Goal: Task Accomplishment & Management: Use online tool/utility

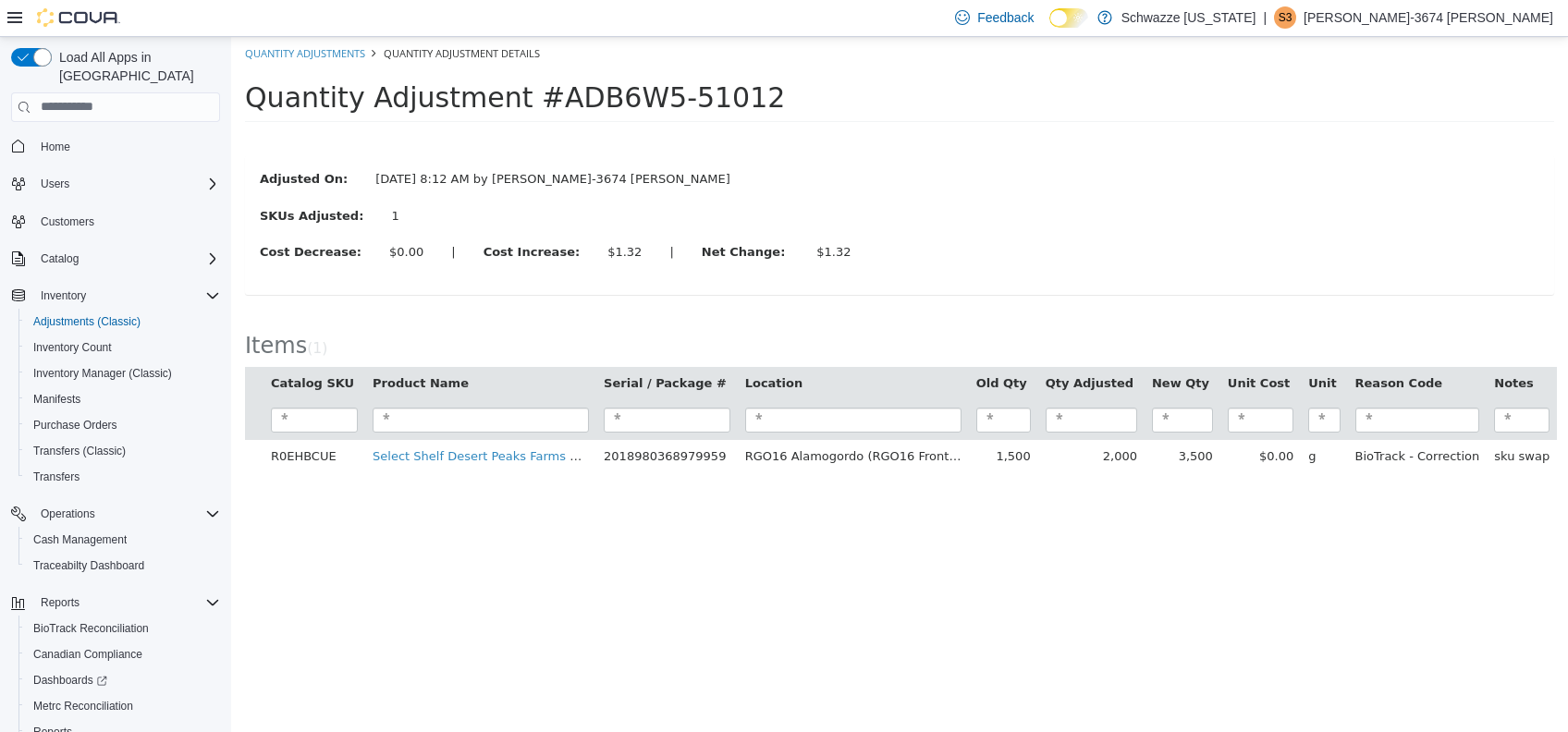
scroll to position [81, 0]
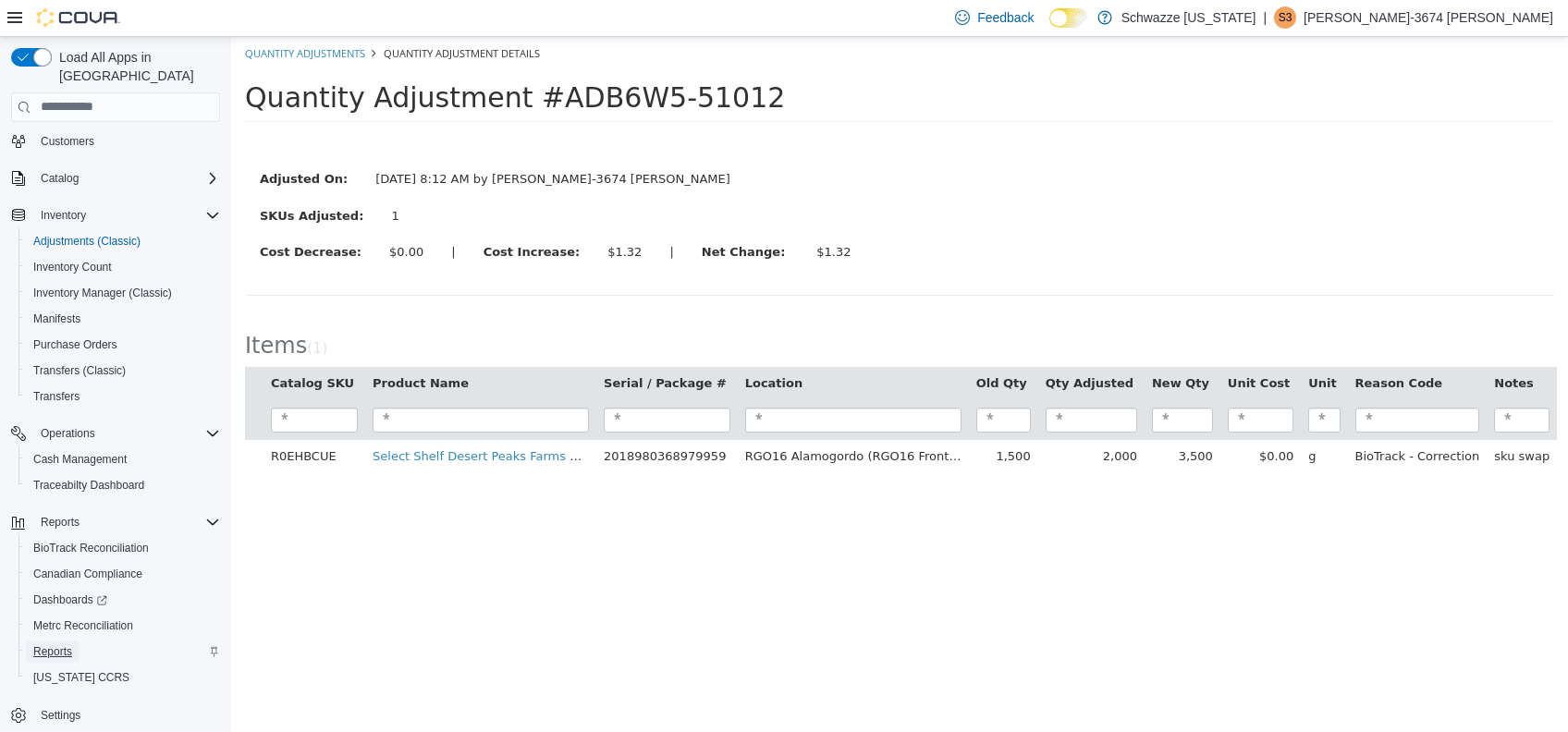
click at [67, 640] on span "Reports" at bounding box center [53, 651] width 39 height 22
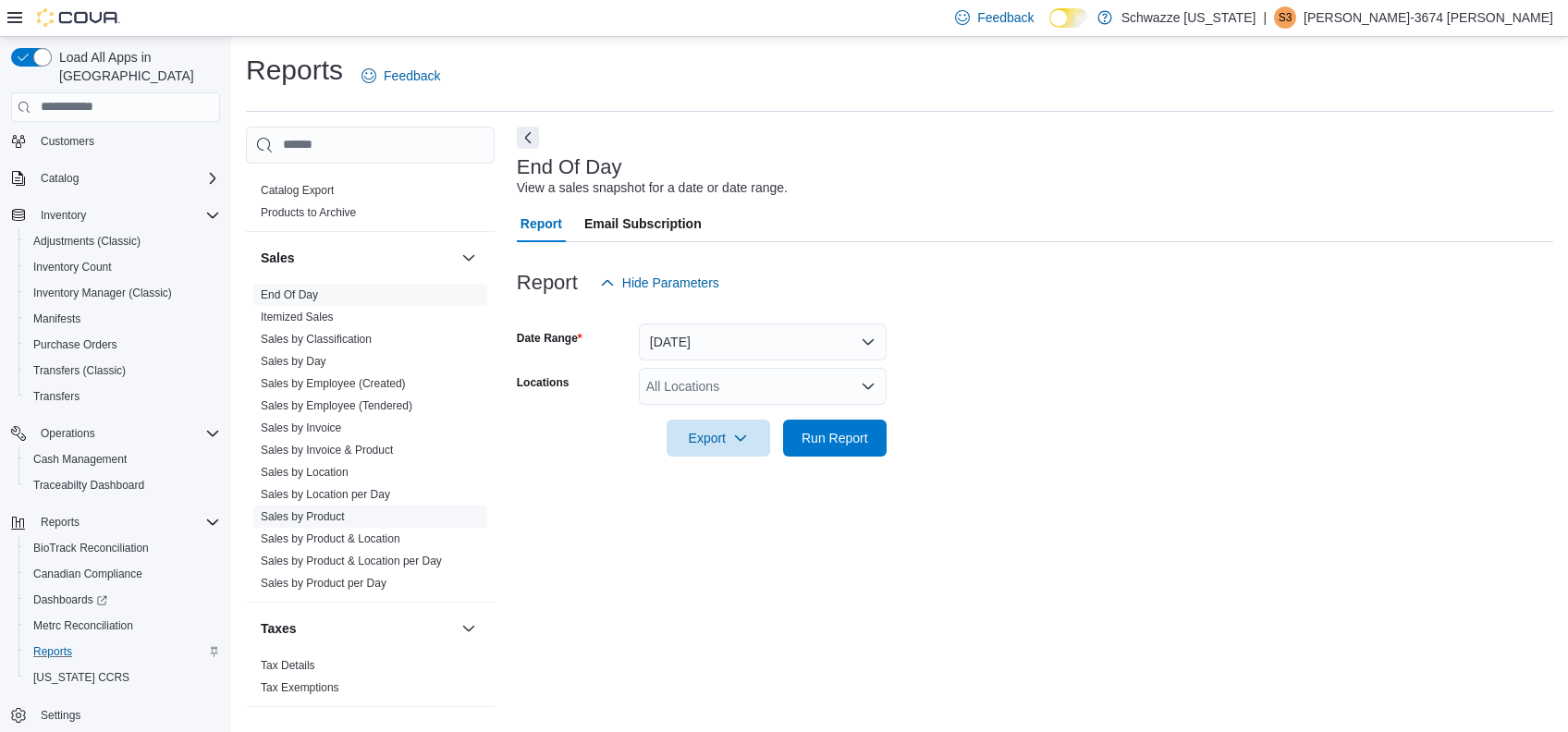
scroll to position [1066, 0]
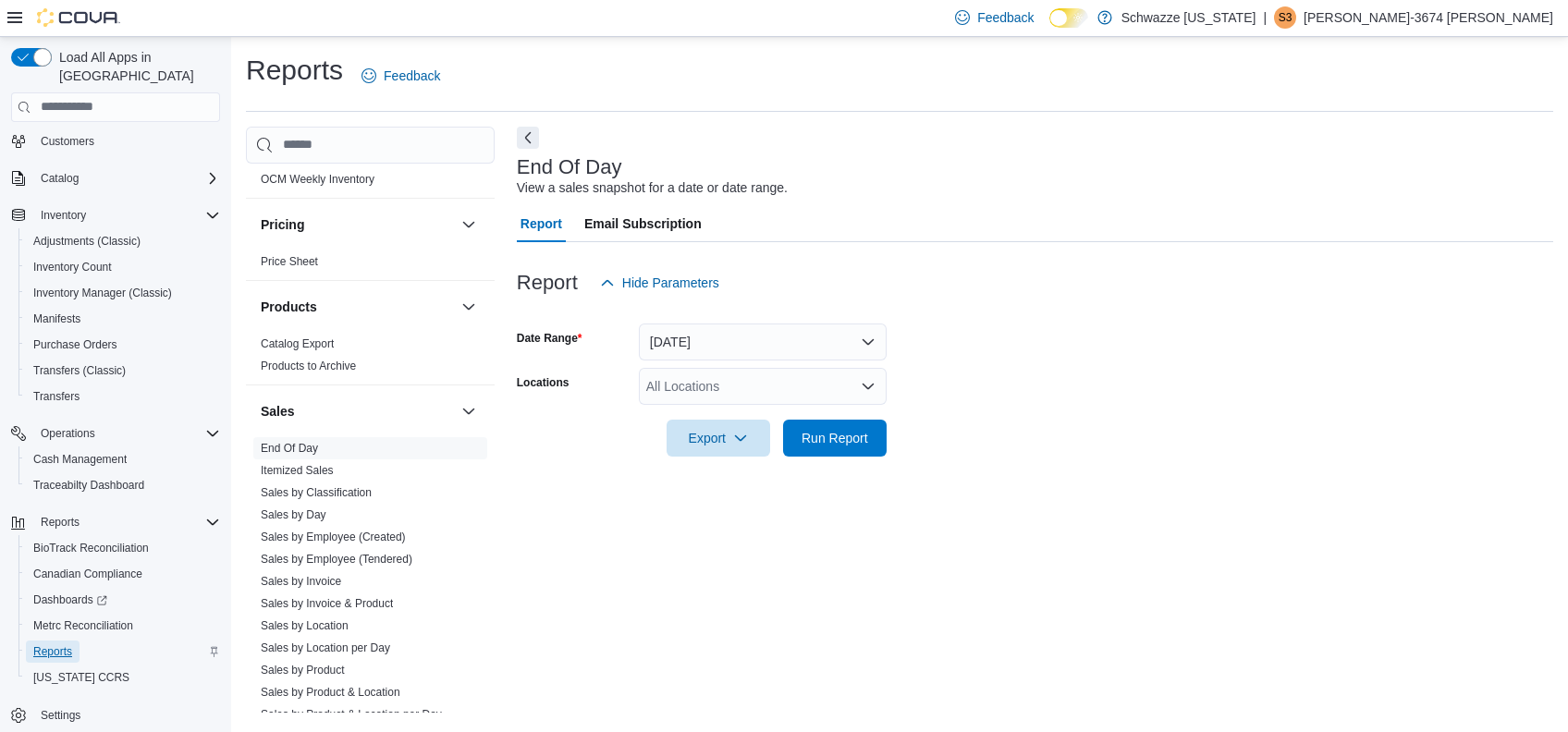
click at [72, 640] on link "Reports" at bounding box center [53, 651] width 54 height 22
click at [63, 644] on span "Reports" at bounding box center [53, 651] width 39 height 15
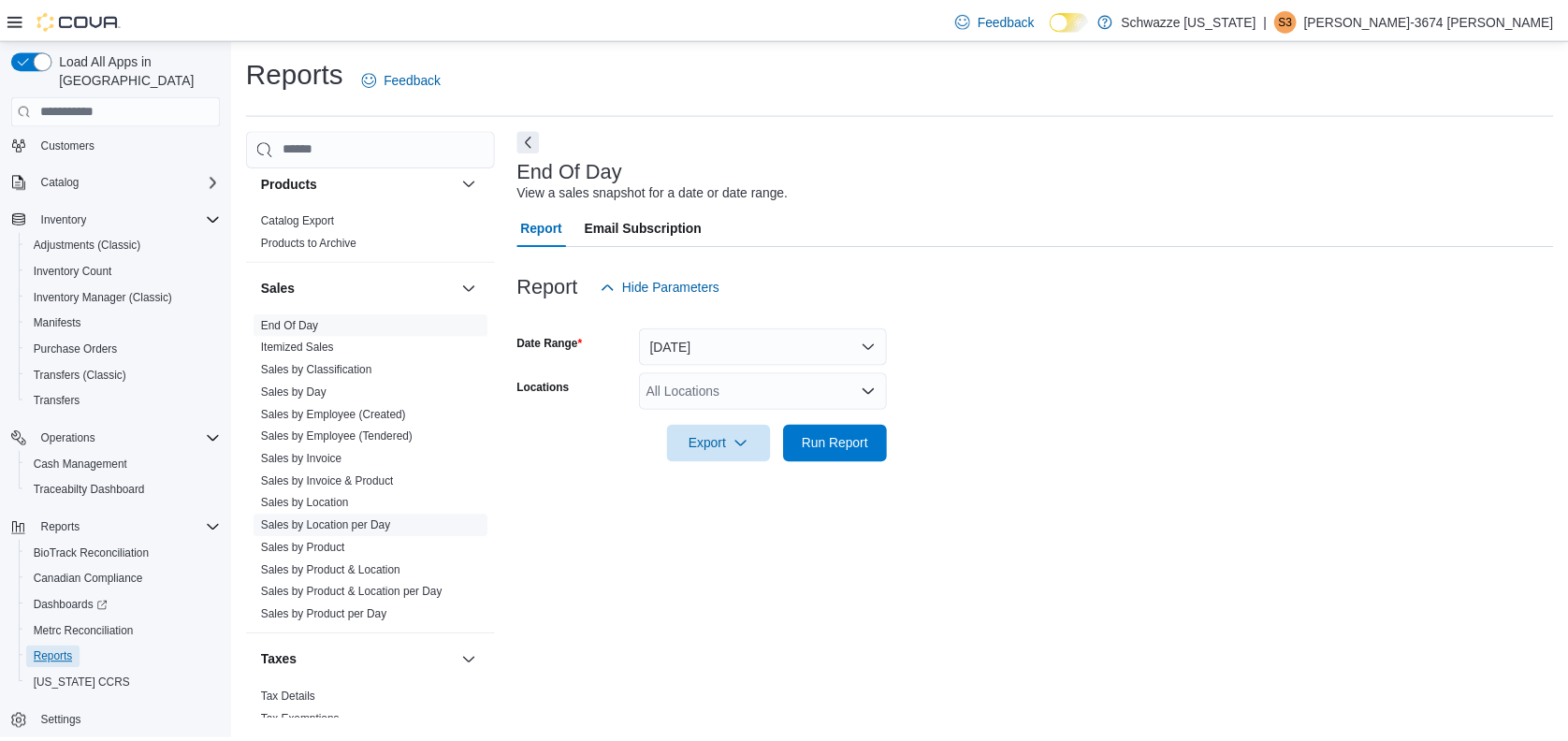
scroll to position [1205, 0]
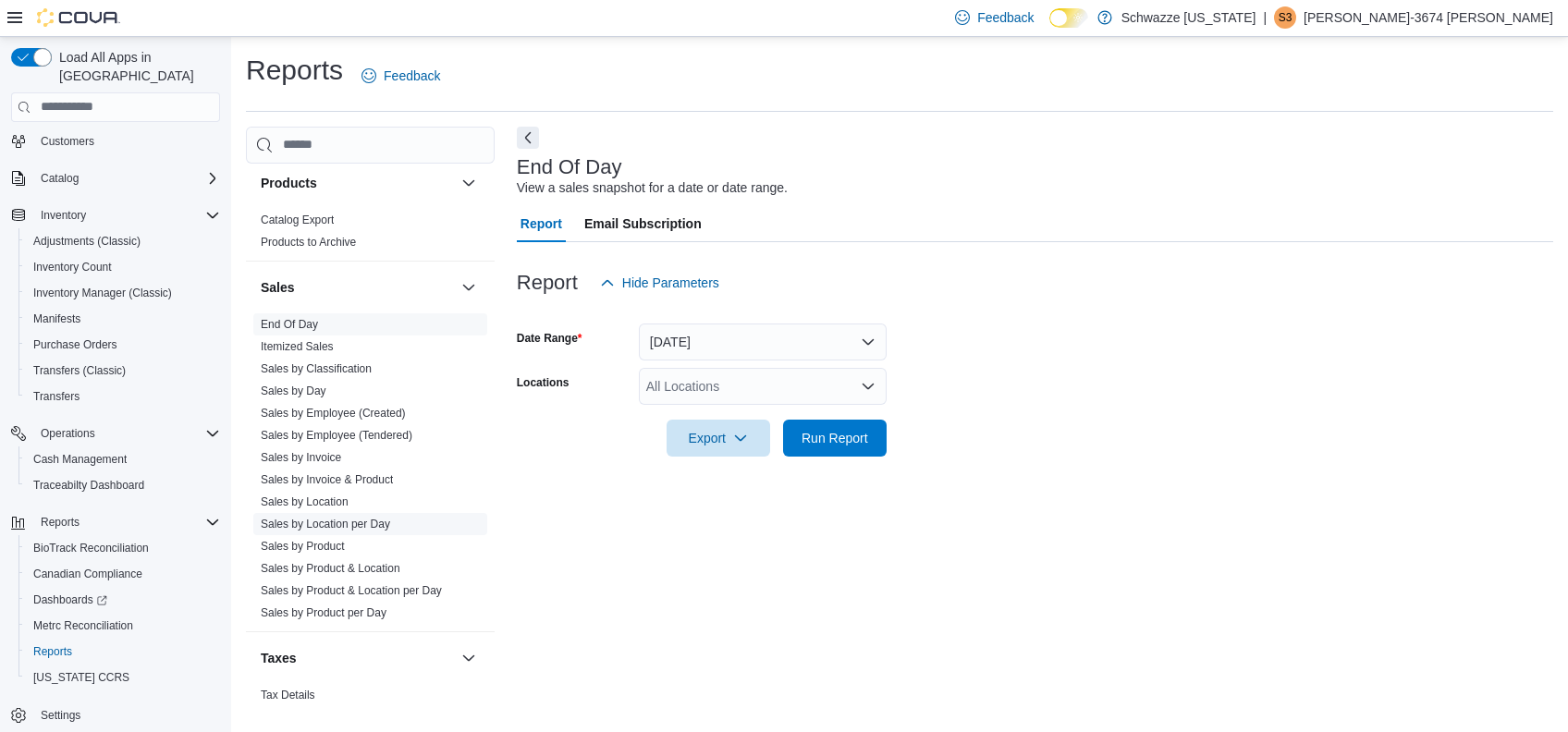
click at [362, 520] on link "Sales by Location per Day" at bounding box center [325, 524] width 129 height 13
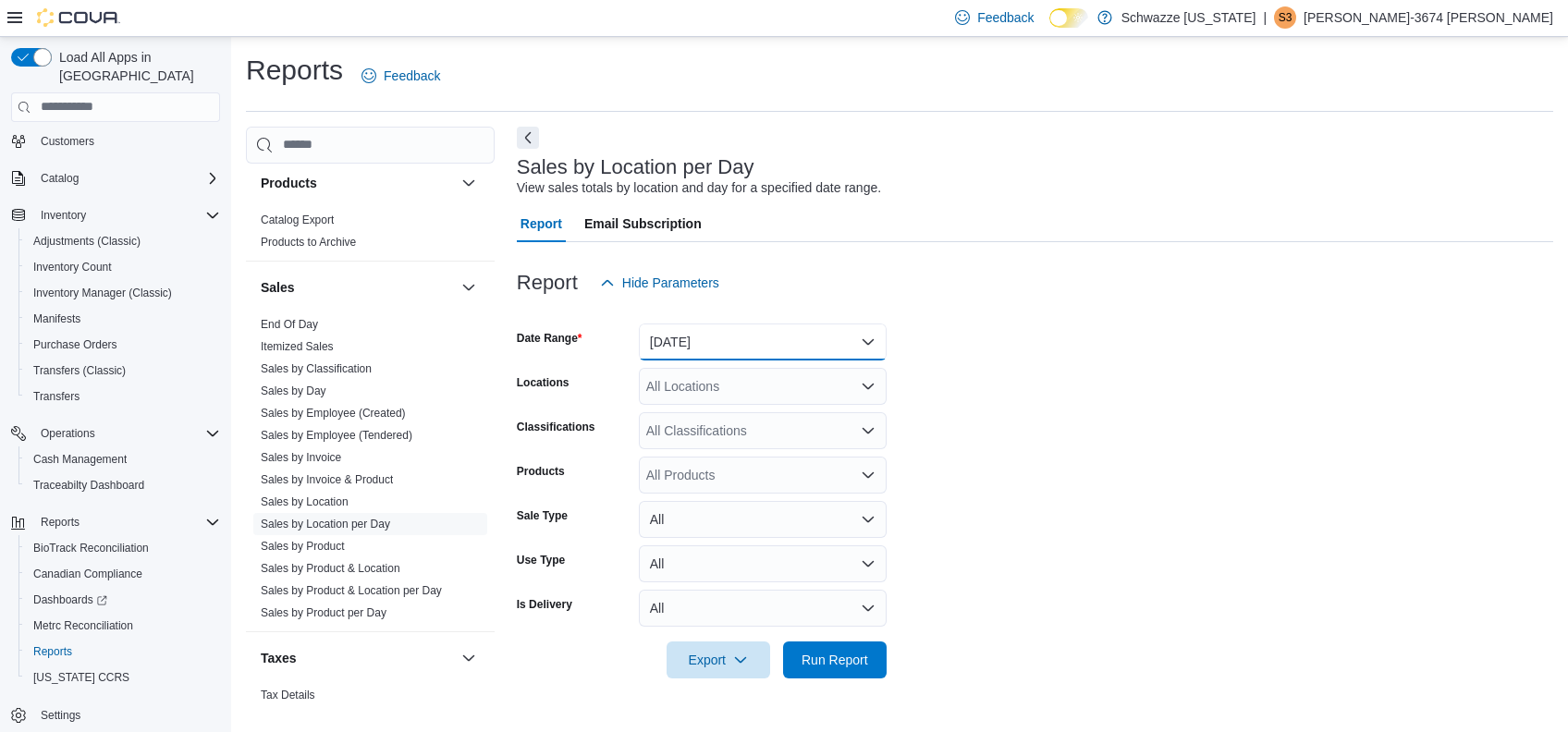
click at [771, 335] on button "[DATE]" at bounding box center [762, 342] width 248 height 37
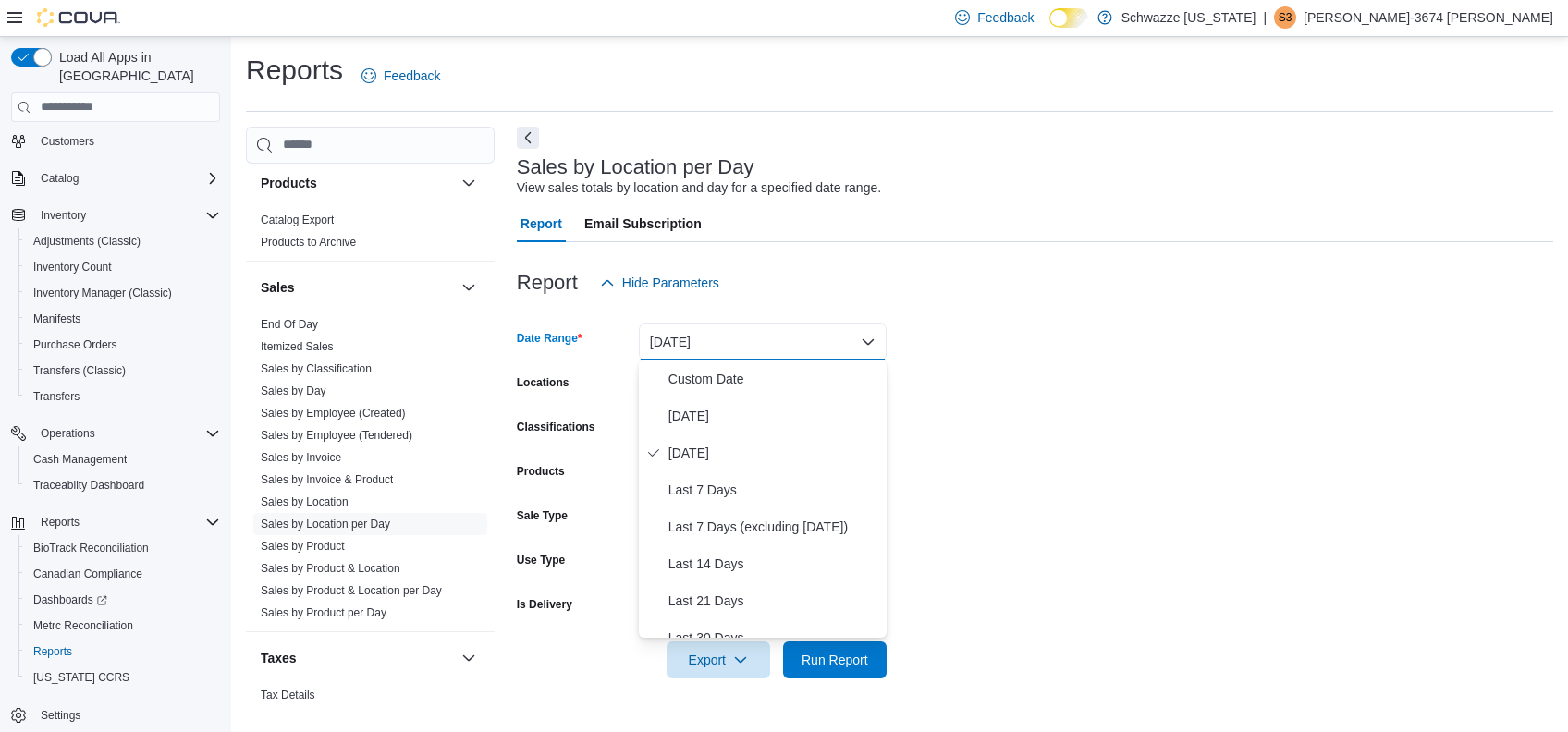
click at [998, 399] on form "Date Range Yesterday Locations All Locations Classifications All Classification…" at bounding box center [1034, 490] width 1036 height 377
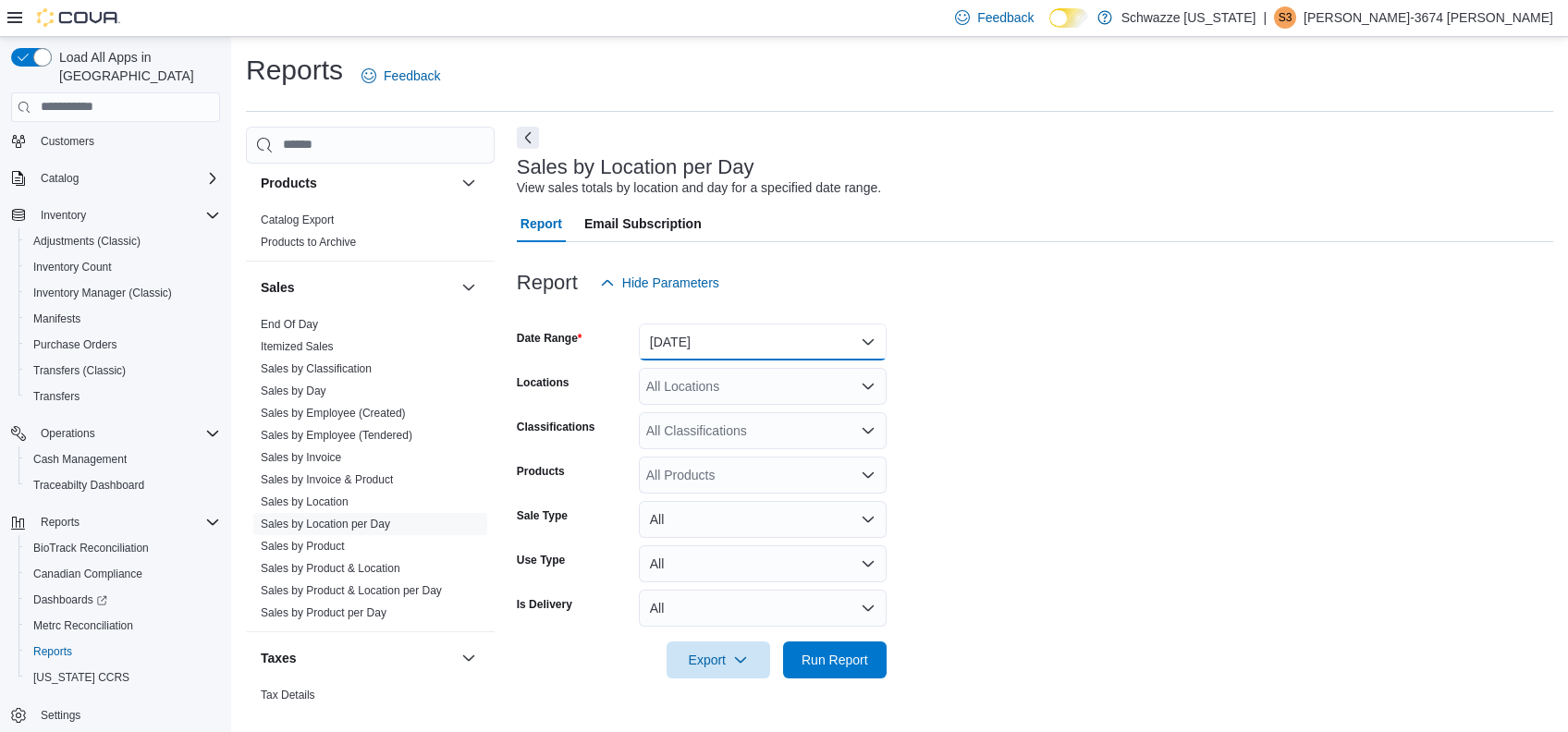
click at [814, 344] on button "[DATE]" at bounding box center [762, 342] width 248 height 37
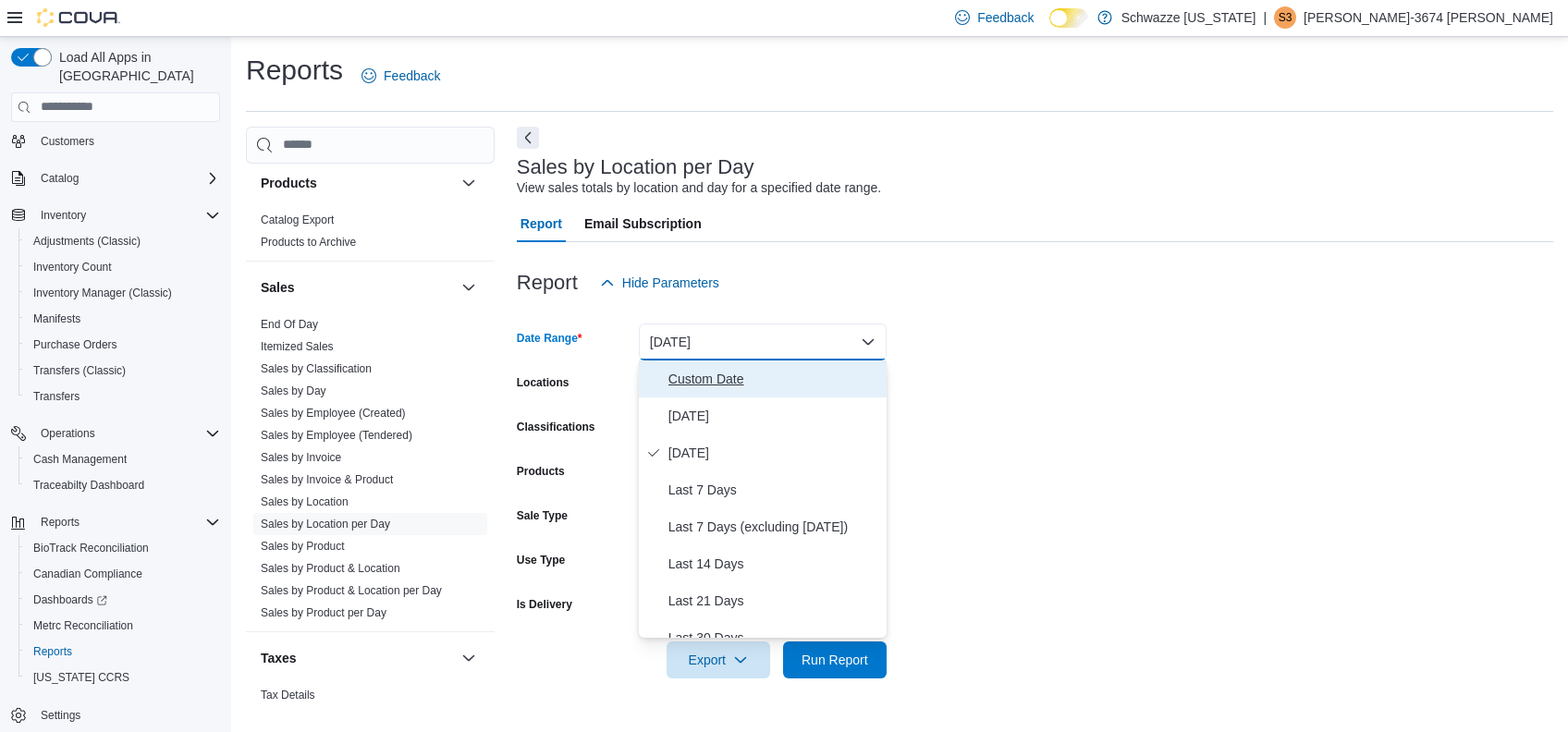
click at [726, 372] on span "Custom Date" at bounding box center [773, 379] width 211 height 22
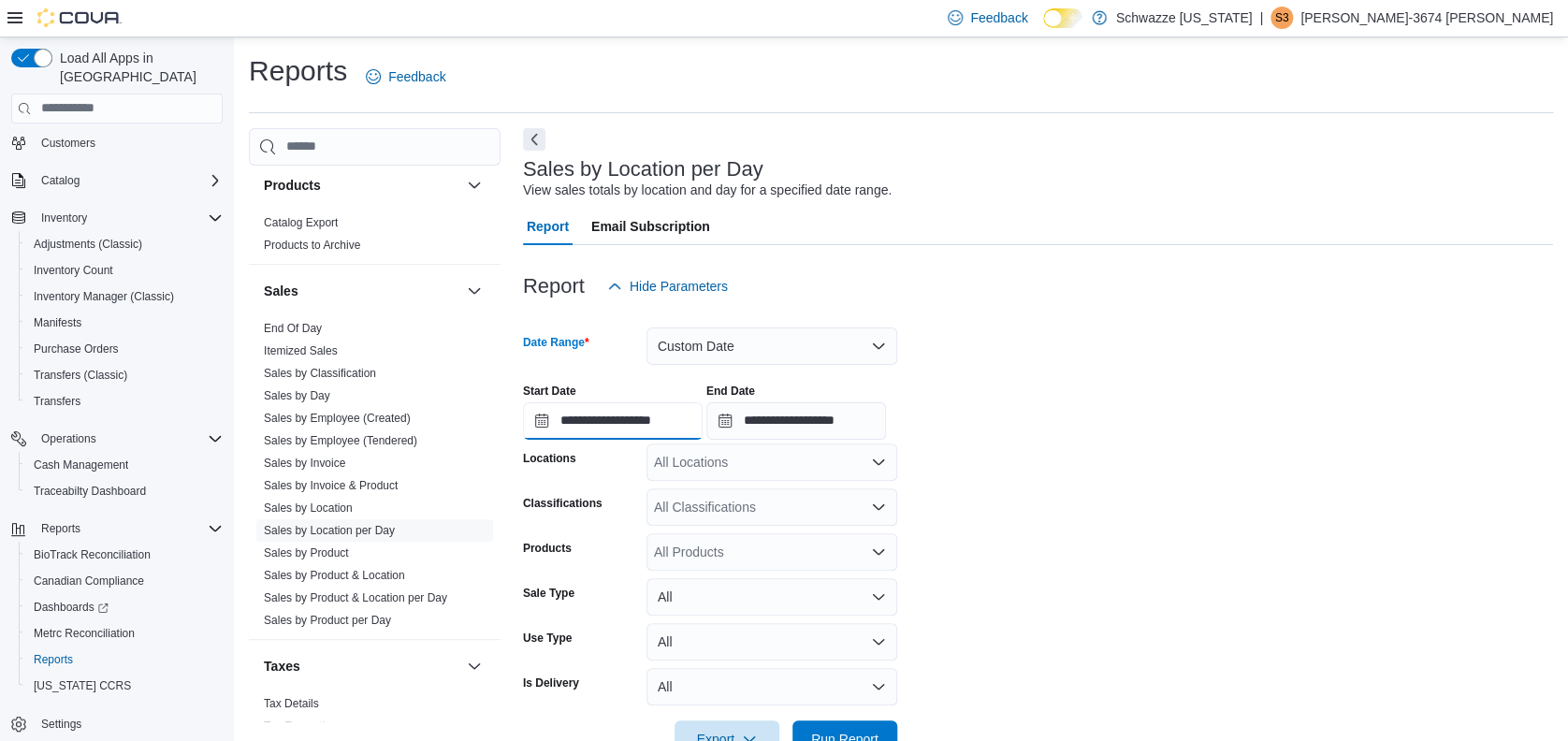
click at [639, 418] on input "**********" at bounding box center [612, 421] width 180 height 38
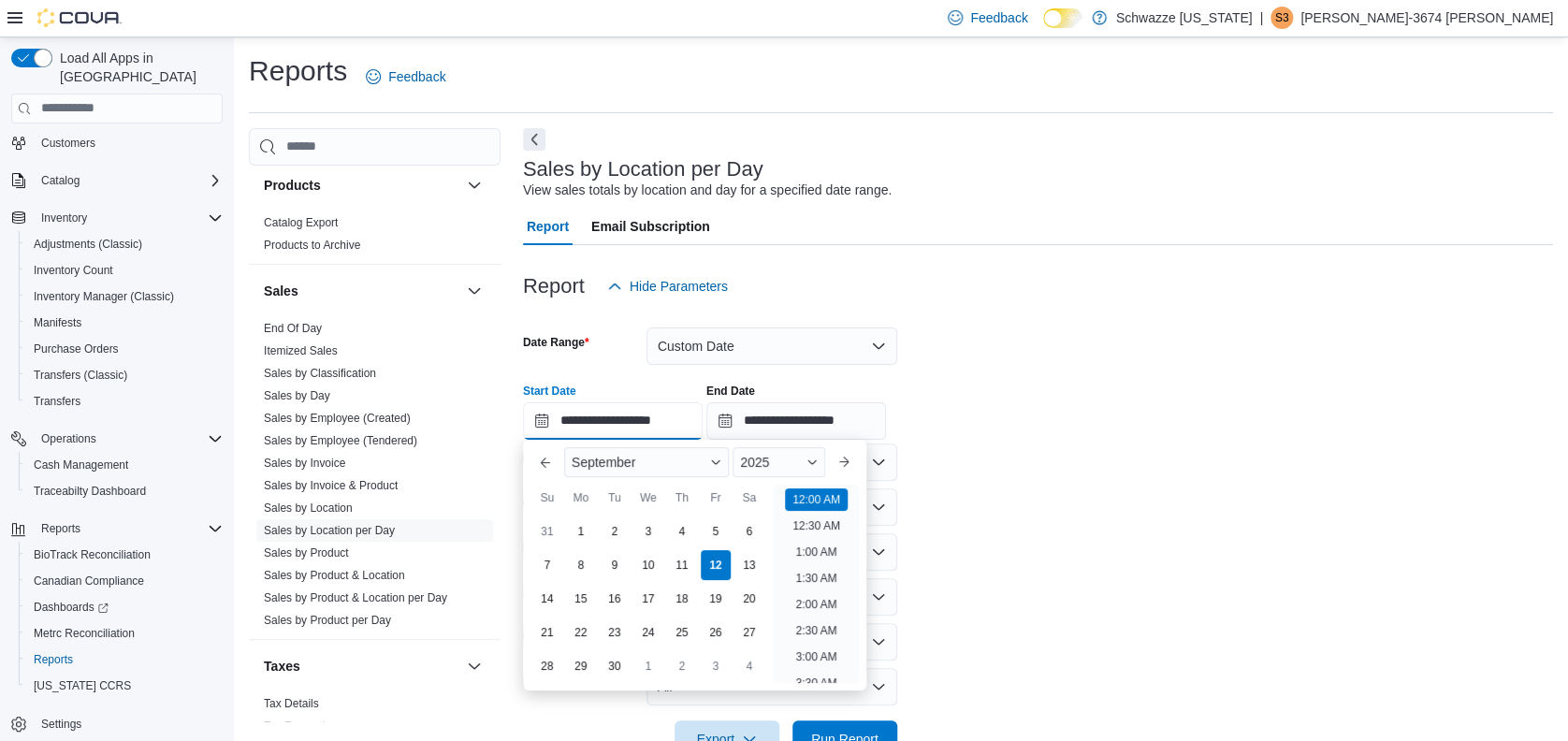
scroll to position [58, 0]
click at [716, 529] on div "5" at bounding box center [715, 530] width 33 height 33
type input "**********"
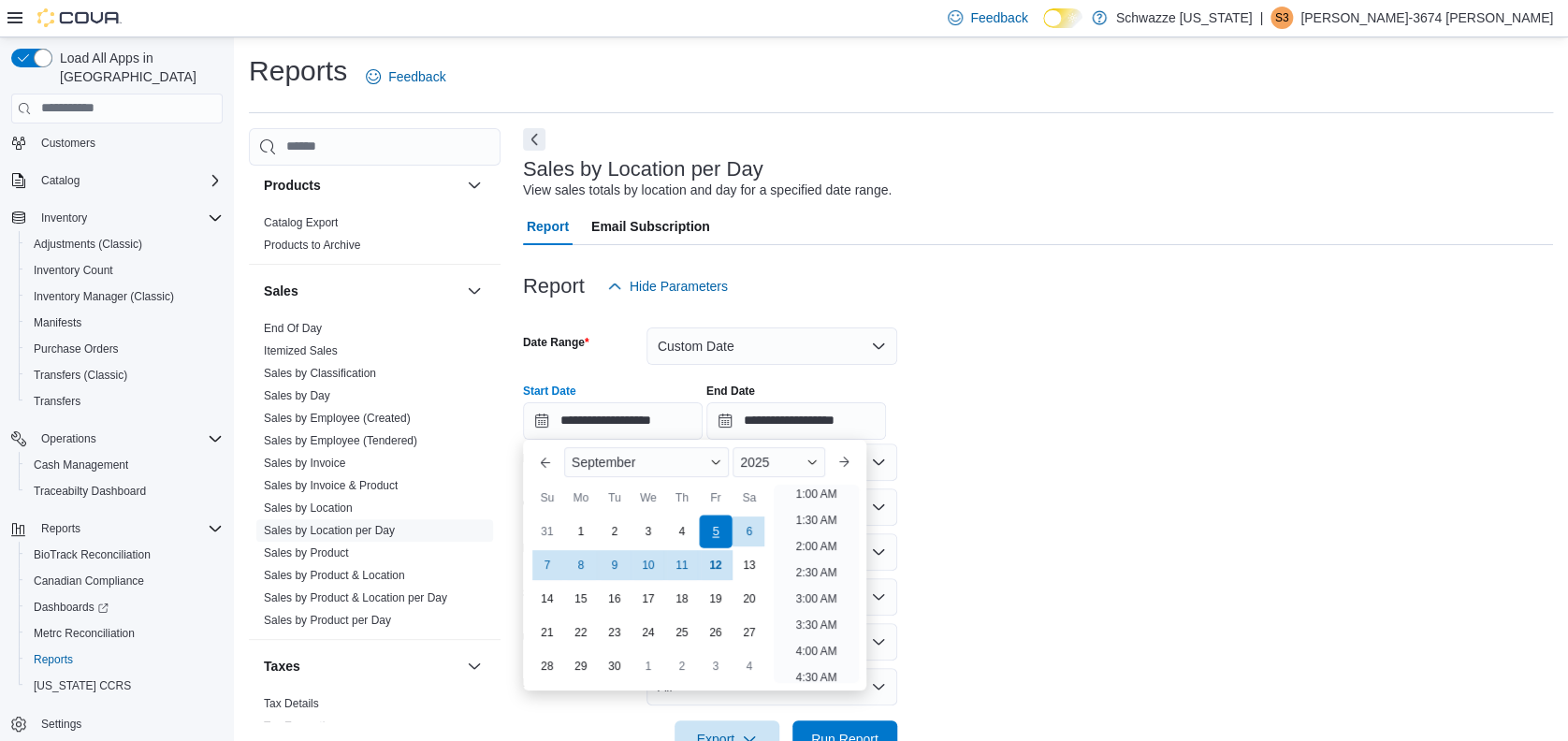
scroll to position [4, 0]
click at [861, 418] on input "**********" at bounding box center [796, 421] width 180 height 38
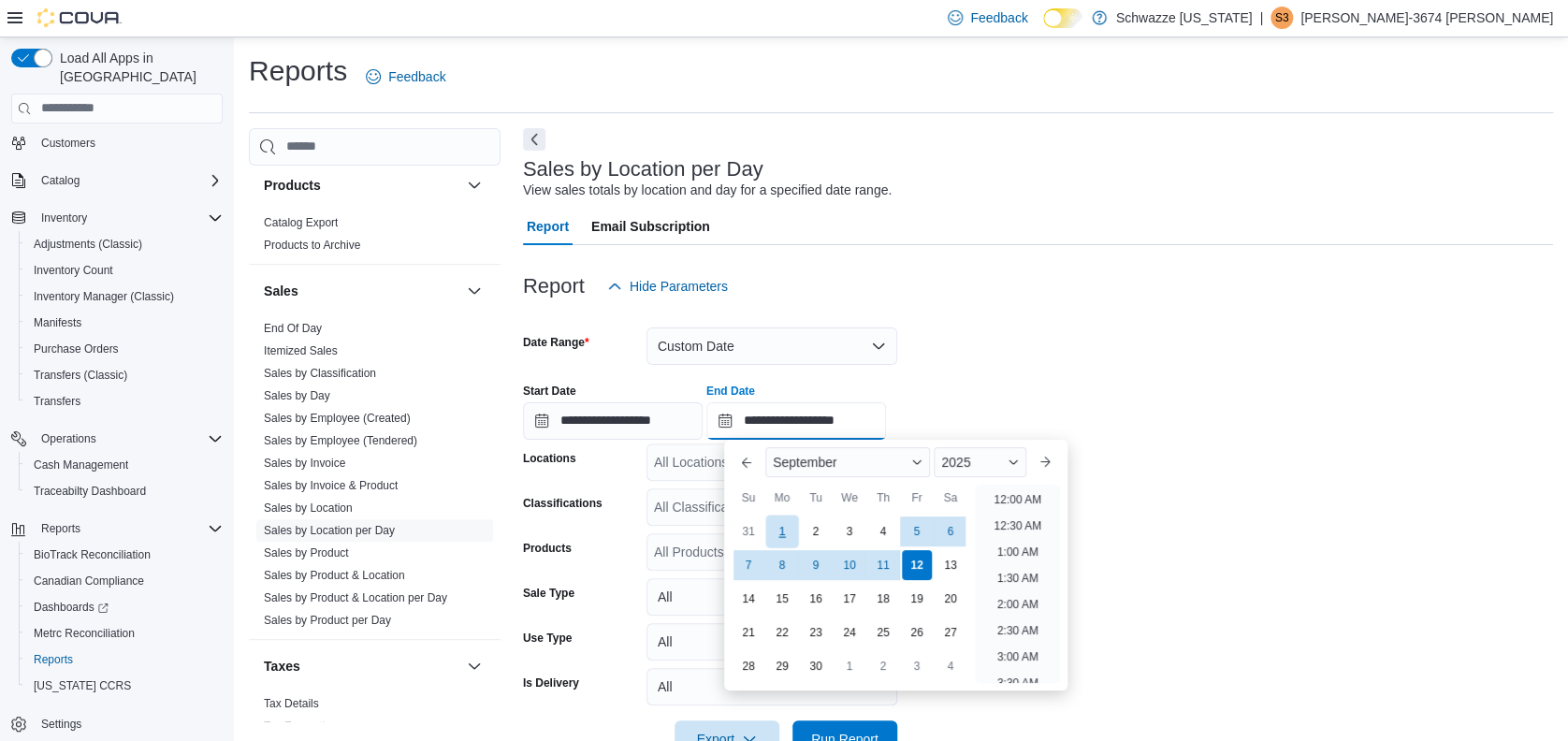
scroll to position [1063, 0]
click at [920, 531] on div "5" at bounding box center [916, 530] width 33 height 33
type input "**********"
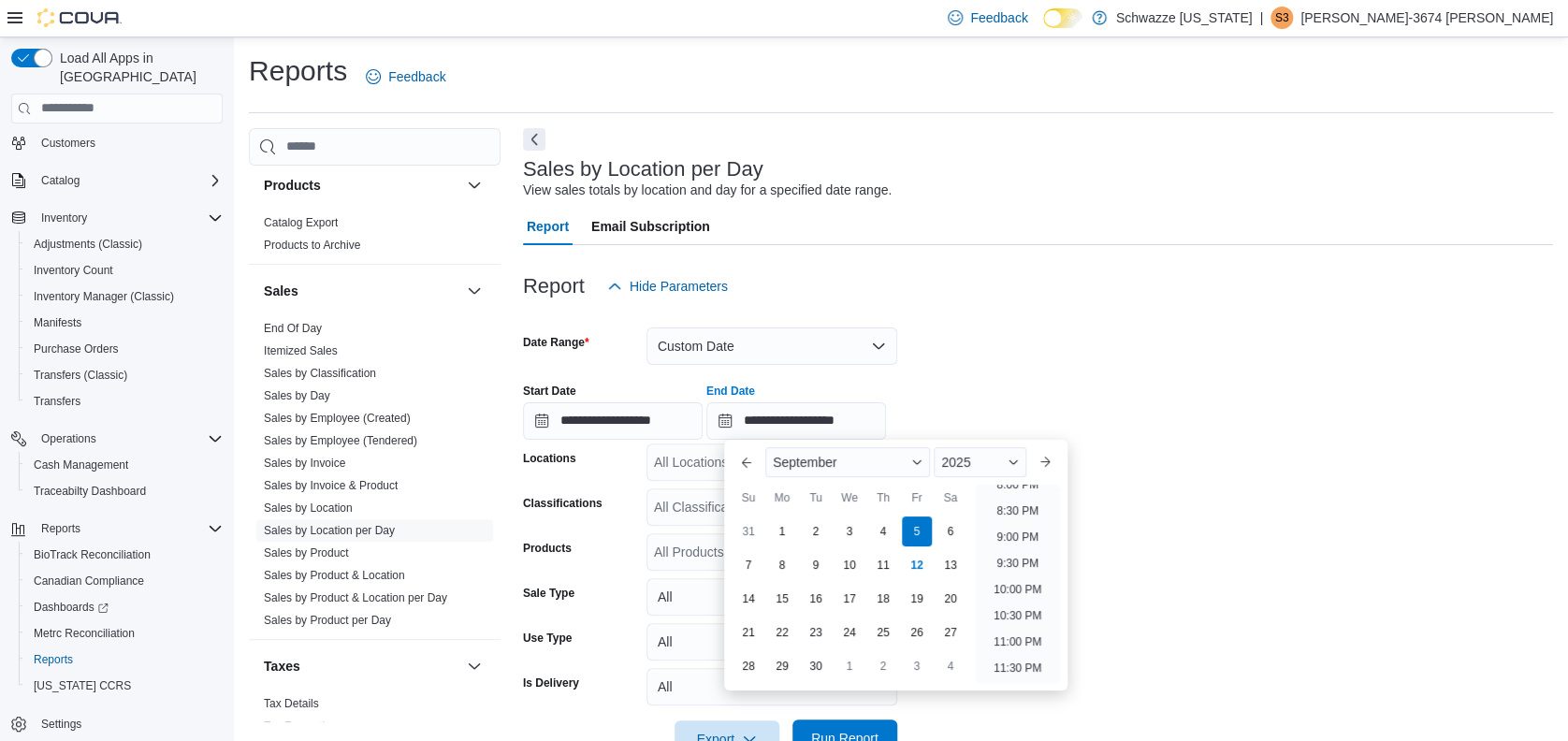
click at [837, 721] on span "Run Report" at bounding box center [846, 738] width 83 height 38
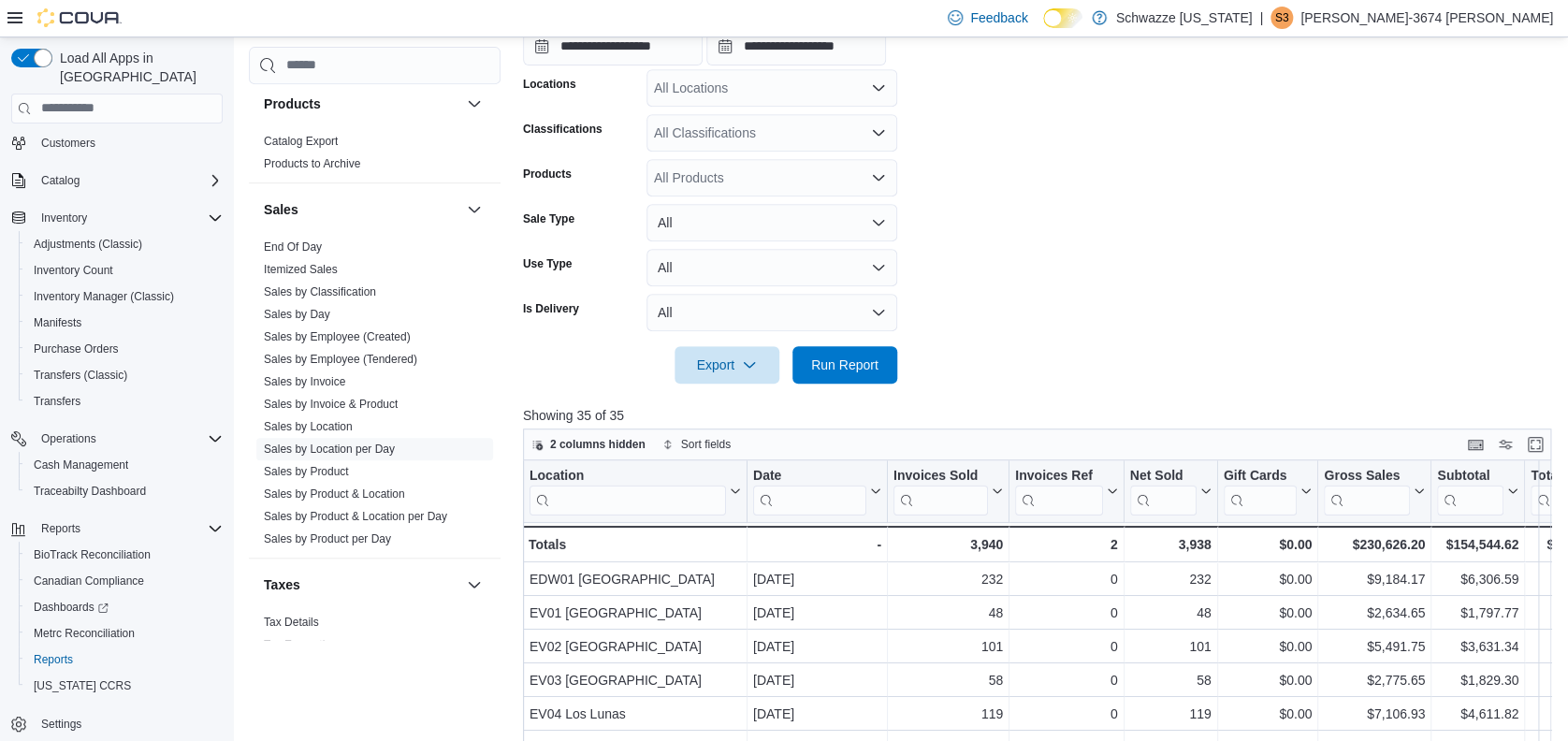
click at [808, 92] on div "All Locations" at bounding box center [771, 88] width 251 height 38
type input "***"
click at [808, 117] on span "RGO16 [GEOGRAPHIC_DATA]" at bounding box center [798, 119] width 184 height 19
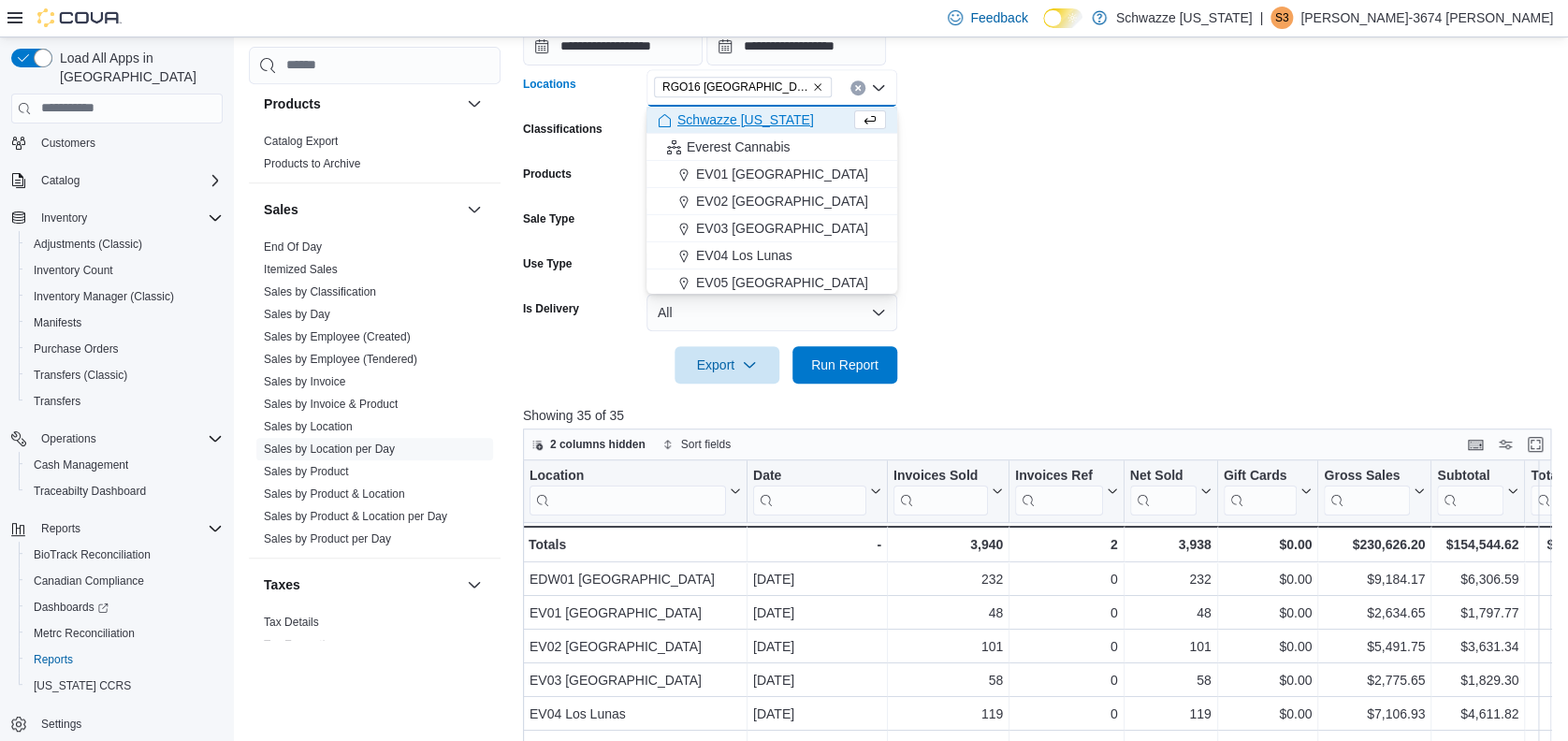
click at [1095, 162] on form "**********" at bounding box center [1042, 156] width 1038 height 452
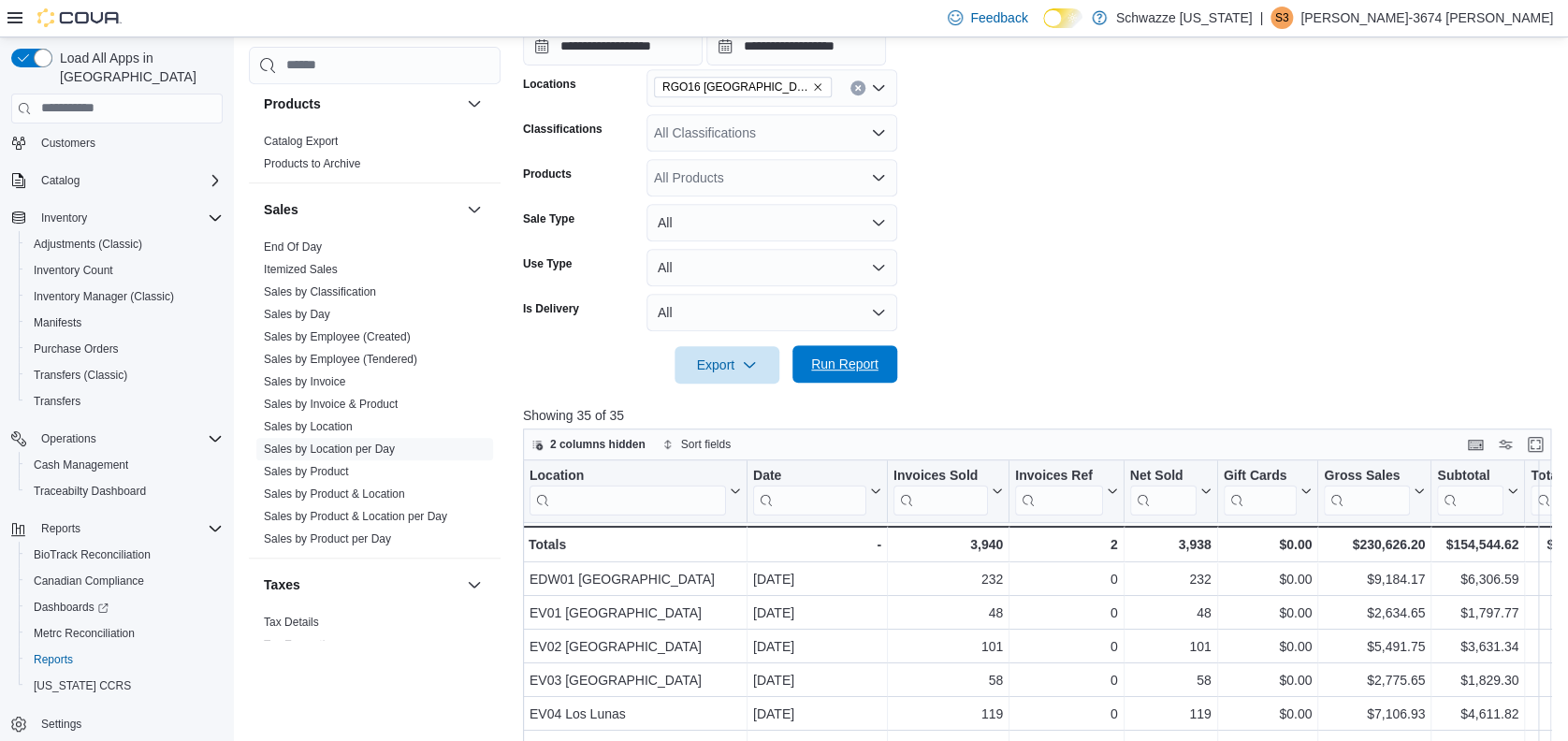
click at [818, 360] on span "Run Report" at bounding box center [845, 364] width 68 height 19
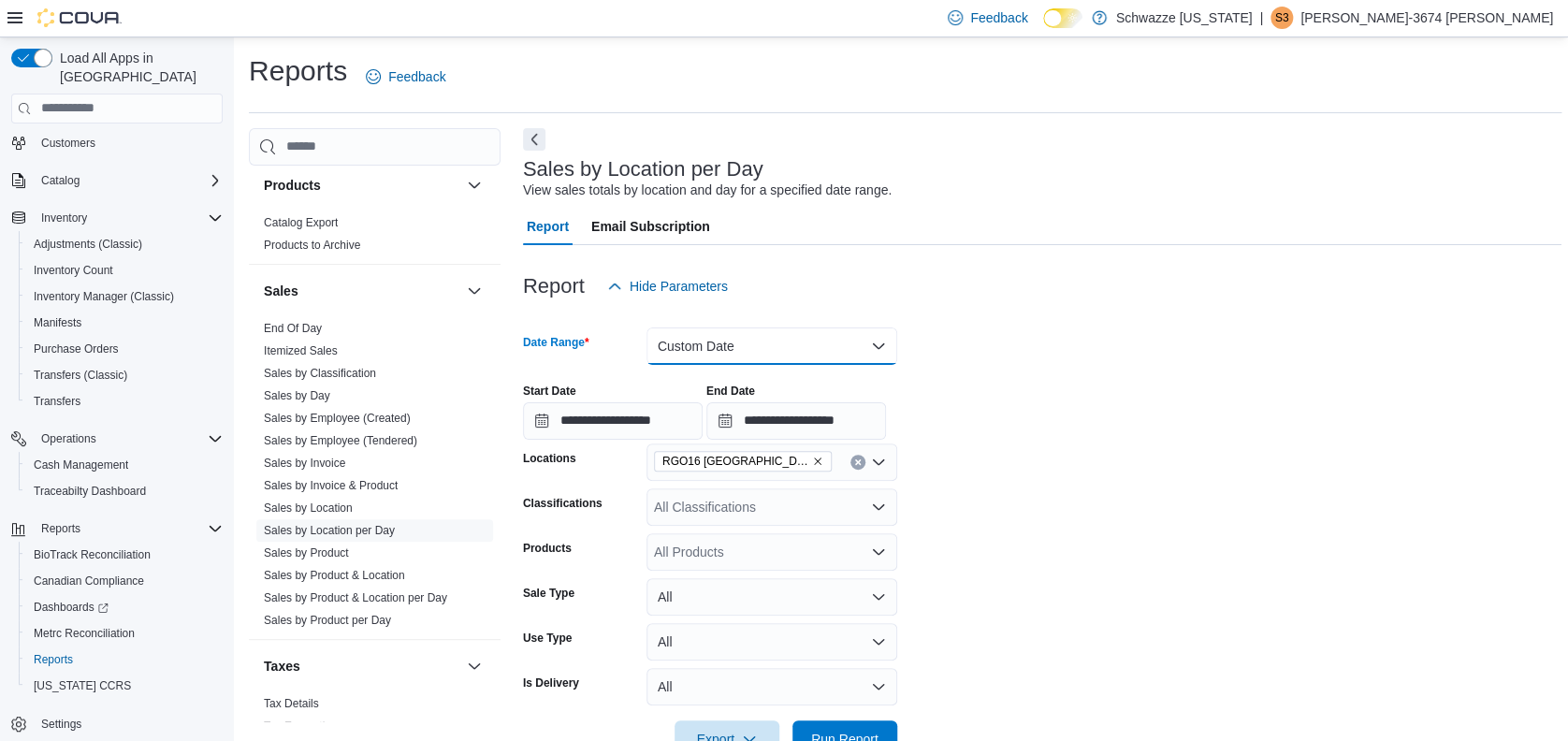
click at [865, 334] on button "Custom Date" at bounding box center [771, 346] width 251 height 38
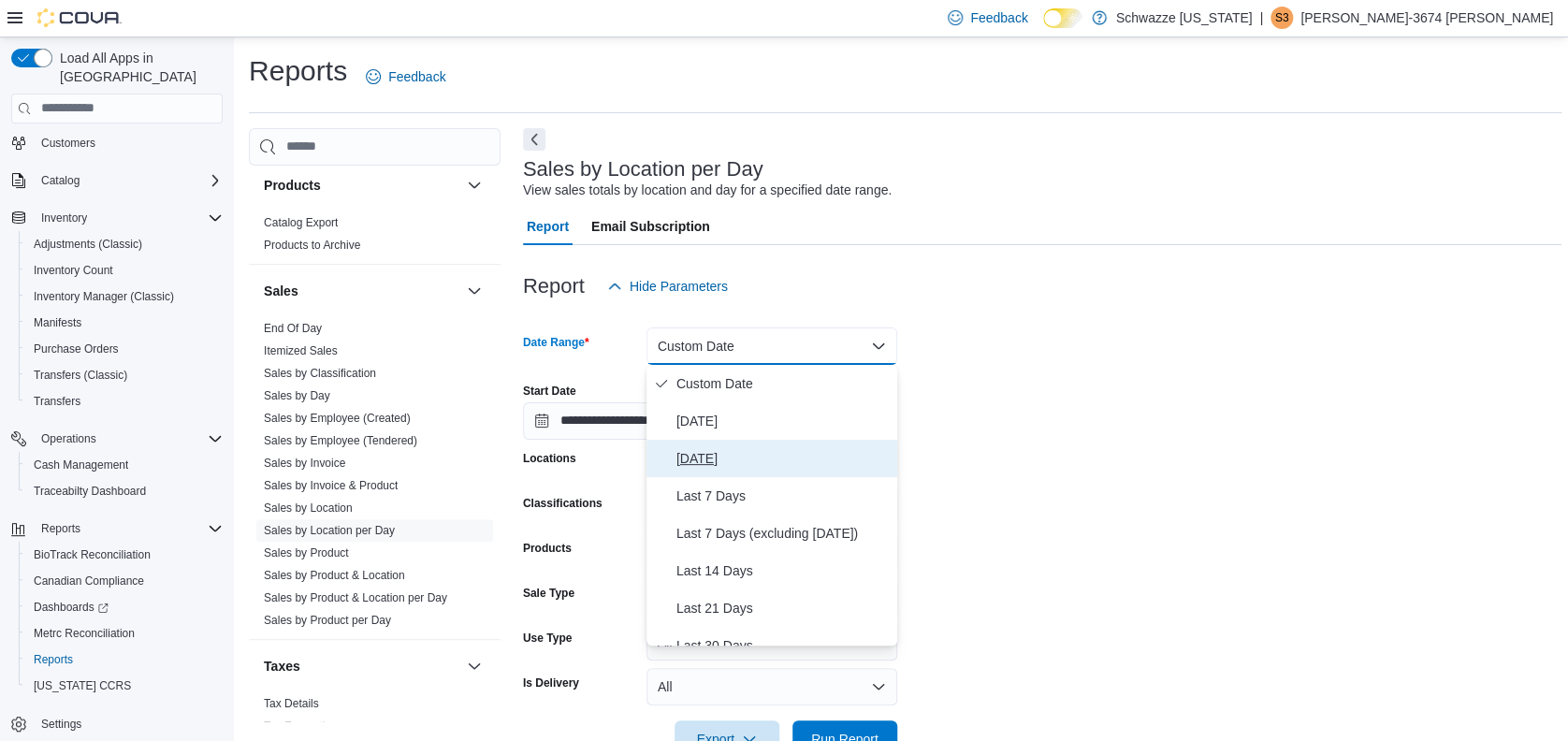
click at [716, 458] on span "[DATE]" at bounding box center [783, 458] width 214 height 23
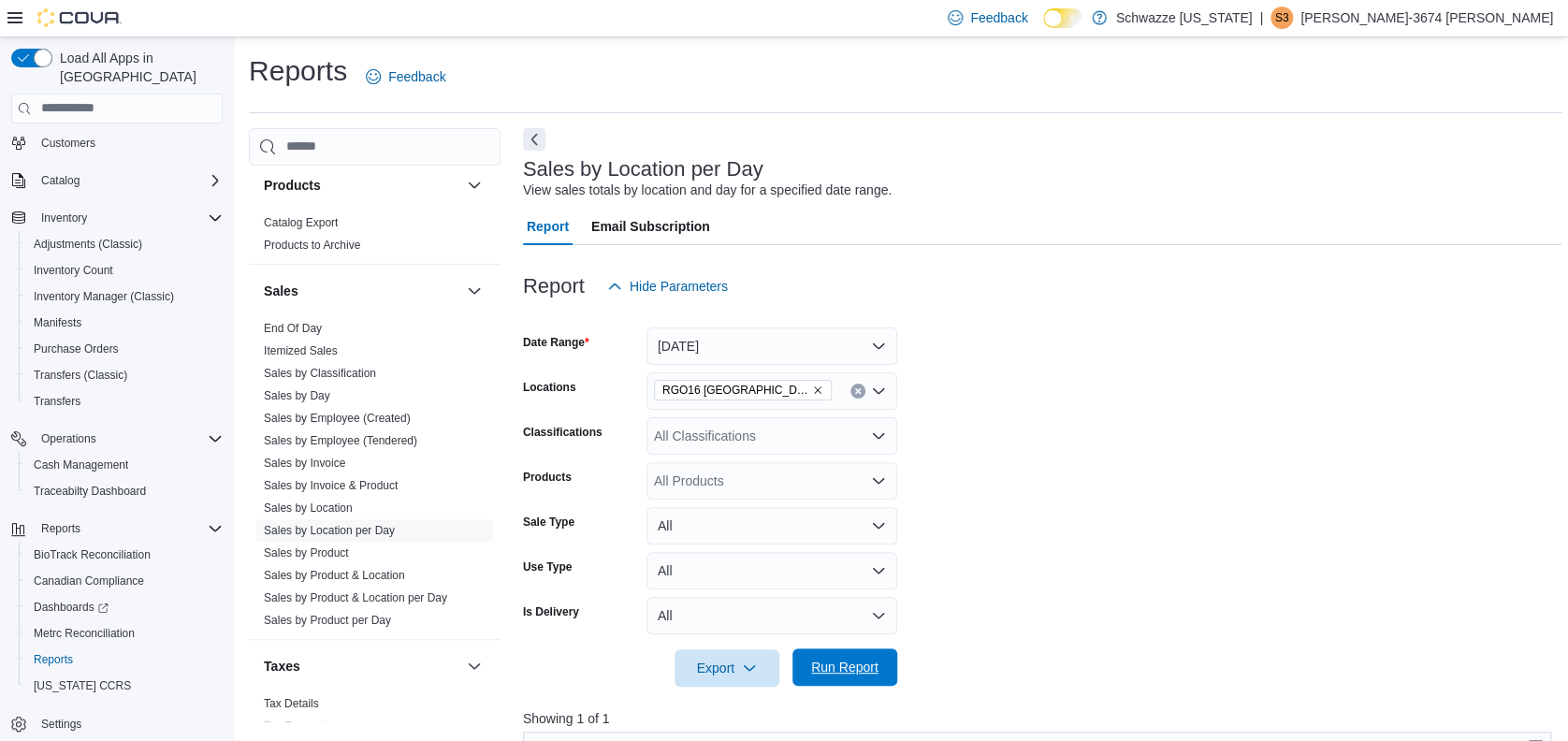
click at [875, 650] on span "Run Report" at bounding box center [846, 667] width 83 height 38
click at [381, 446] on span "Sales by Employee (Tendered)" at bounding box center [341, 441] width 153 height 15
click at [401, 436] on link "Sales by Employee (Tendered)" at bounding box center [341, 441] width 153 height 13
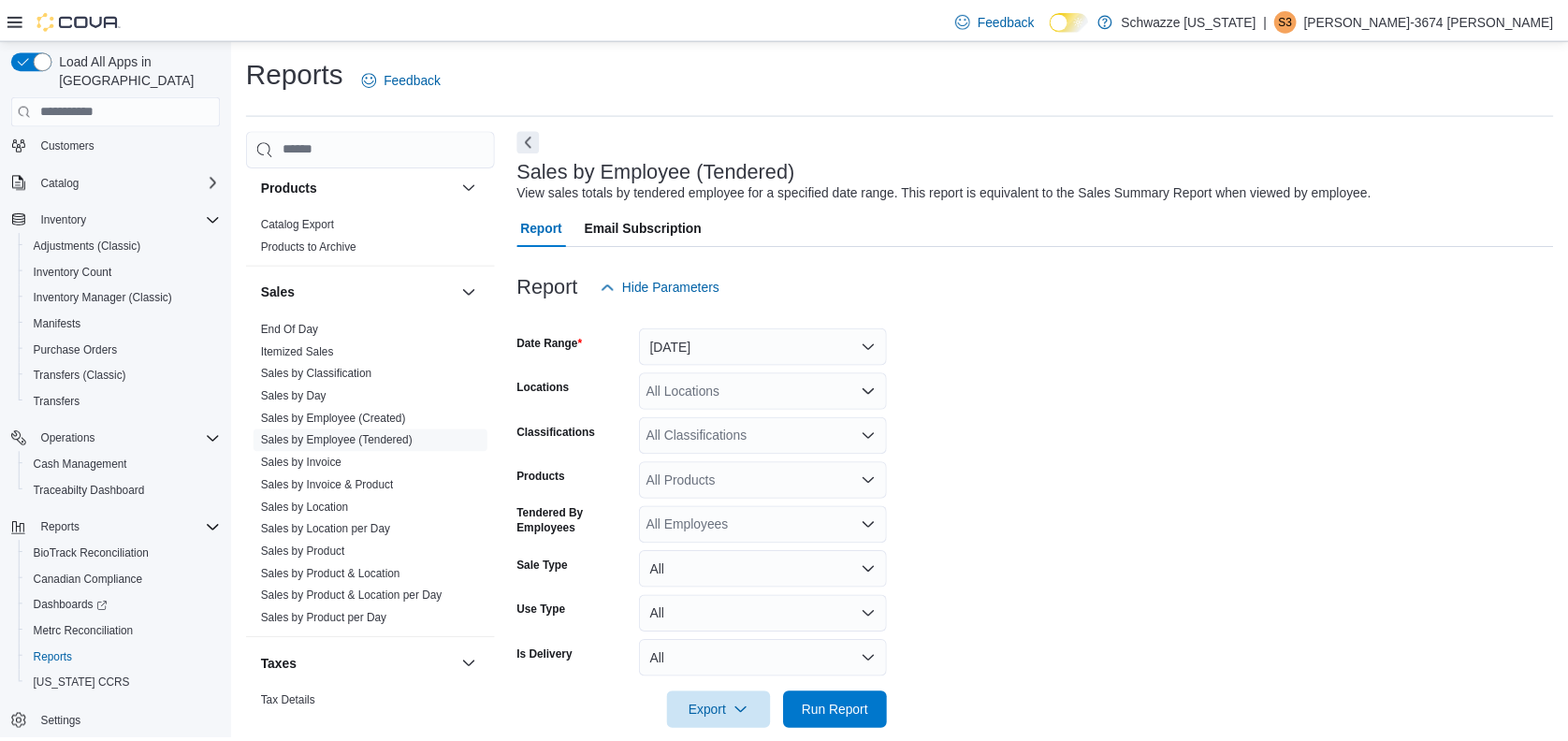
scroll to position [27, 0]
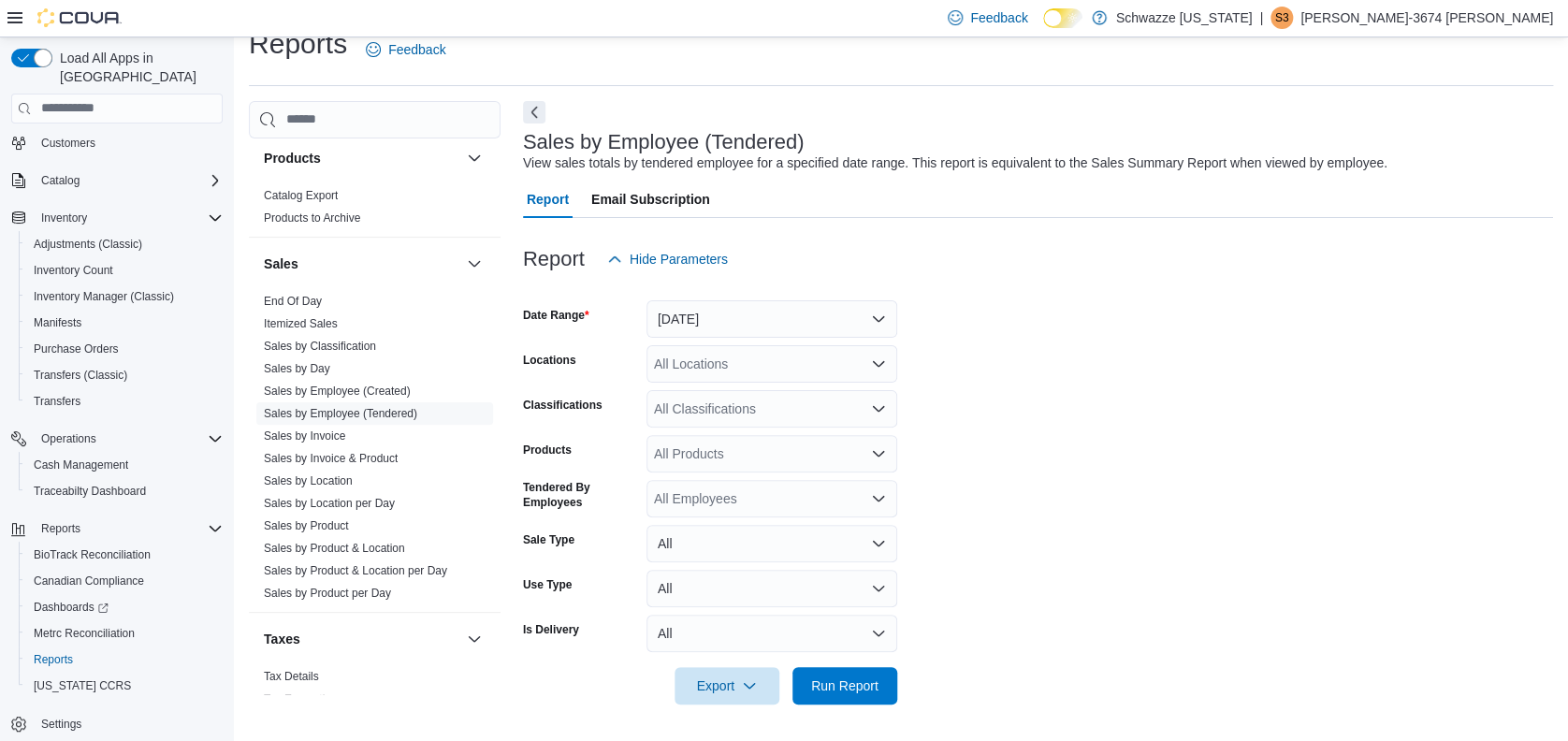
click at [816, 375] on div "All Locations" at bounding box center [771, 364] width 251 height 38
type input "***"
click at [814, 394] on span "RGO16 [GEOGRAPHIC_DATA]" at bounding box center [798, 396] width 184 height 19
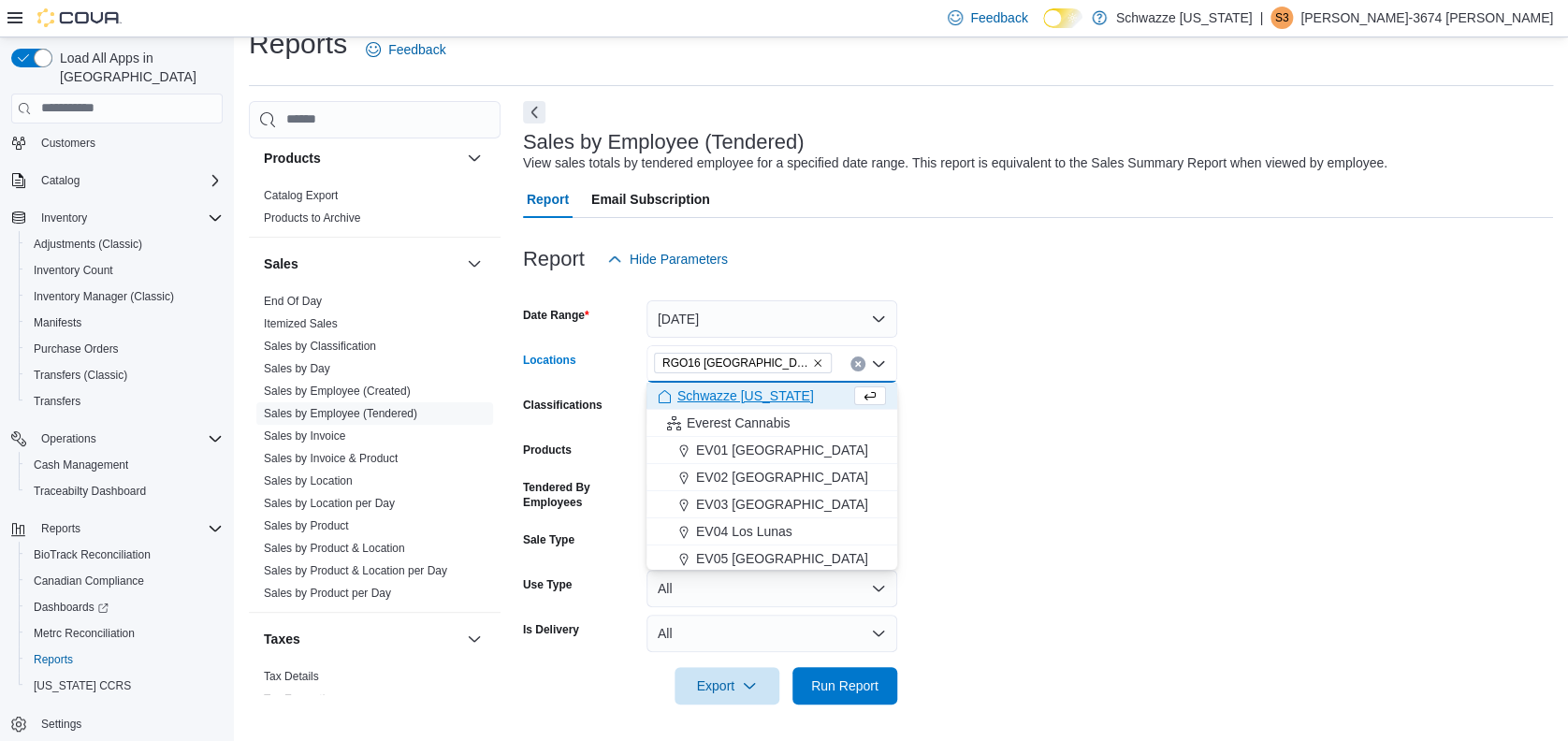
click at [1101, 424] on form "Date Range Yesterday Locations RGO16 Alamogordo Combo box. Selected. RGO16 Alam…" at bounding box center [1037, 491] width 1030 height 427
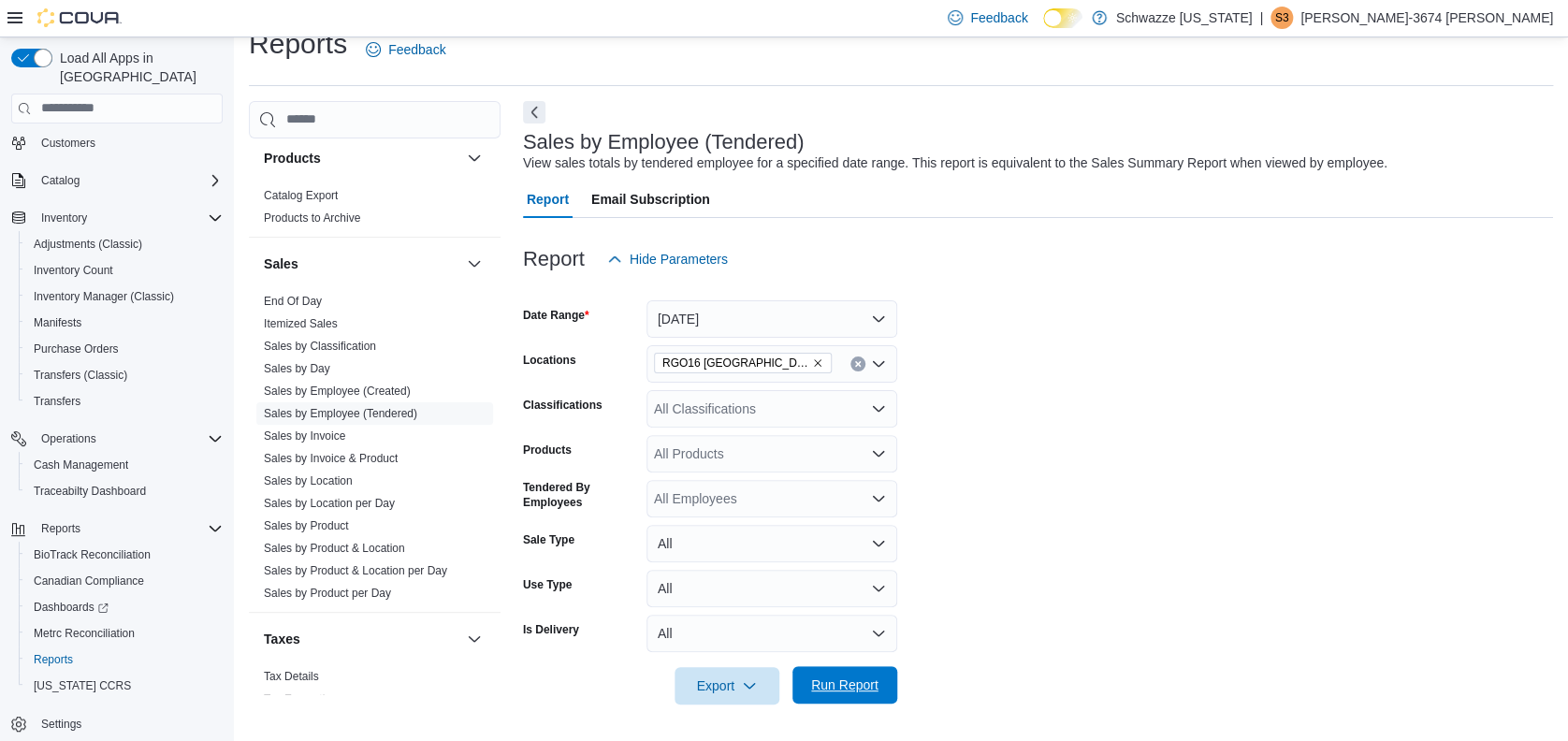
click at [842, 686] on span "Run Report" at bounding box center [845, 685] width 68 height 19
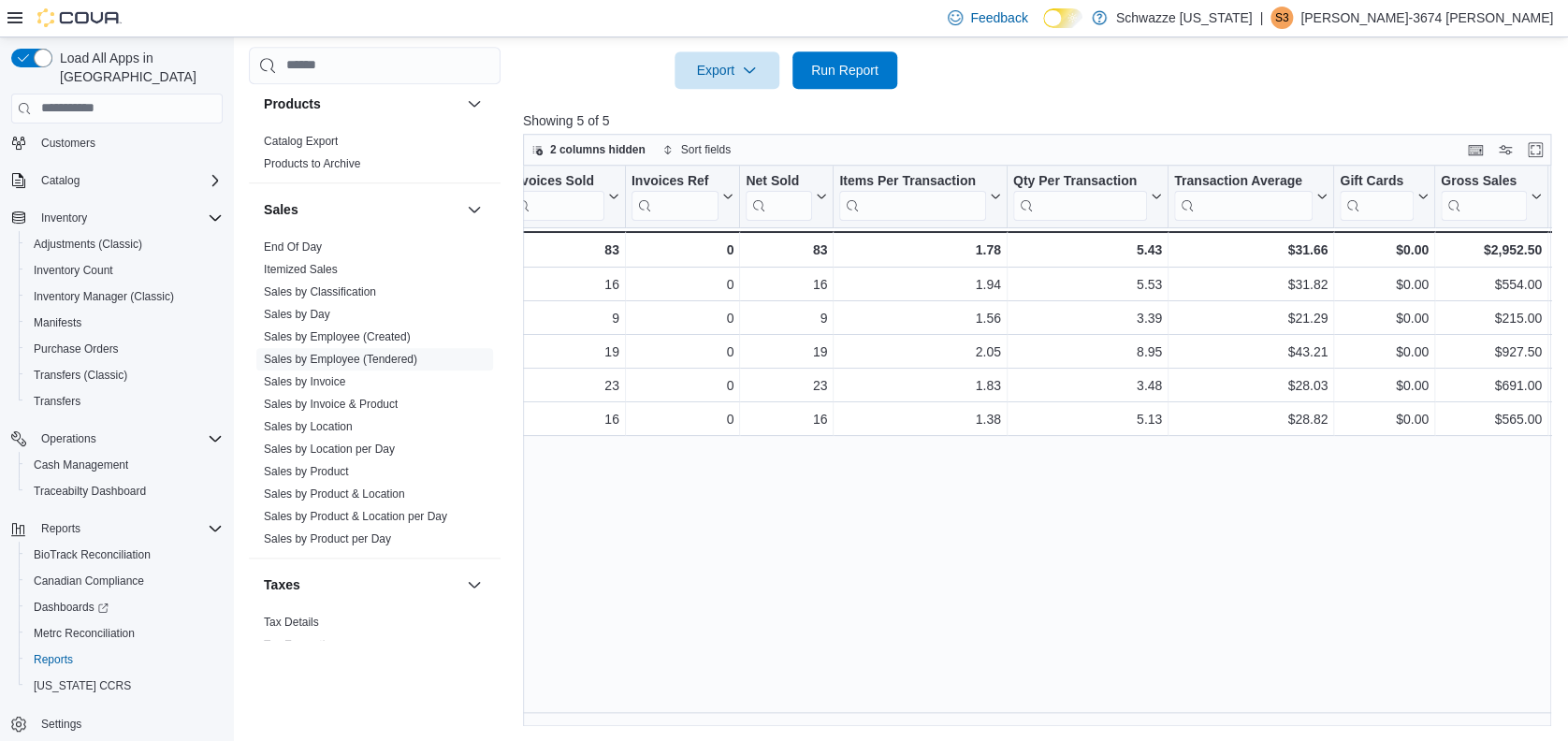
scroll to position [0, 697]
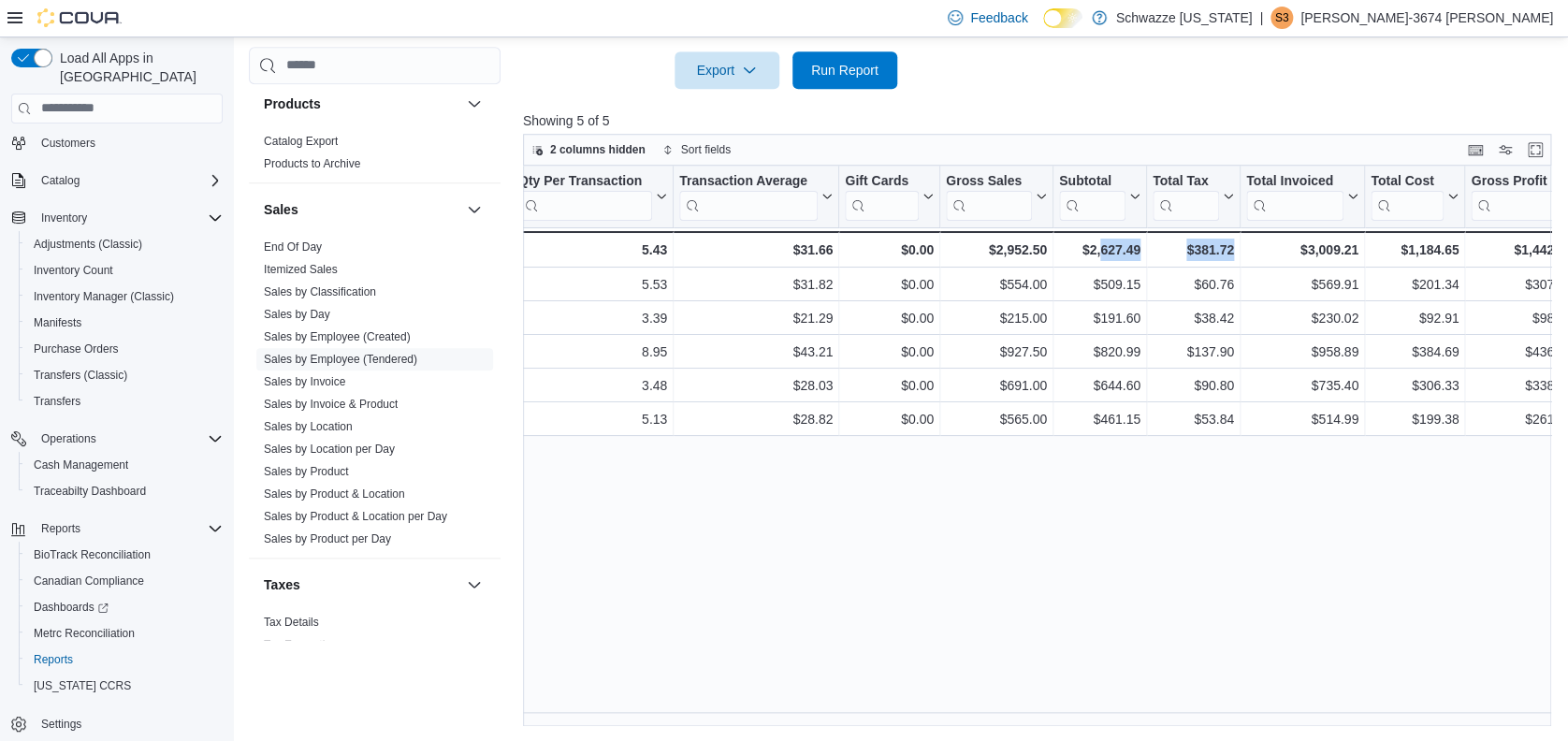
drag, startPoint x: 1100, startPoint y: 735, endPoint x: 1302, endPoint y: 718, distance: 202.7
click at [1302, 718] on div "Reports Feedback Cash Management Cash Management Cash Out Details Compliance OC…" at bounding box center [905, 68] width 1342 height 1347
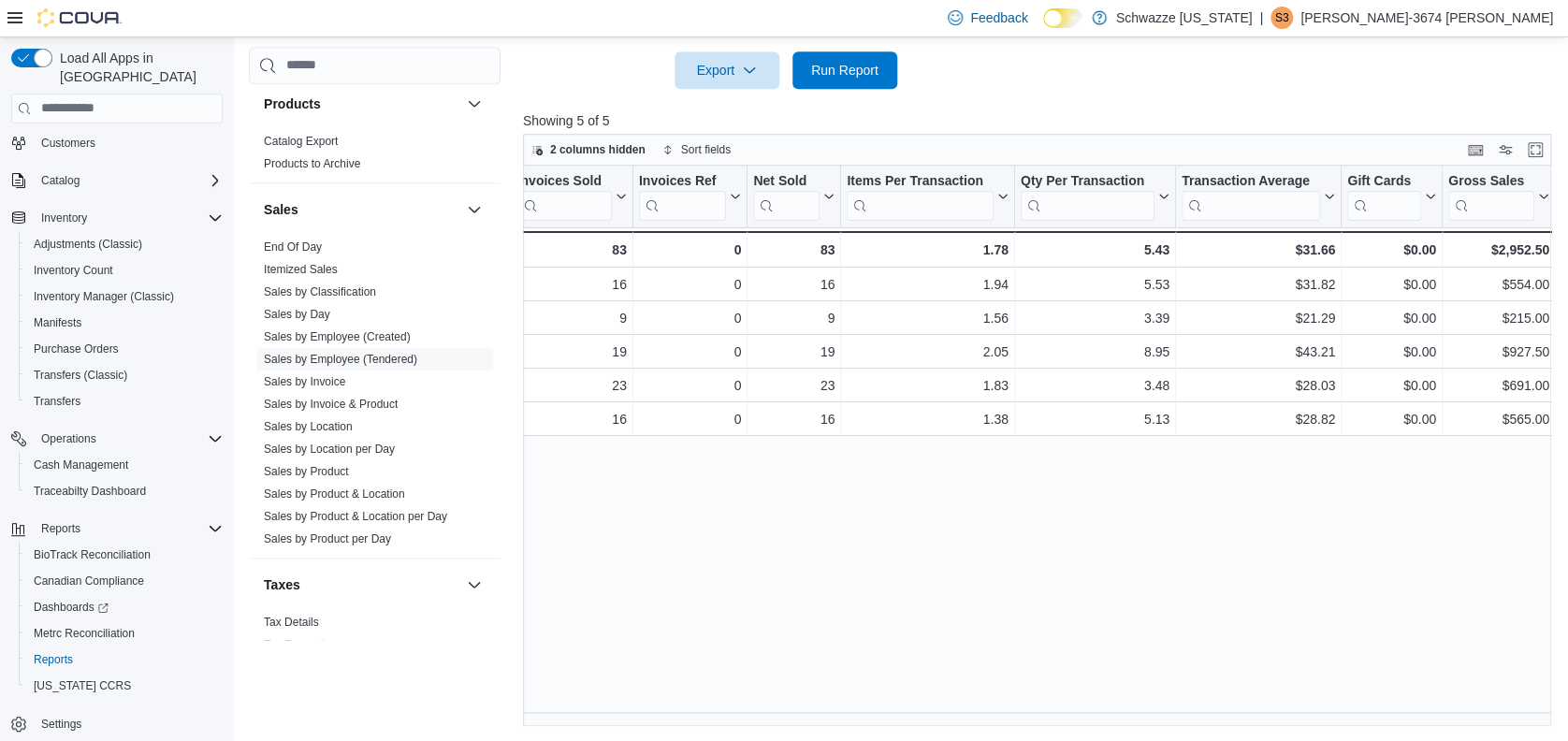
scroll to position [0, 293]
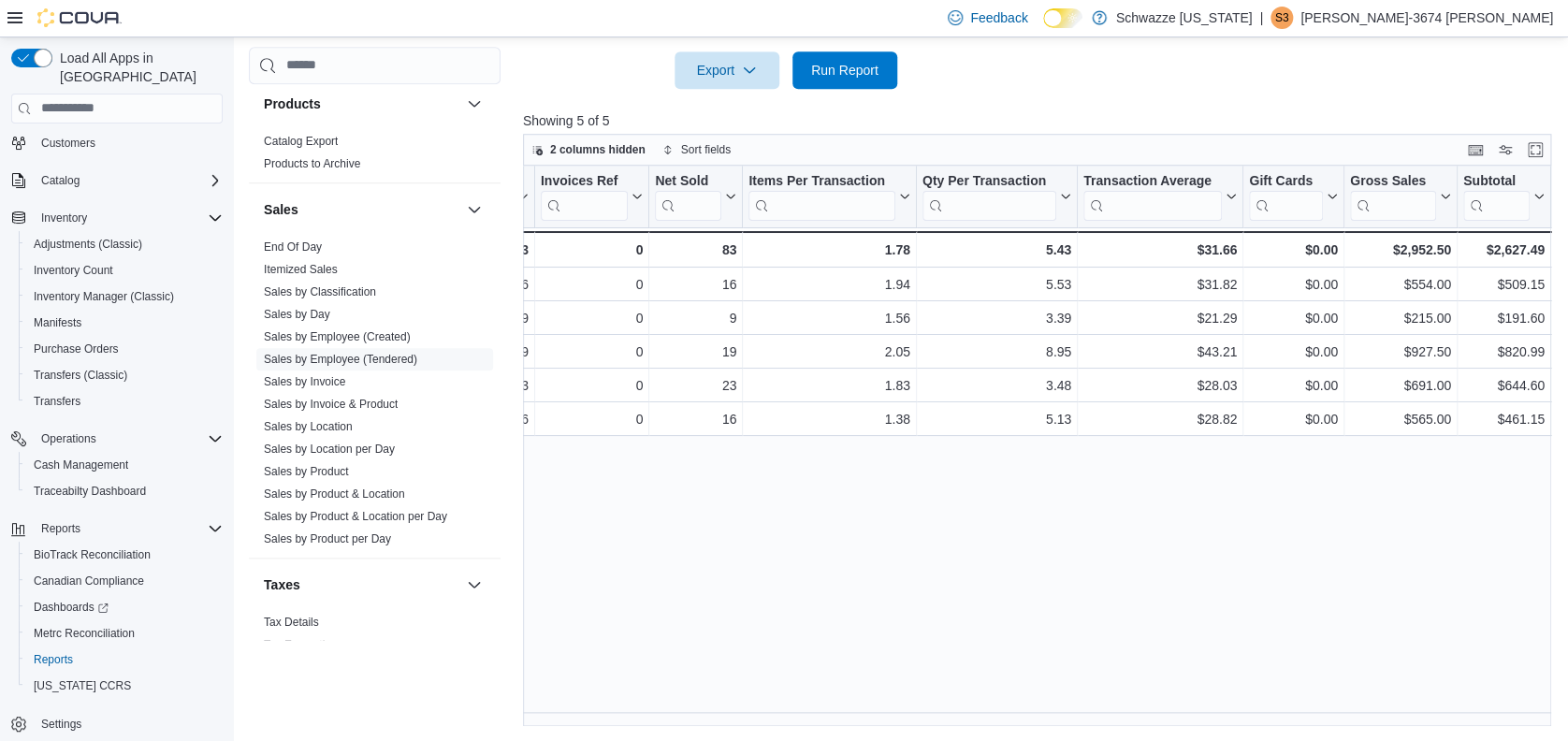
click at [1048, 555] on div "Tendered Employee Click to view column header actions Invoices Sold Click to vi…" at bounding box center [1042, 446] width 1038 height 561
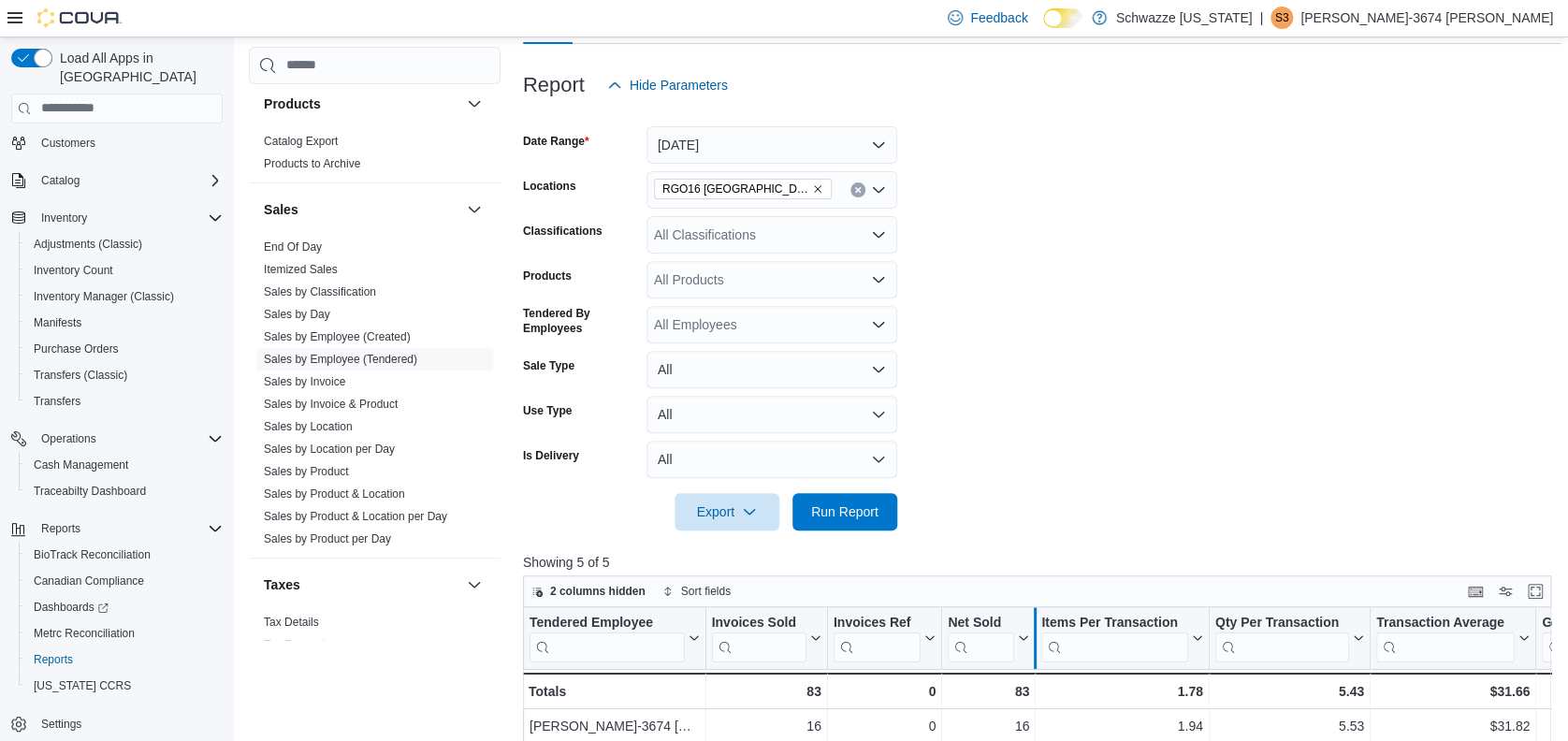
scroll to position [0, 0]
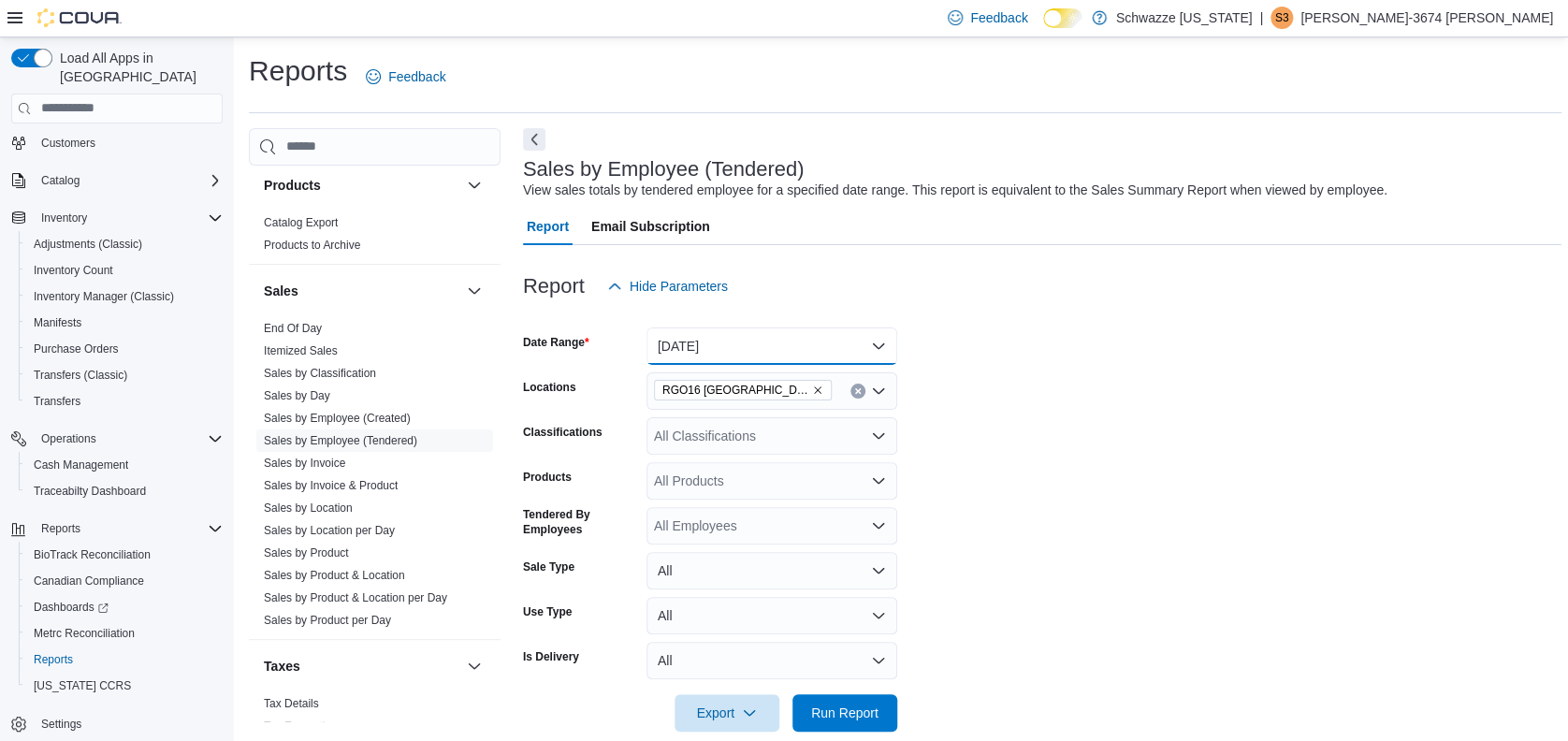
click at [883, 343] on button "[DATE]" at bounding box center [771, 346] width 251 height 38
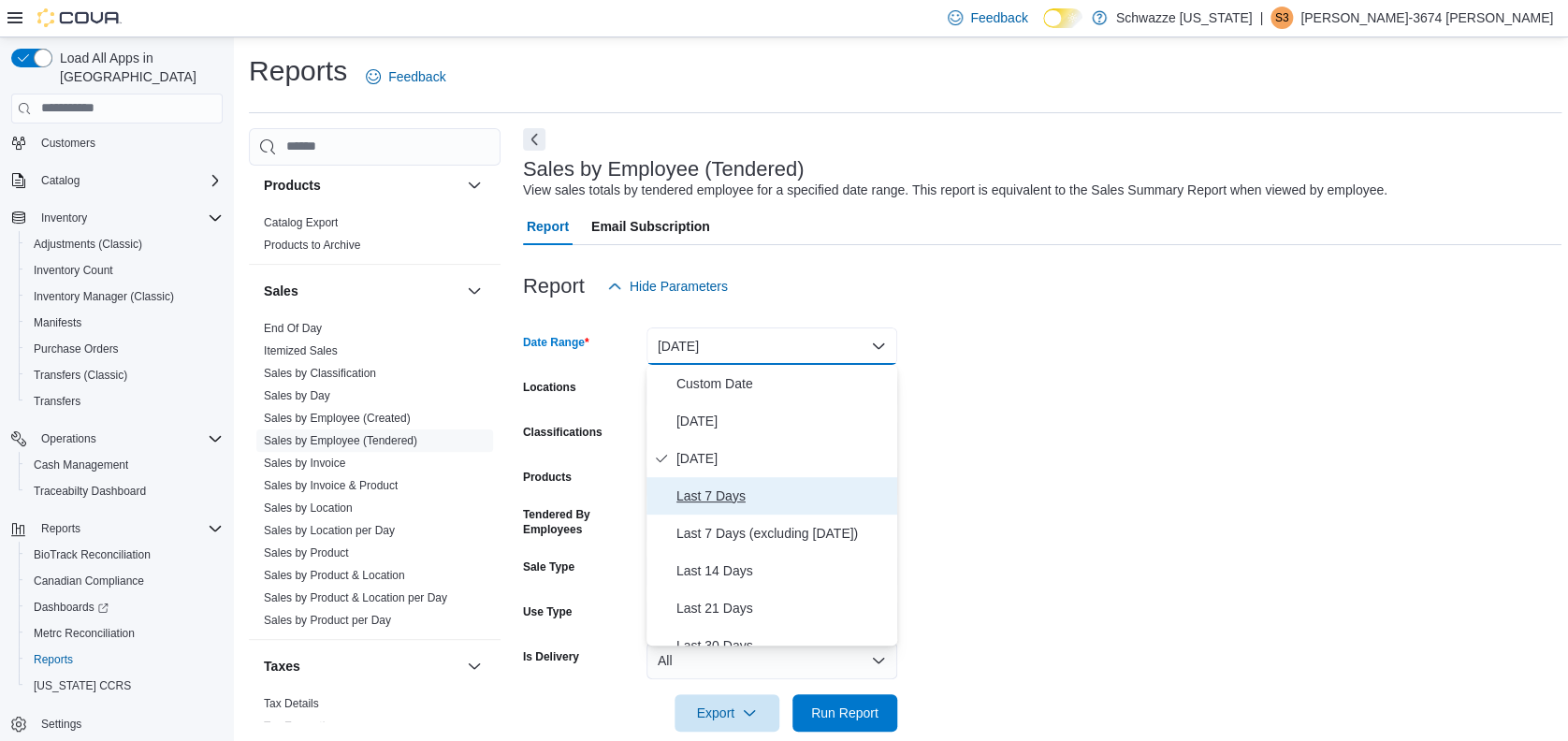
click at [736, 498] on span "Last 7 Days" at bounding box center [783, 496] width 214 height 23
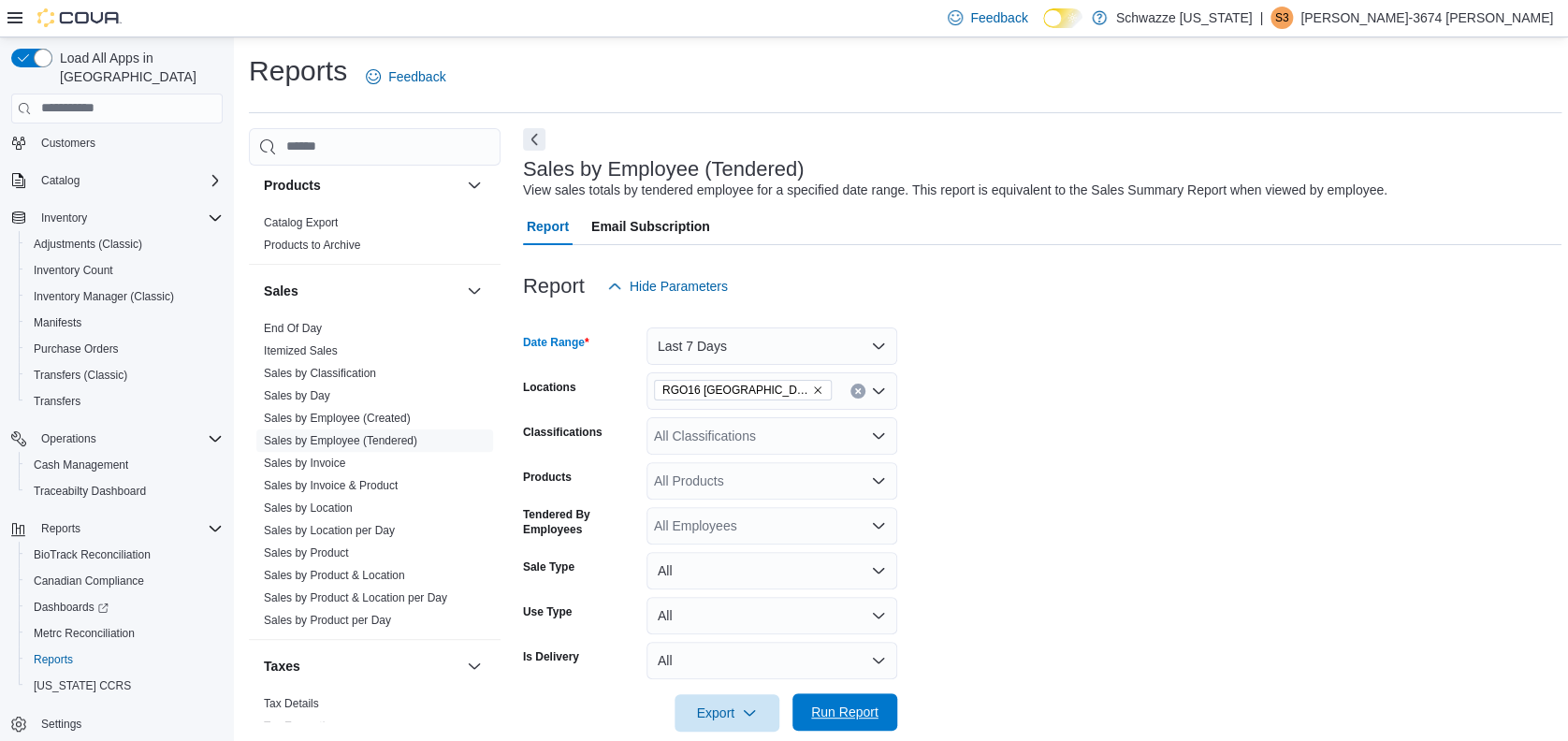
click at [846, 717] on span "Run Report" at bounding box center [845, 712] width 68 height 19
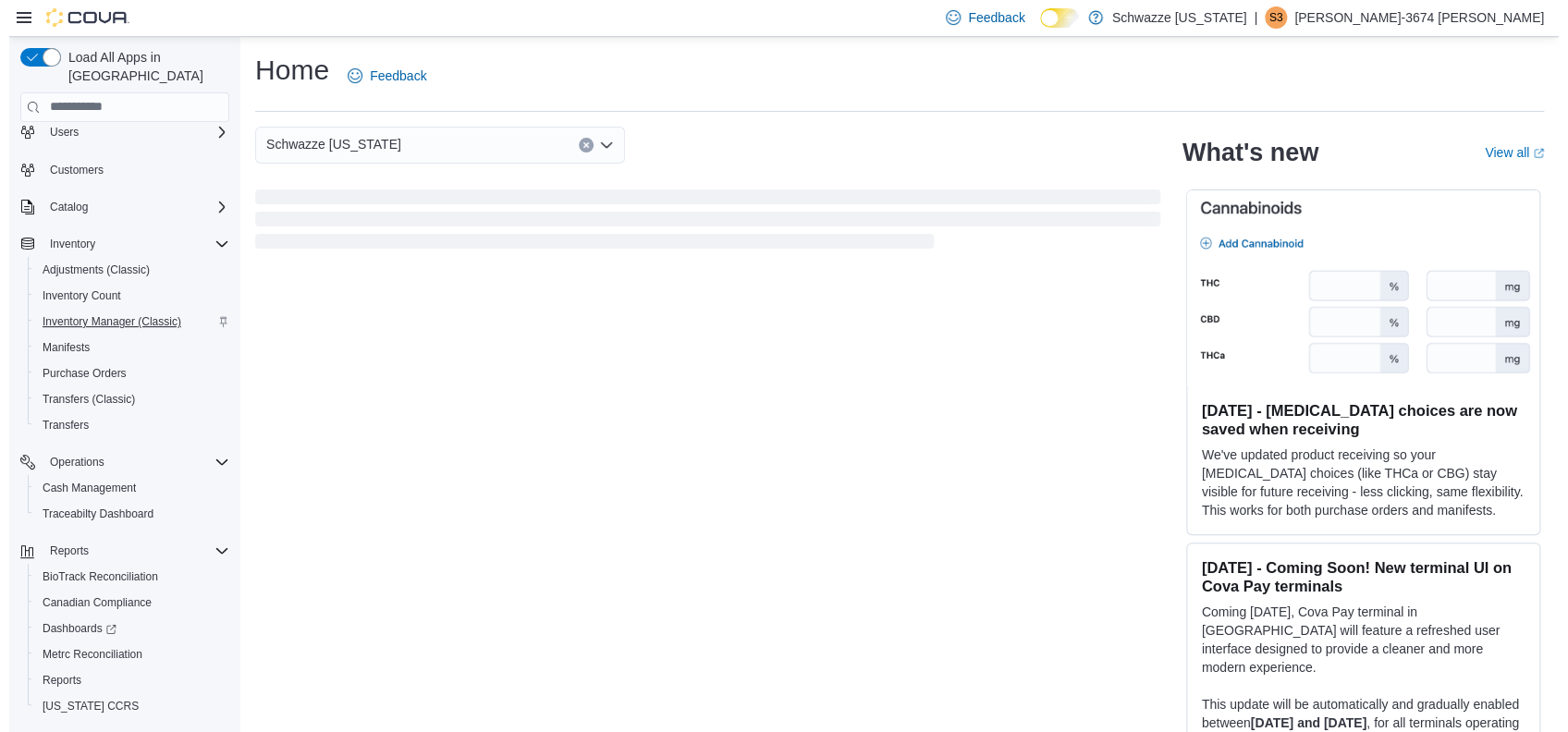
scroll to position [81, 0]
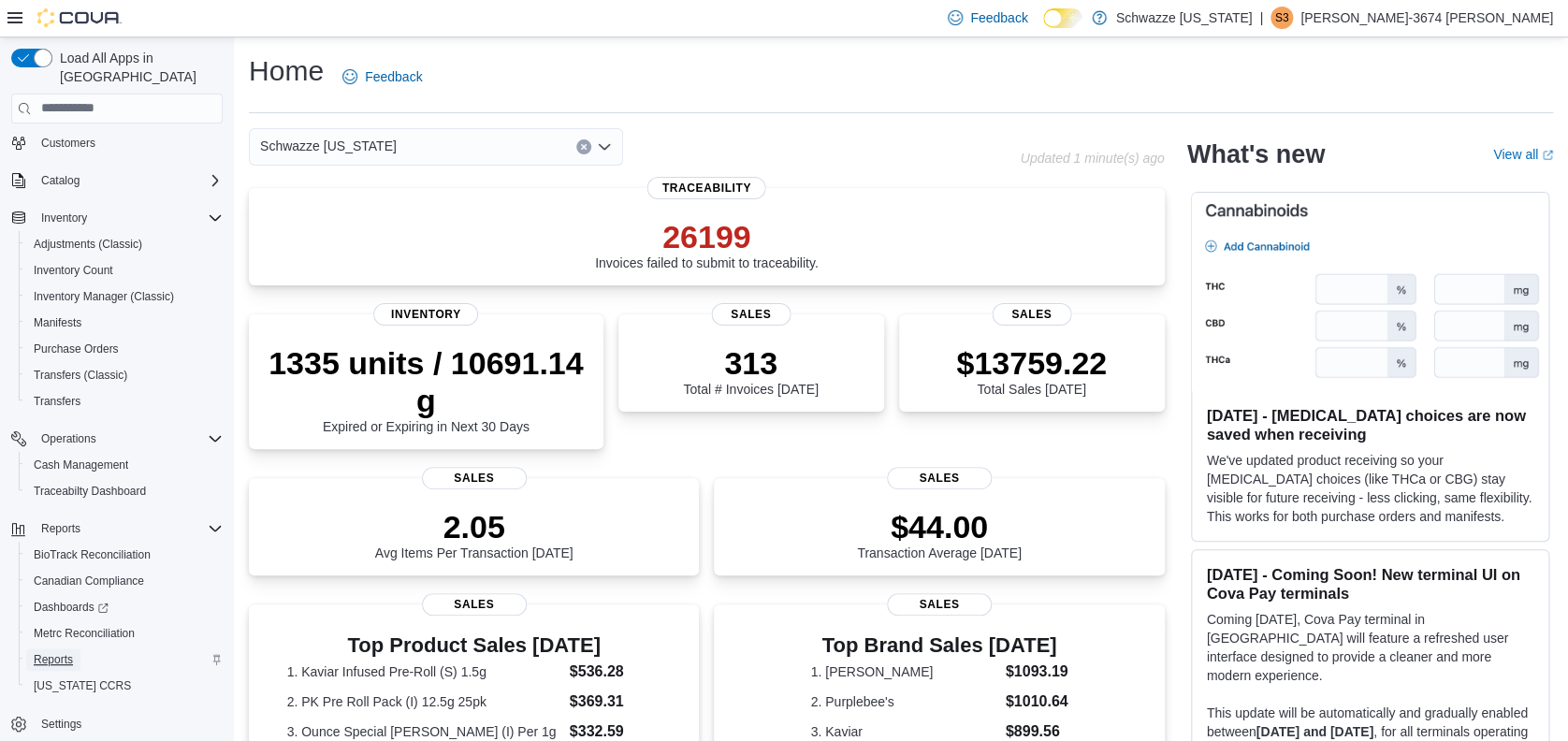
click at [61, 652] on span "Reports" at bounding box center [54, 659] width 40 height 15
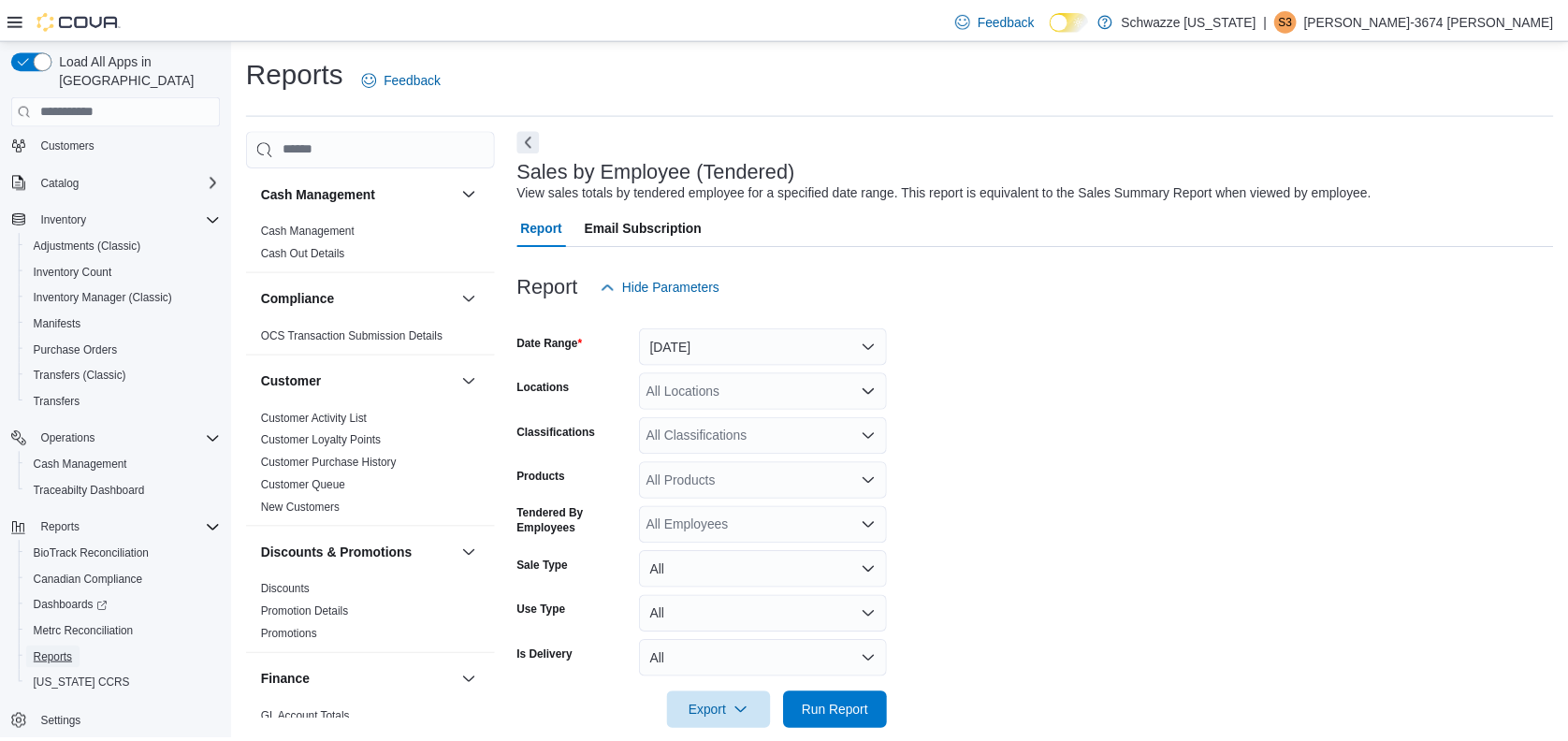
scroll to position [27, 0]
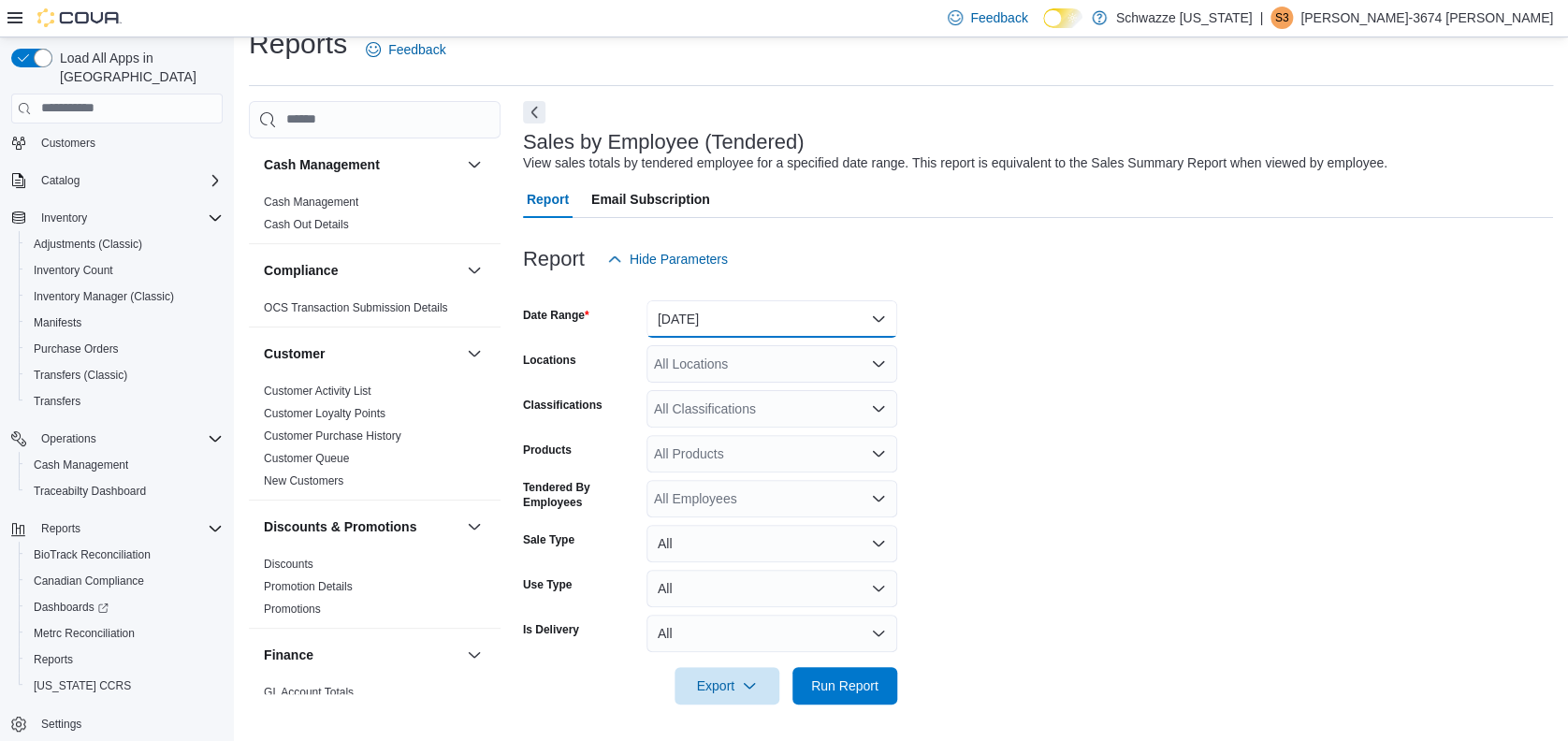
click at [733, 314] on button "[DATE]" at bounding box center [771, 319] width 251 height 38
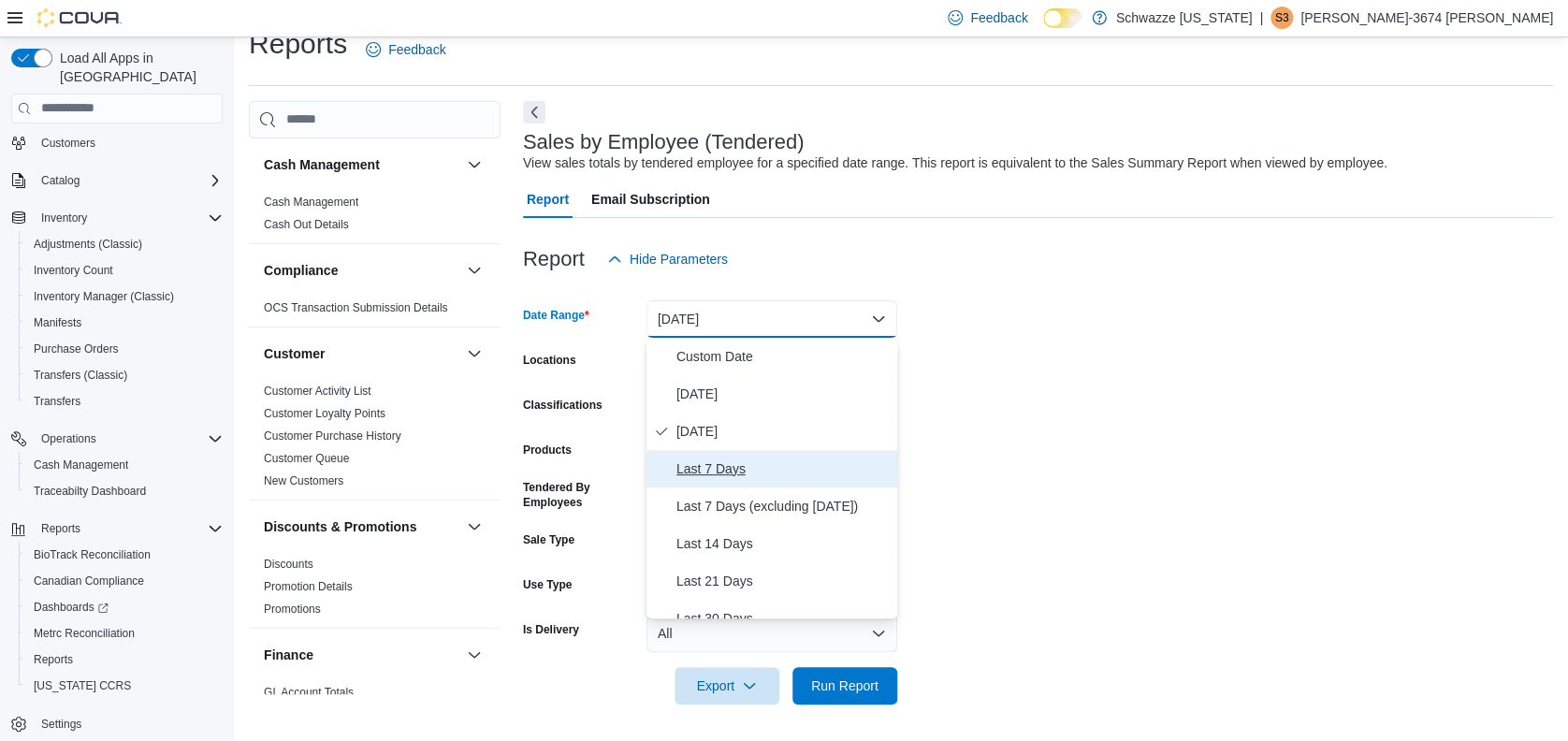
click at [727, 471] on span "Last 7 Days" at bounding box center [783, 468] width 214 height 23
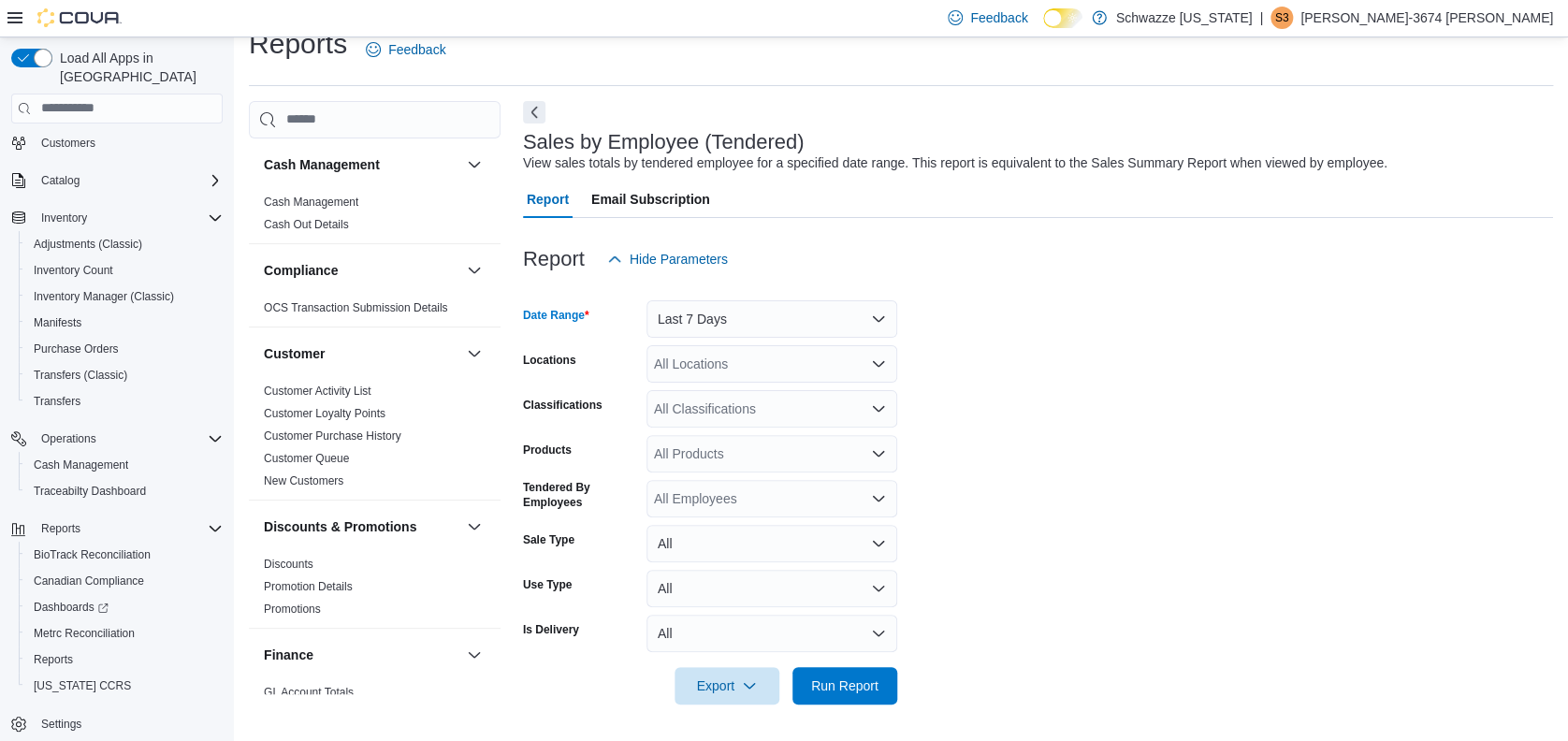
click at [806, 359] on div "All Locations" at bounding box center [771, 364] width 251 height 38
type input "***"
click at [816, 392] on span "RGO16 [GEOGRAPHIC_DATA]" at bounding box center [798, 396] width 184 height 19
click at [1253, 434] on form "Date Range Last 7 Days Locations RGO16 [GEOGRAPHIC_DATA] Classifications All Cl…" at bounding box center [1037, 491] width 1030 height 427
click at [887, 692] on button "Run Report" at bounding box center [845, 685] width 104 height 38
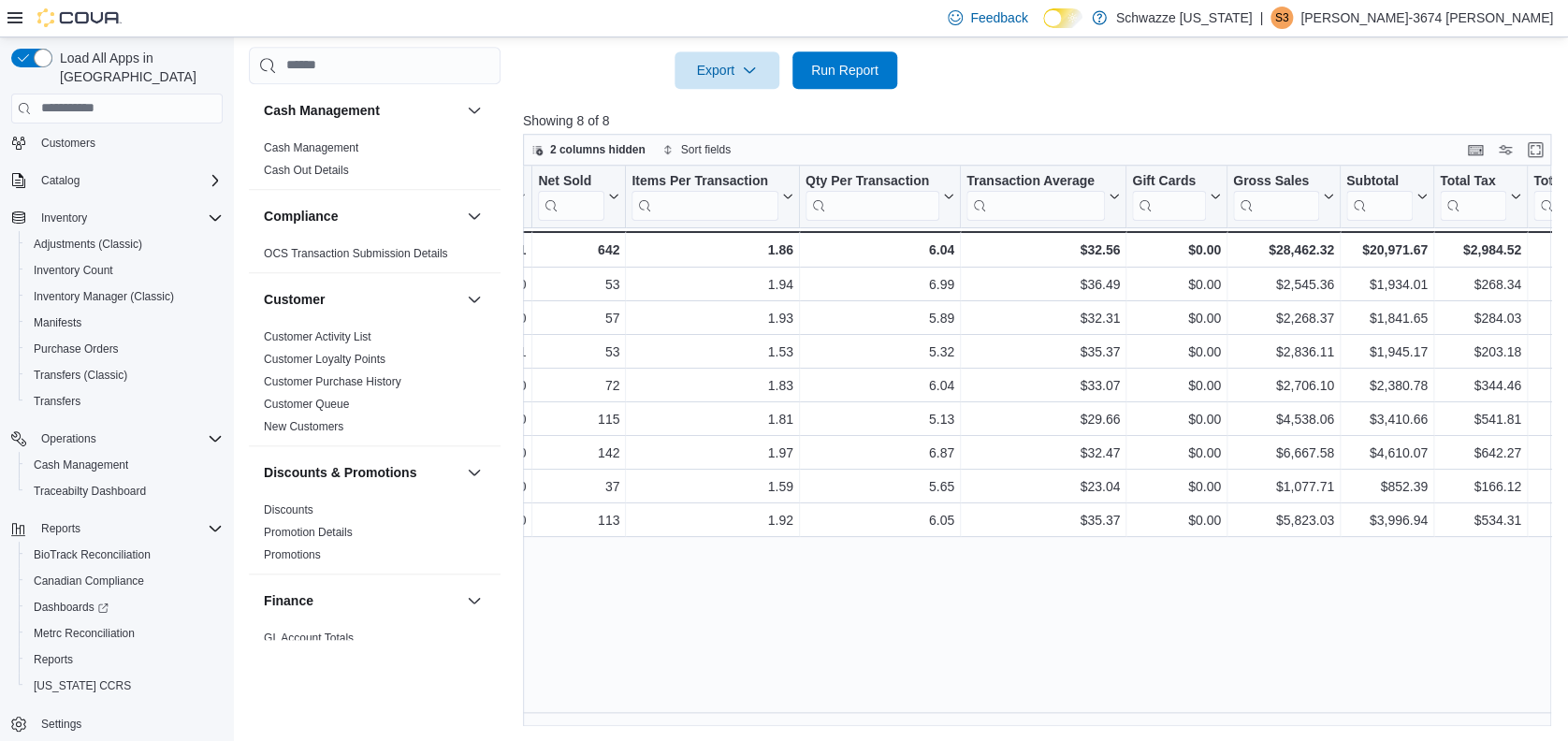
scroll to position [0, 454]
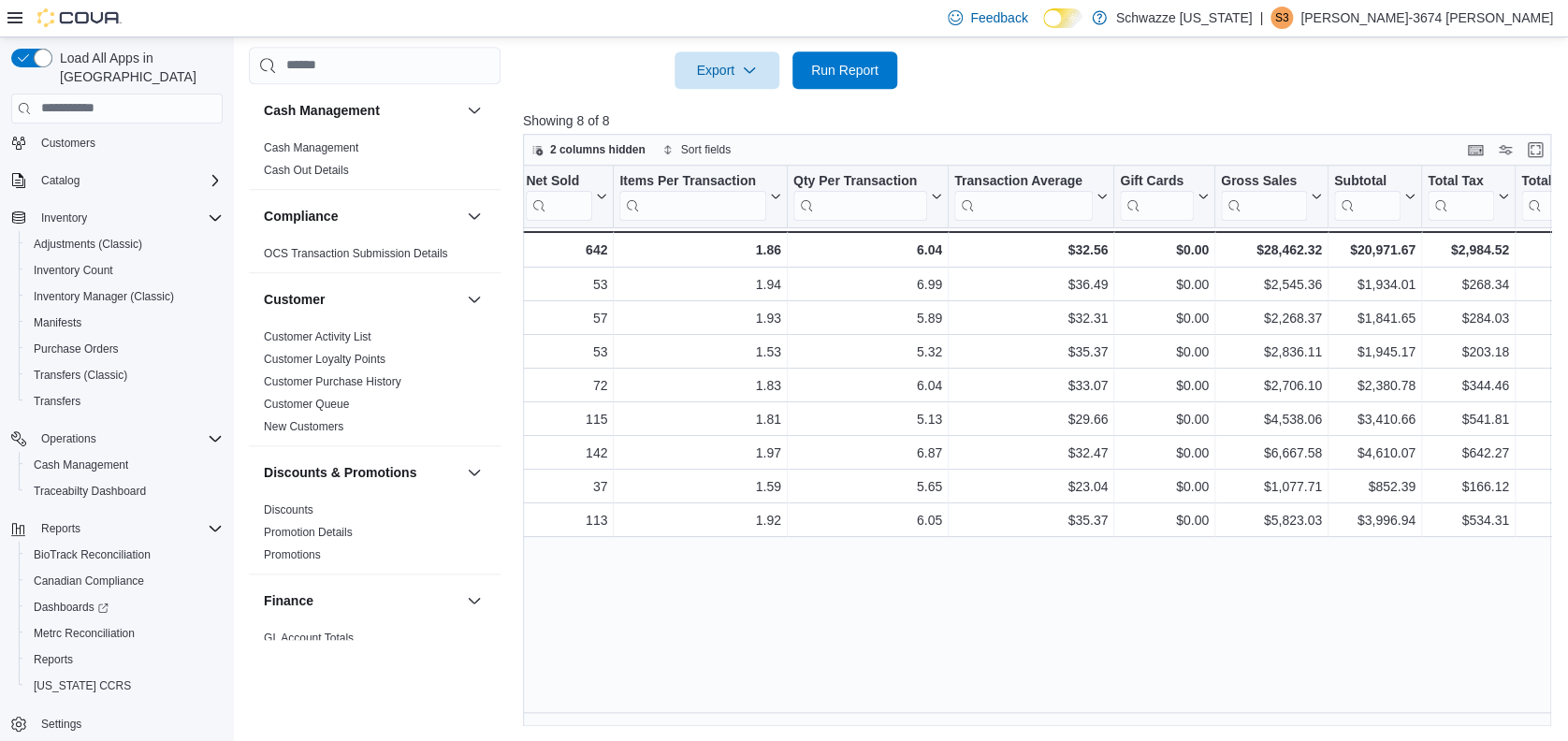
click at [1004, 711] on div "Tendered Employee Click to view column header actions Invoices Sold Click to vi…" at bounding box center [1042, 446] width 1038 height 561
drag, startPoint x: 954, startPoint y: 729, endPoint x: 1001, endPoint y: 728, distance: 47.0
click at [1001, 728] on div "Reports Feedback Cash Management Cash Management Cash Out Details Compliance OC…" at bounding box center [905, 68] width 1342 height 1347
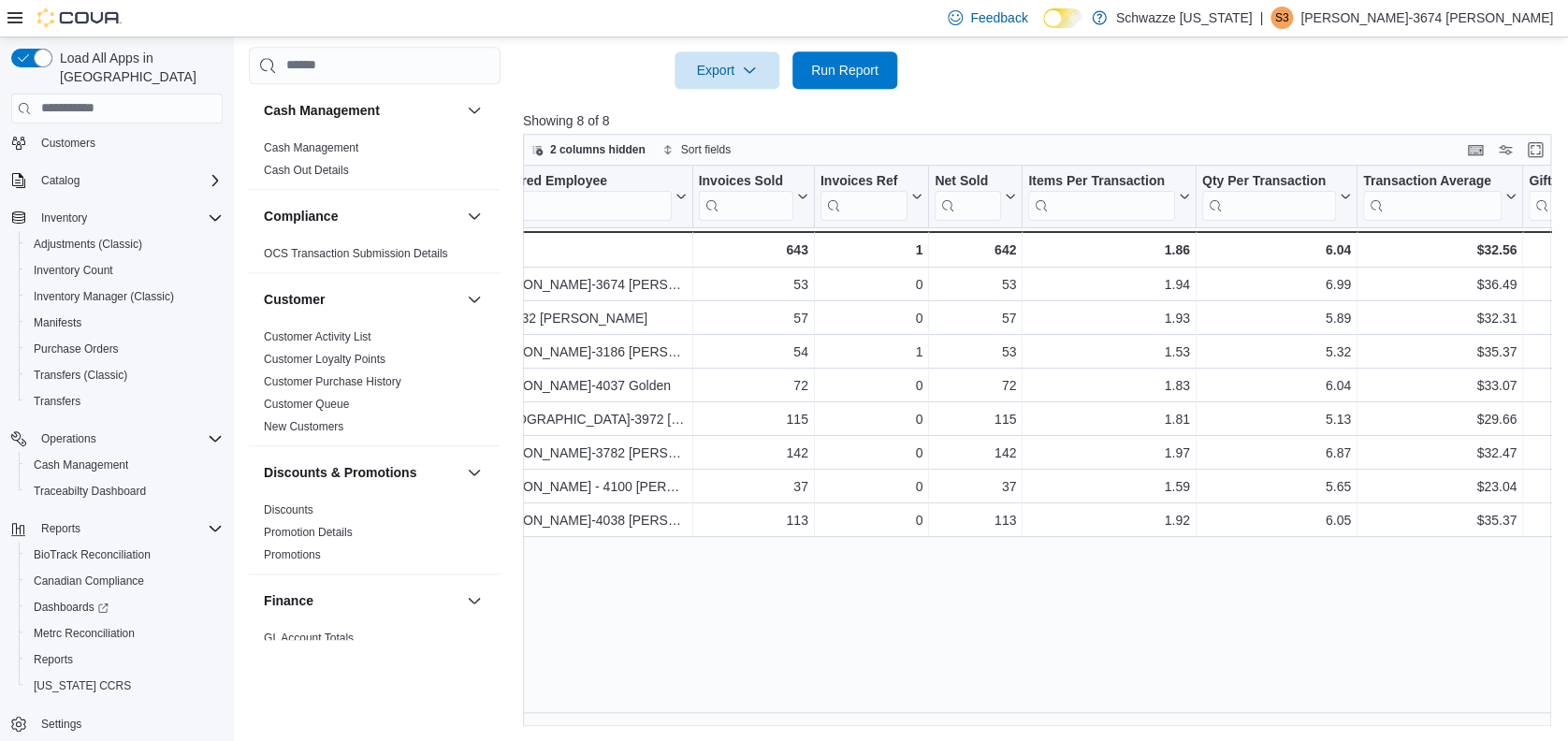
scroll to position [0, 44]
click at [622, 147] on span "2 columns hidden" at bounding box center [597, 150] width 95 height 15
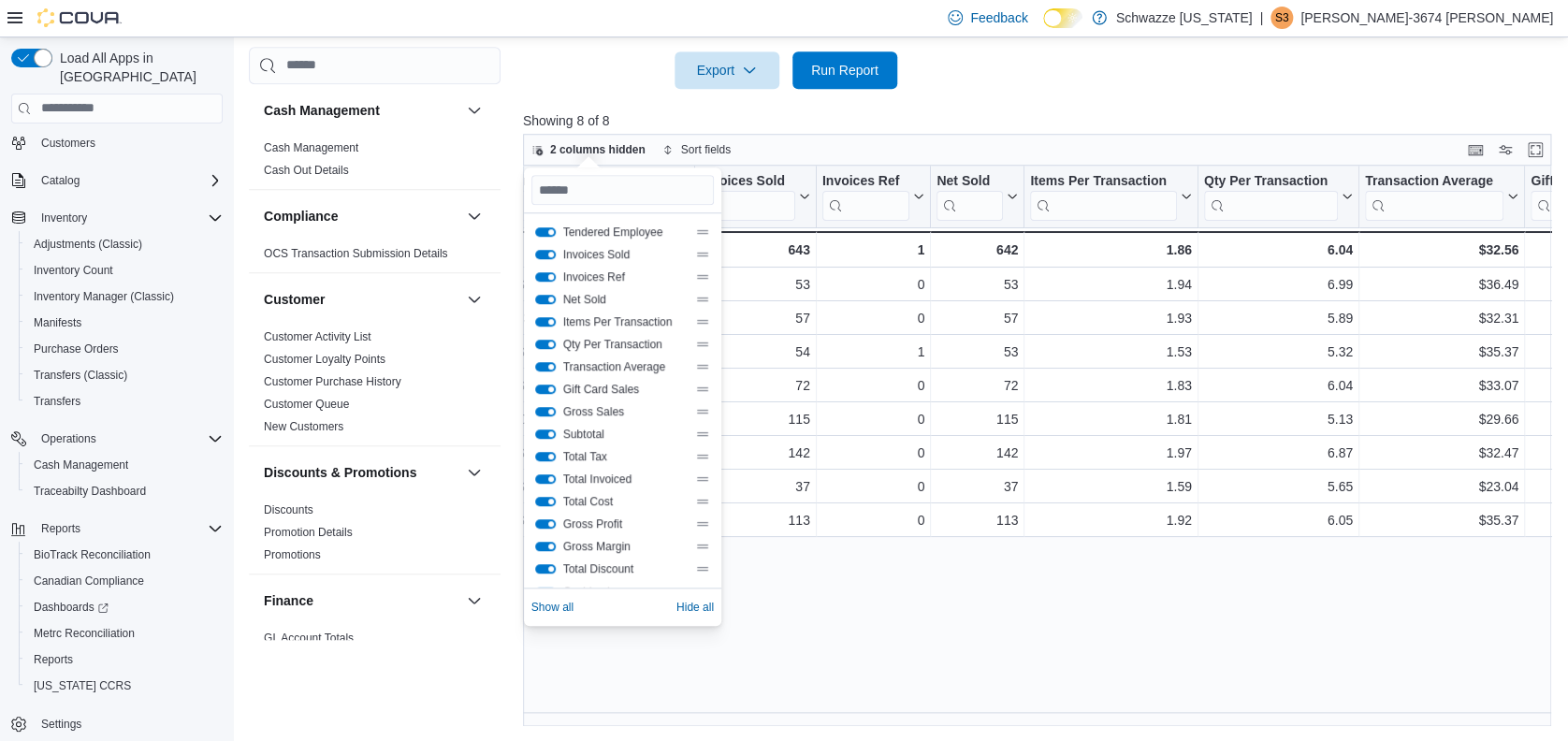
click at [551, 275] on button "Invoices Ref" at bounding box center [546, 276] width 21 height 9
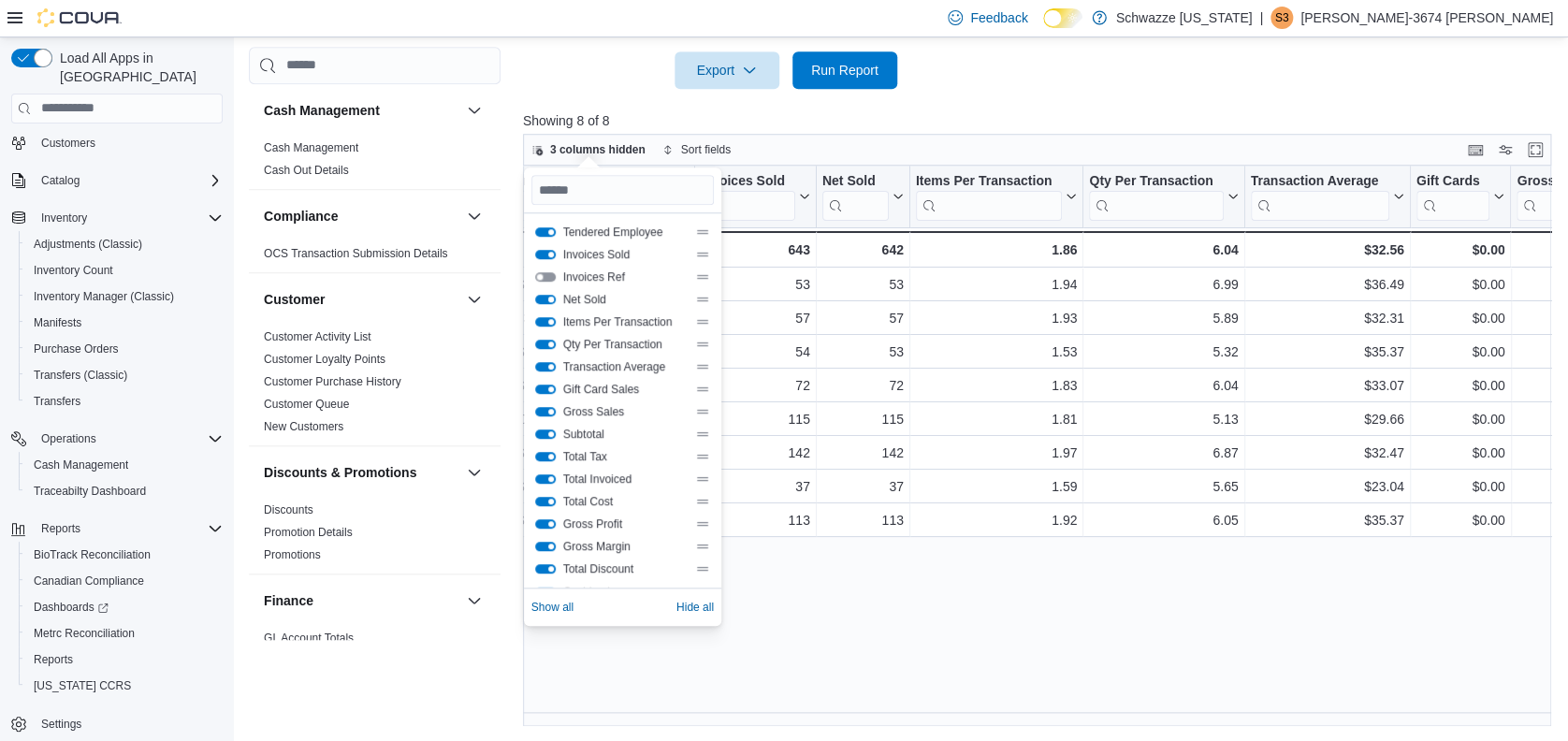
click at [546, 296] on button "Net Sold" at bounding box center [546, 299] width 21 height 9
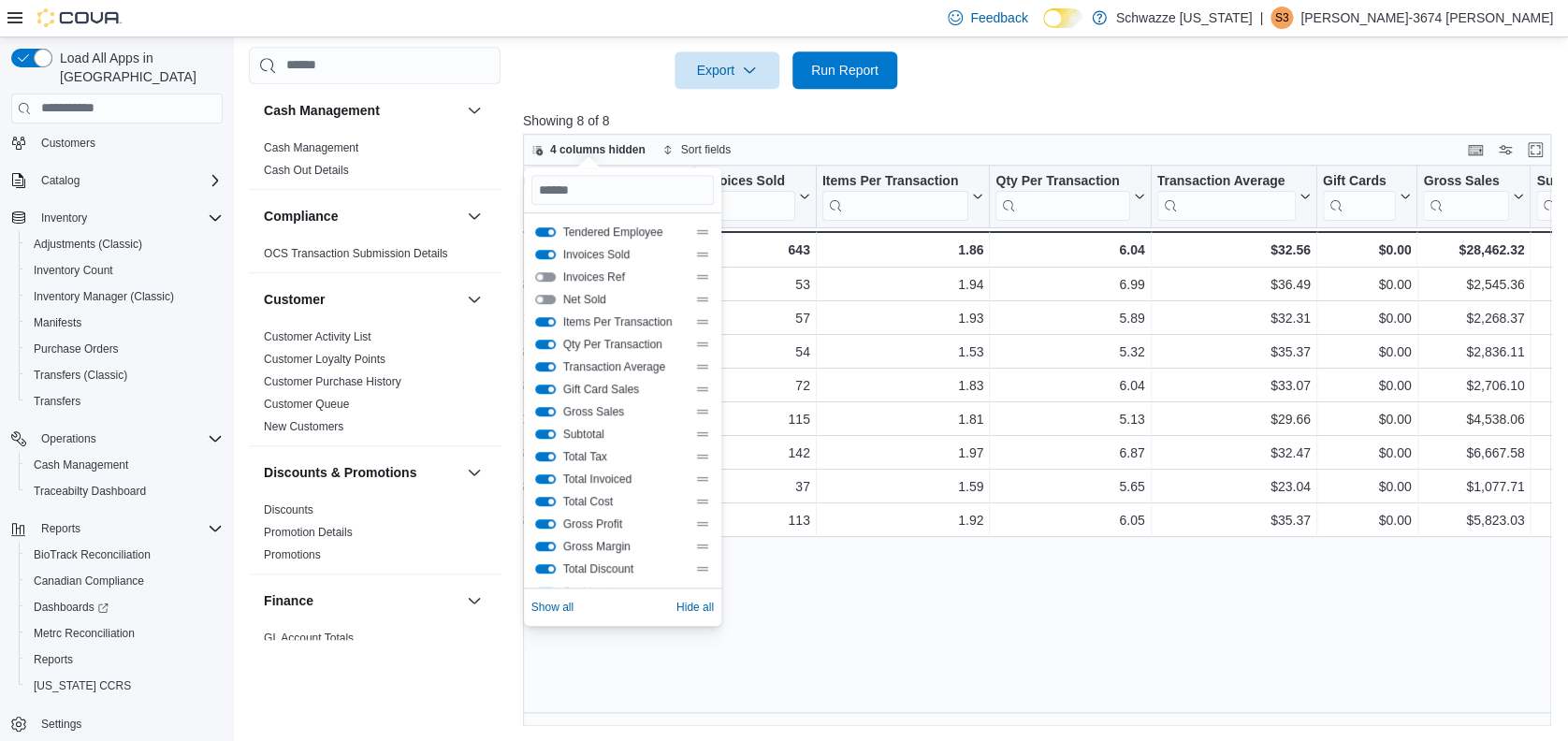
click at [546, 343] on button "Qty Per Transaction" at bounding box center [546, 344] width 21 height 9
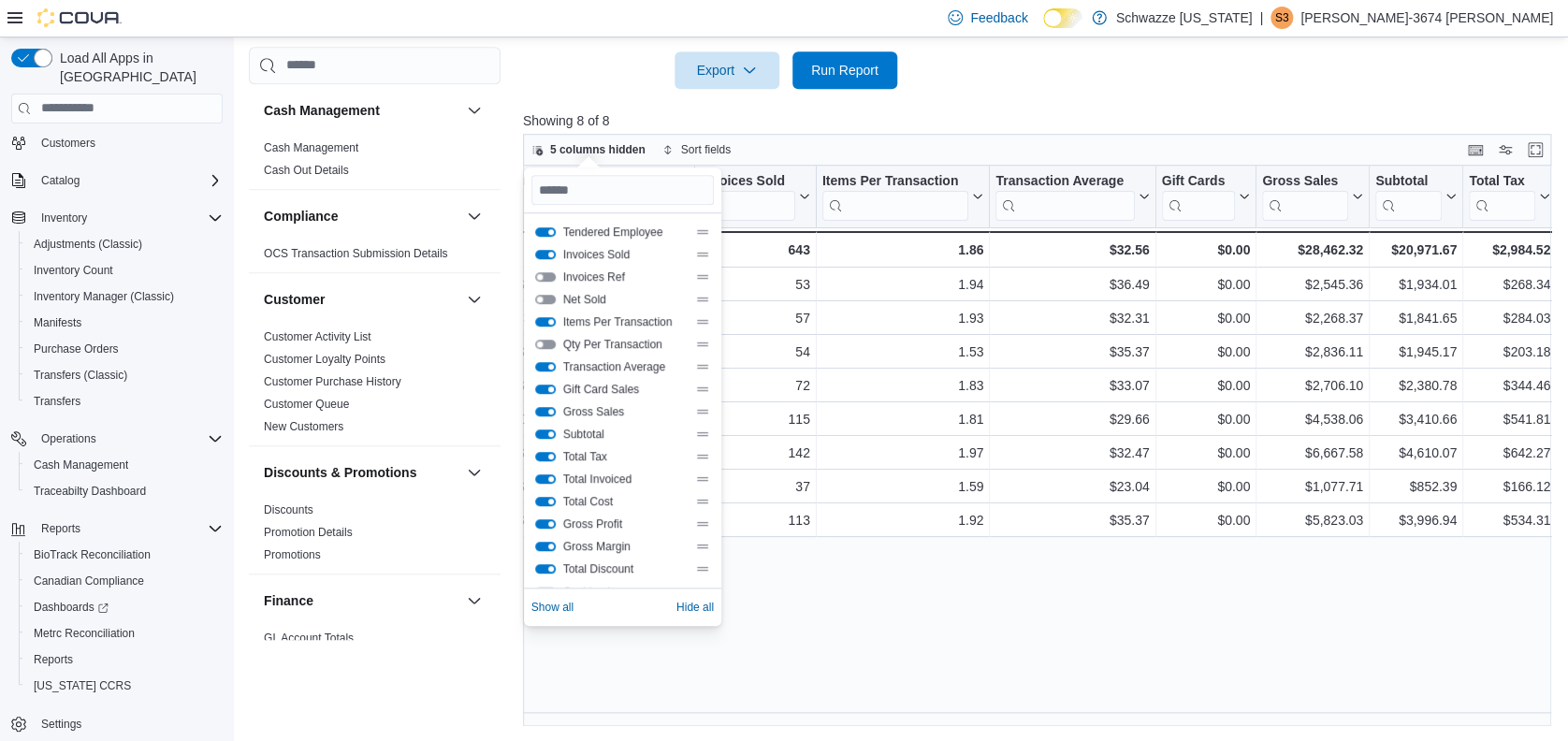
click at [549, 388] on button "Gift Card Sales" at bounding box center [546, 389] width 21 height 9
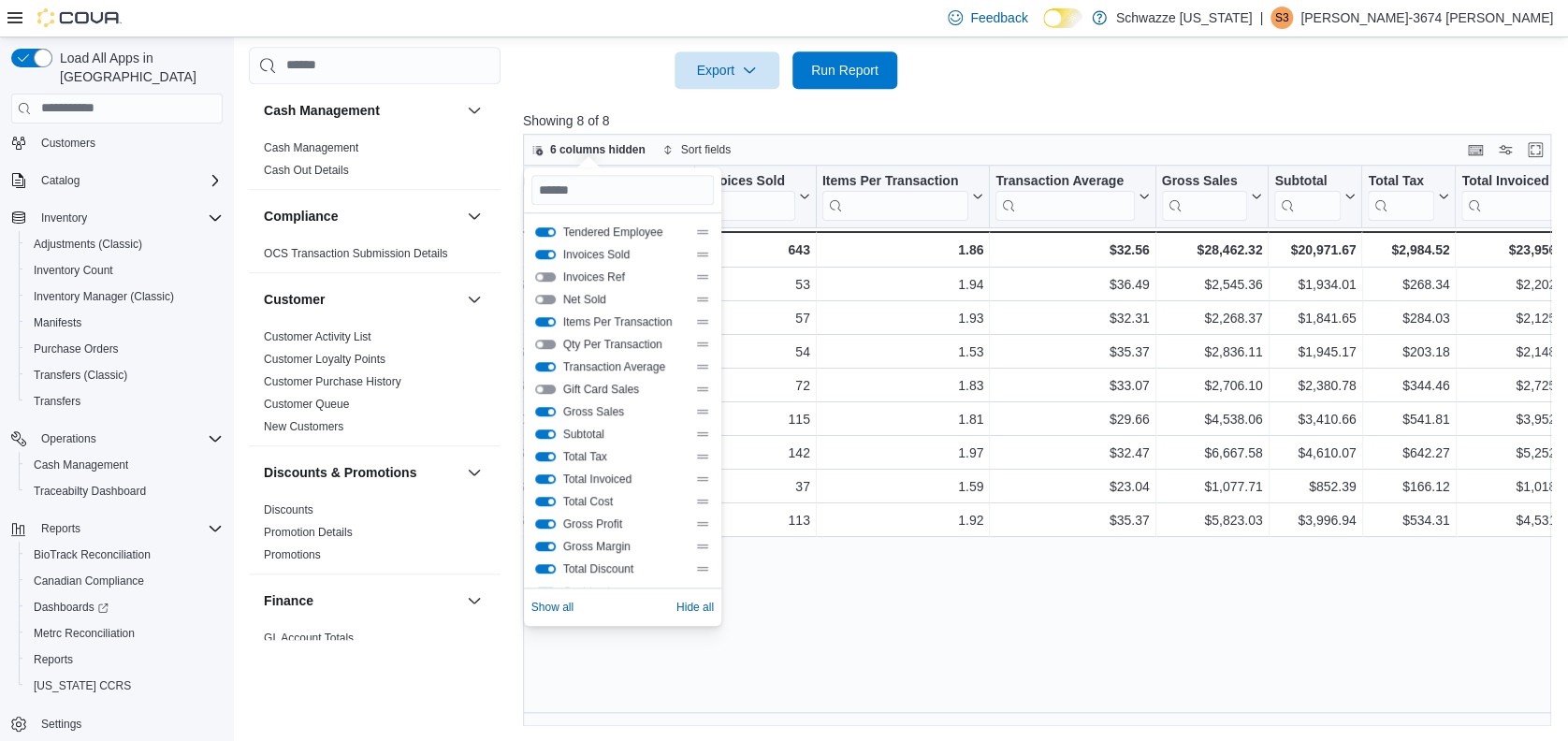
click at [547, 409] on button "Gross Sales" at bounding box center [546, 412] width 21 height 9
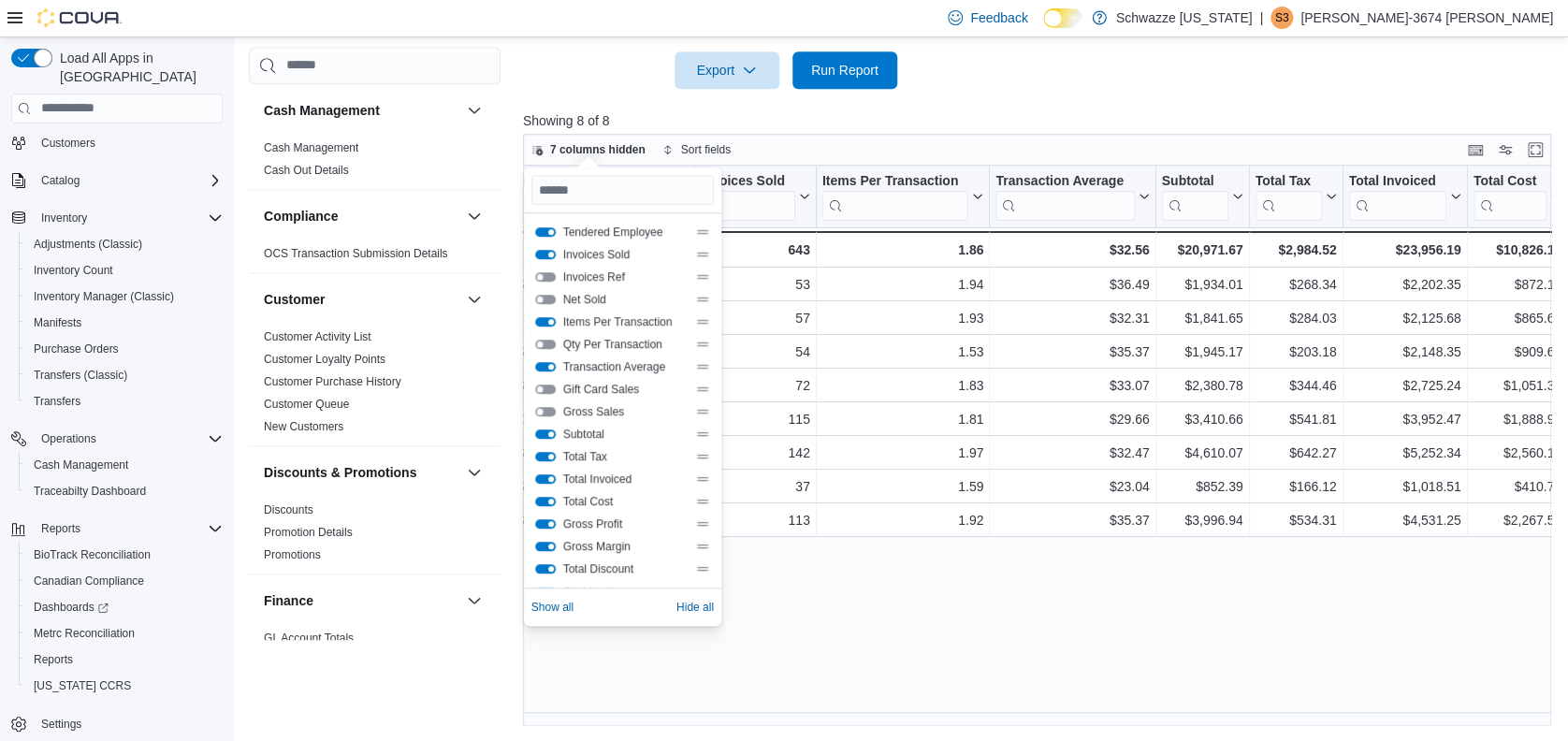
click at [547, 409] on button "Gross Sales" at bounding box center [546, 412] width 21 height 9
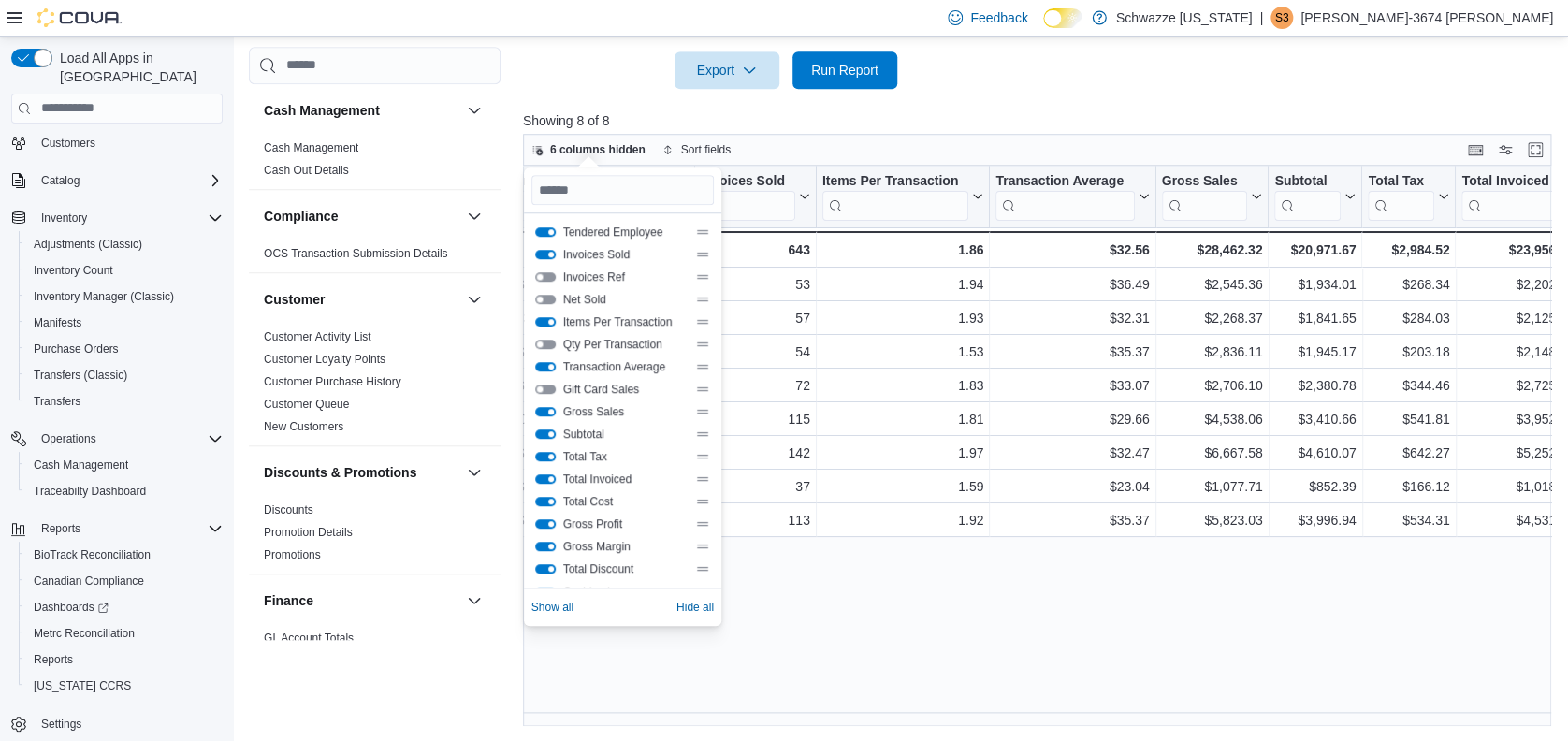
click at [547, 407] on button "Gross Sales" at bounding box center [546, 412] width 21 height 9
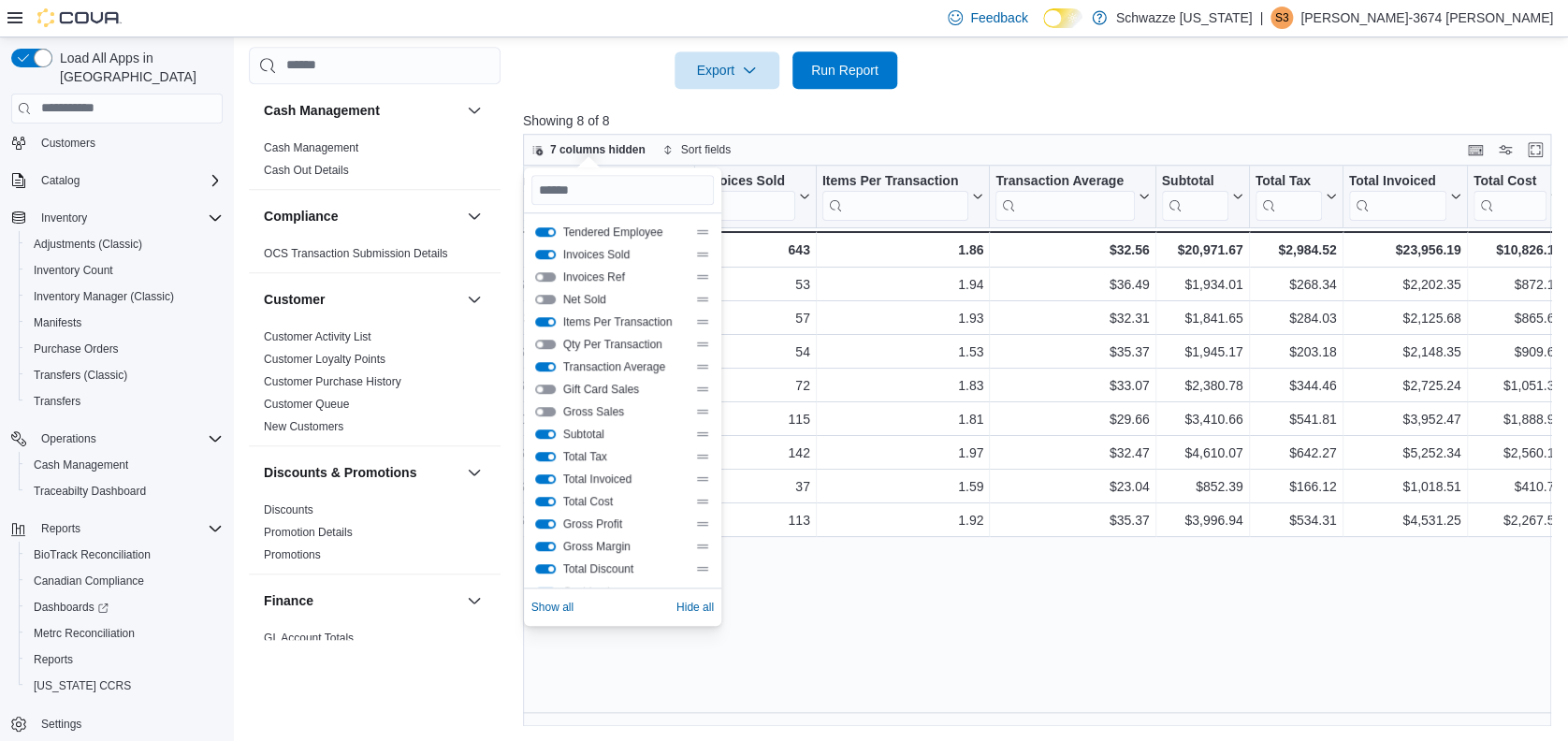
click at [546, 451] on button "Total Tax" at bounding box center [546, 456] width 21 height 9
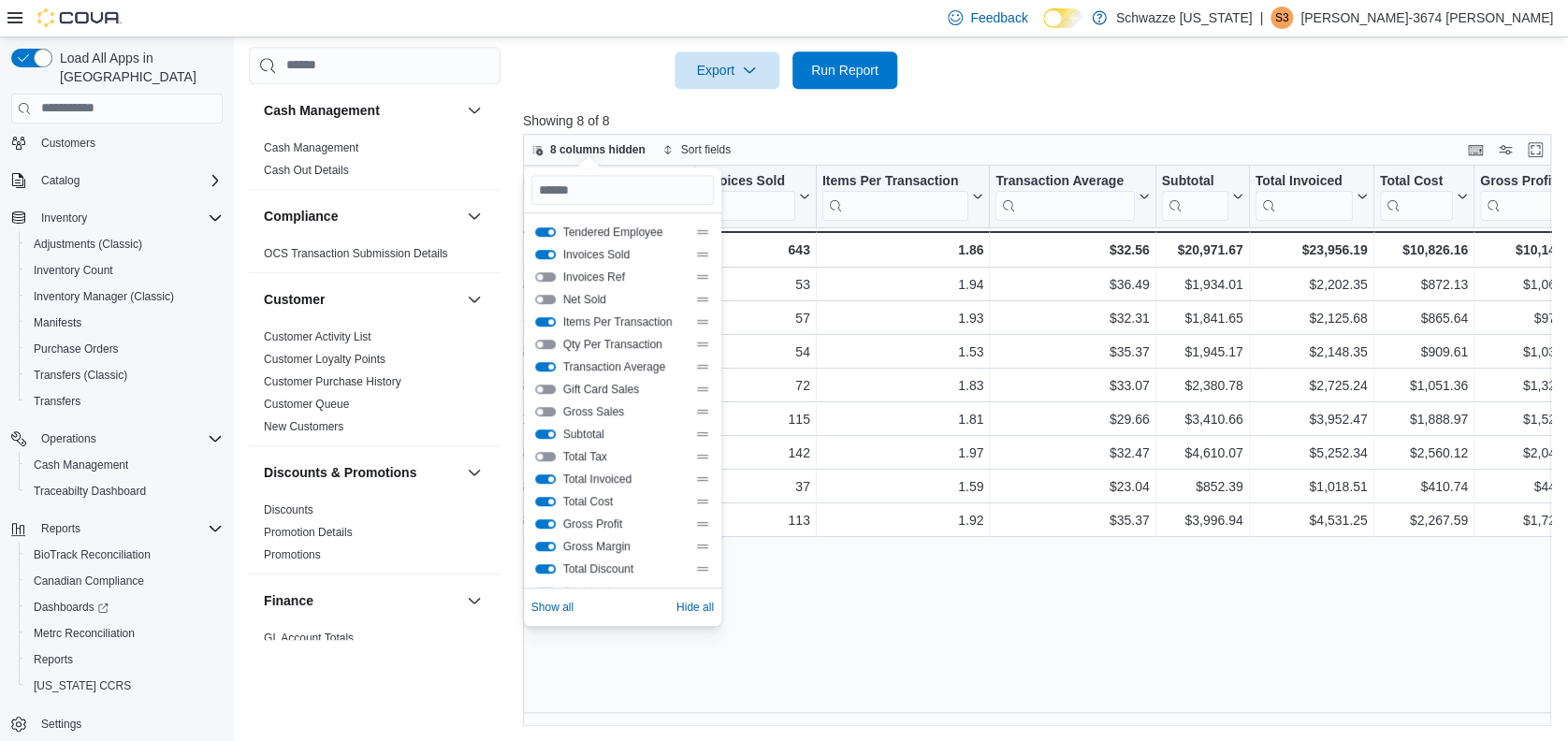
click at [544, 474] on button "Total Invoiced" at bounding box center [546, 479] width 21 height 9
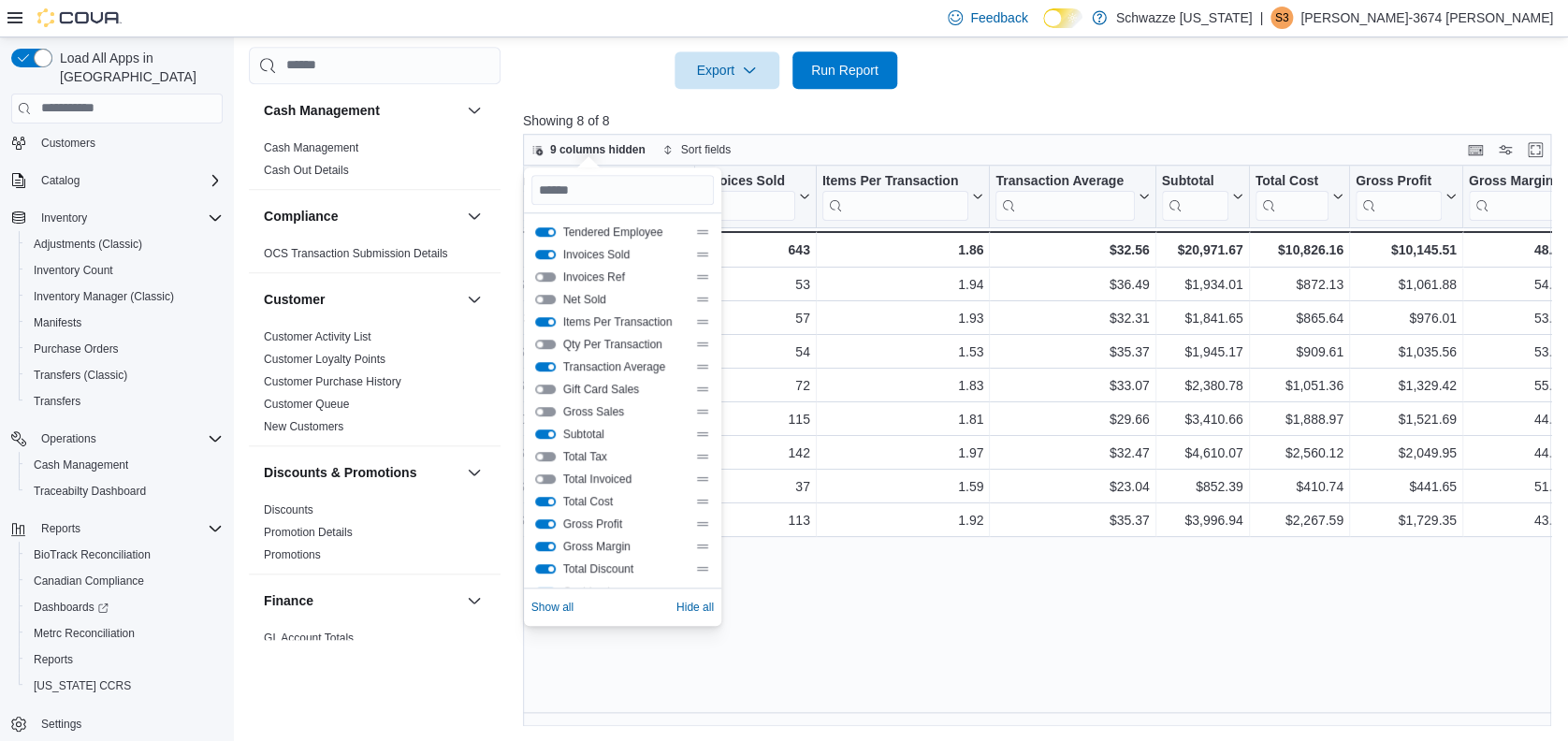
click at [546, 498] on button "Total Cost" at bounding box center [546, 501] width 21 height 9
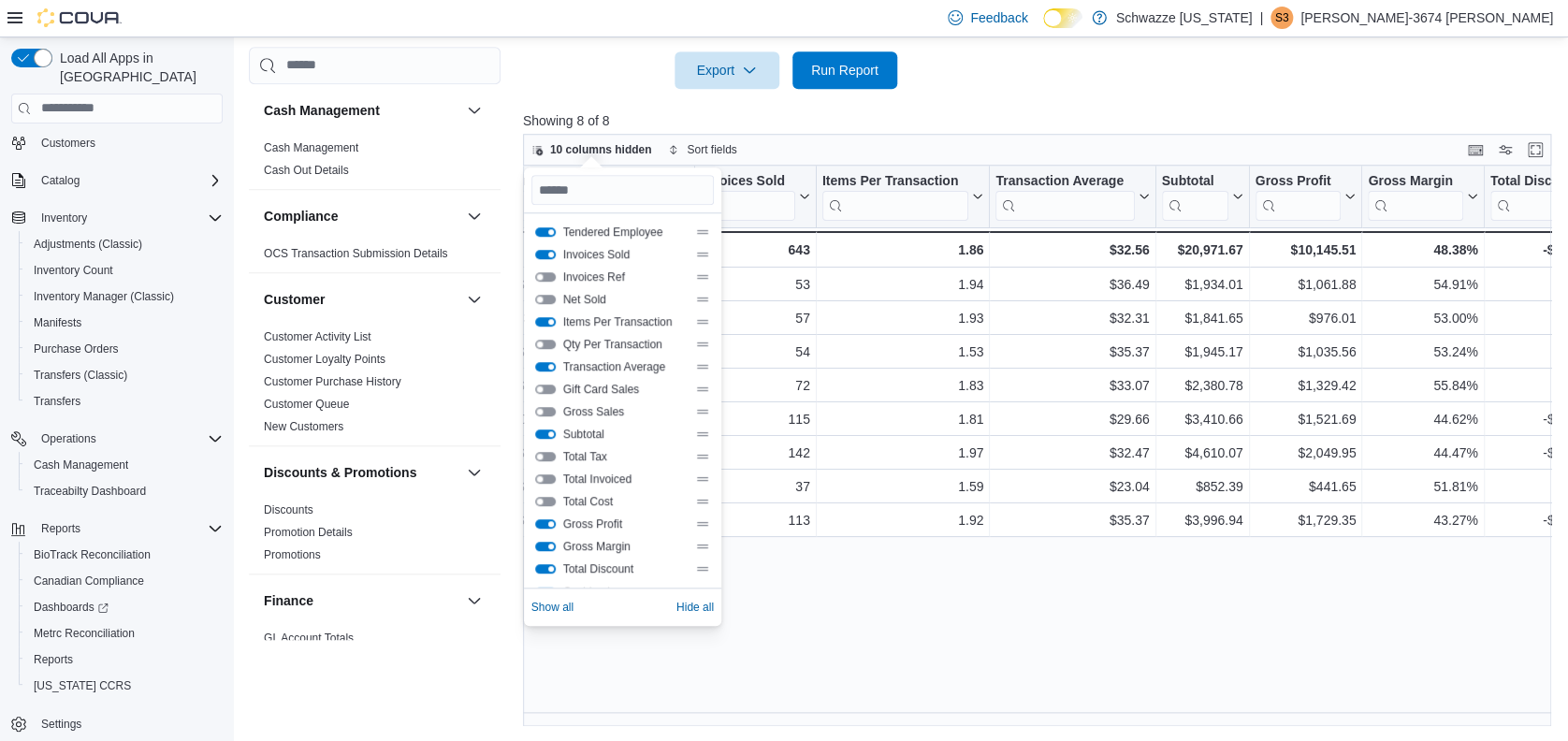
click at [548, 522] on button "Gross Profit" at bounding box center [546, 524] width 21 height 9
click at [548, 543] on button "Gross Margin" at bounding box center [546, 546] width 21 height 9
click at [547, 571] on button "Total Discount" at bounding box center [546, 569] width 21 height 9
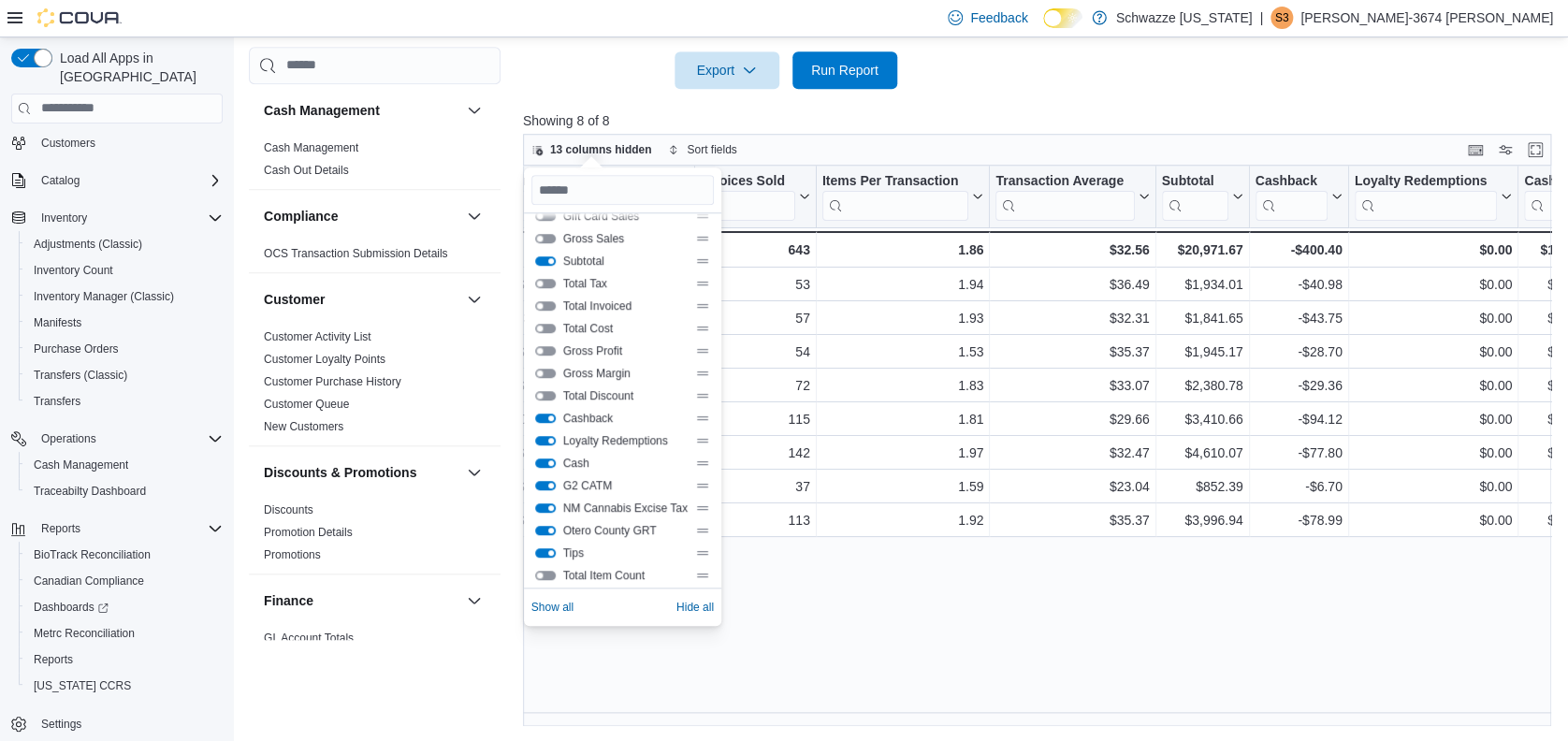
scroll to position [202, 0]
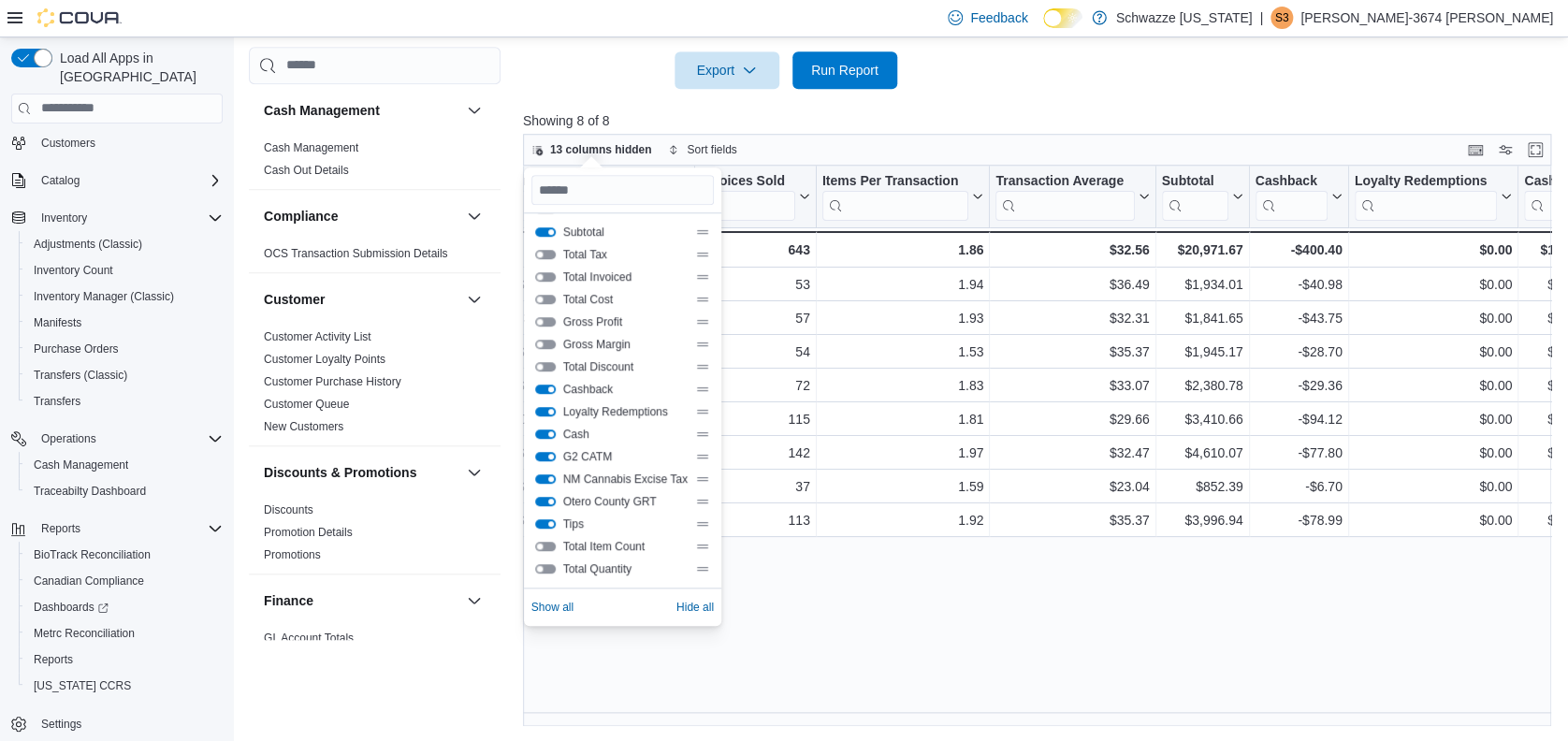
click at [544, 388] on button "Cashback" at bounding box center [546, 389] width 21 height 9
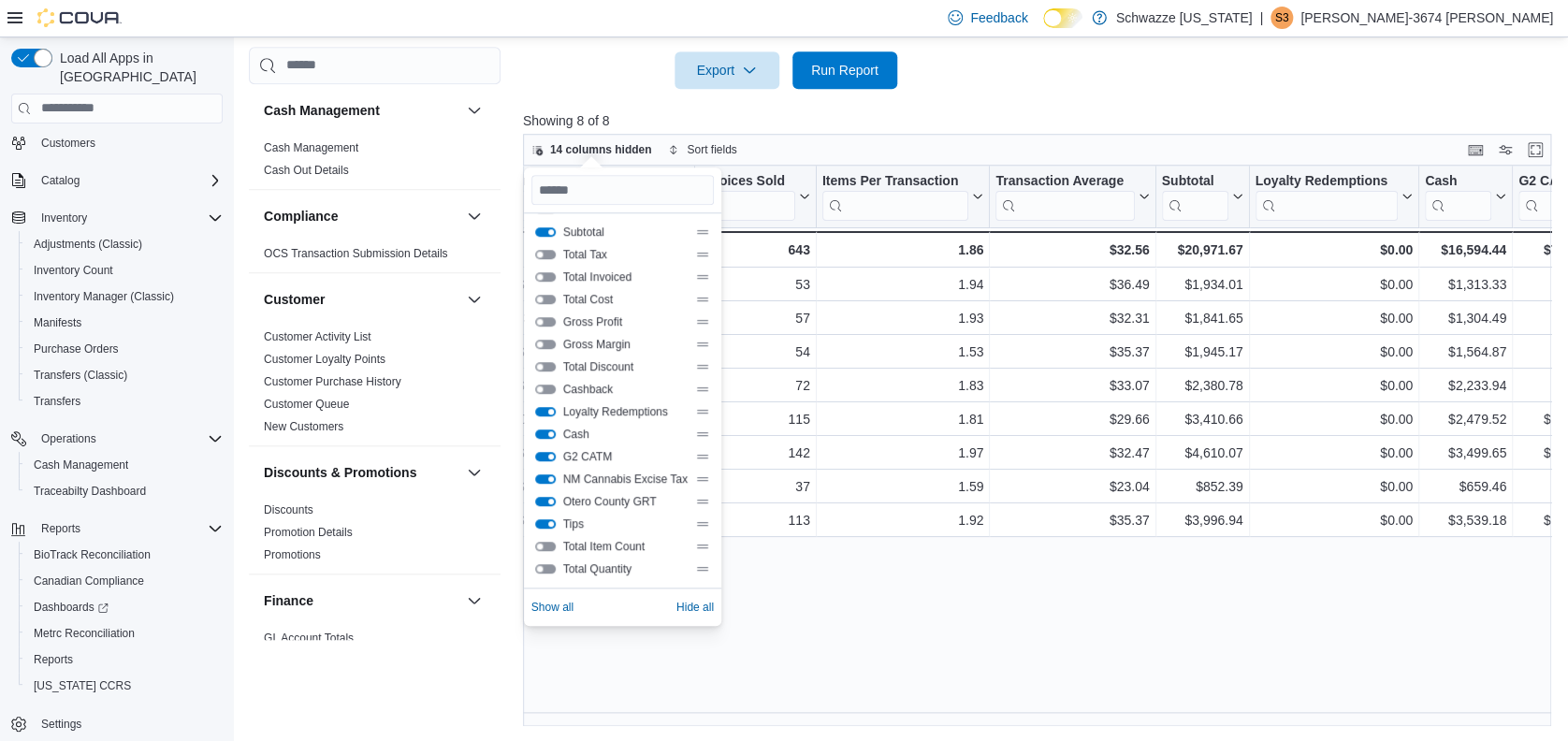
click at [545, 410] on button "Loyalty Redemptions" at bounding box center [546, 412] width 21 height 9
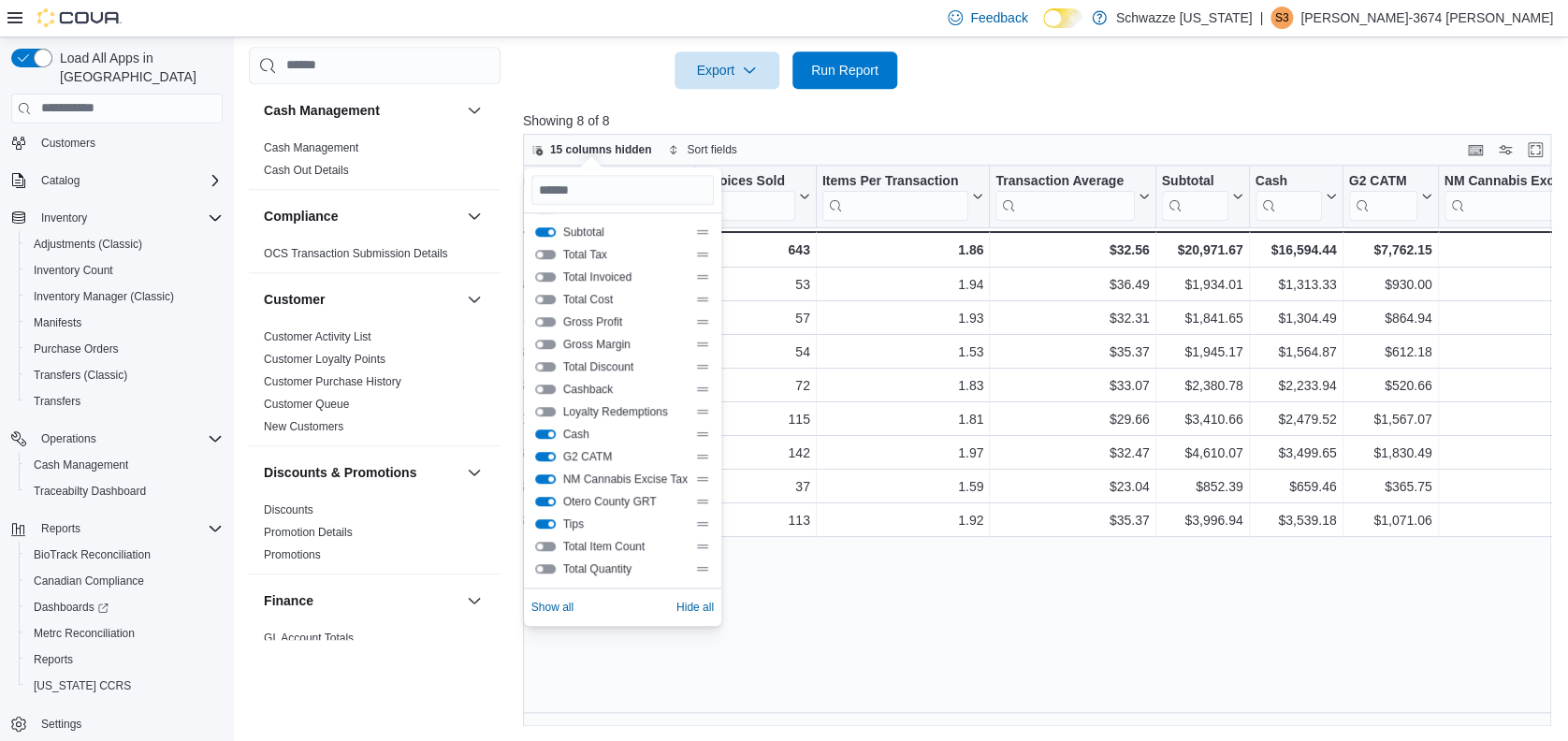
click at [552, 430] on button "Cash" at bounding box center [546, 434] width 21 height 9
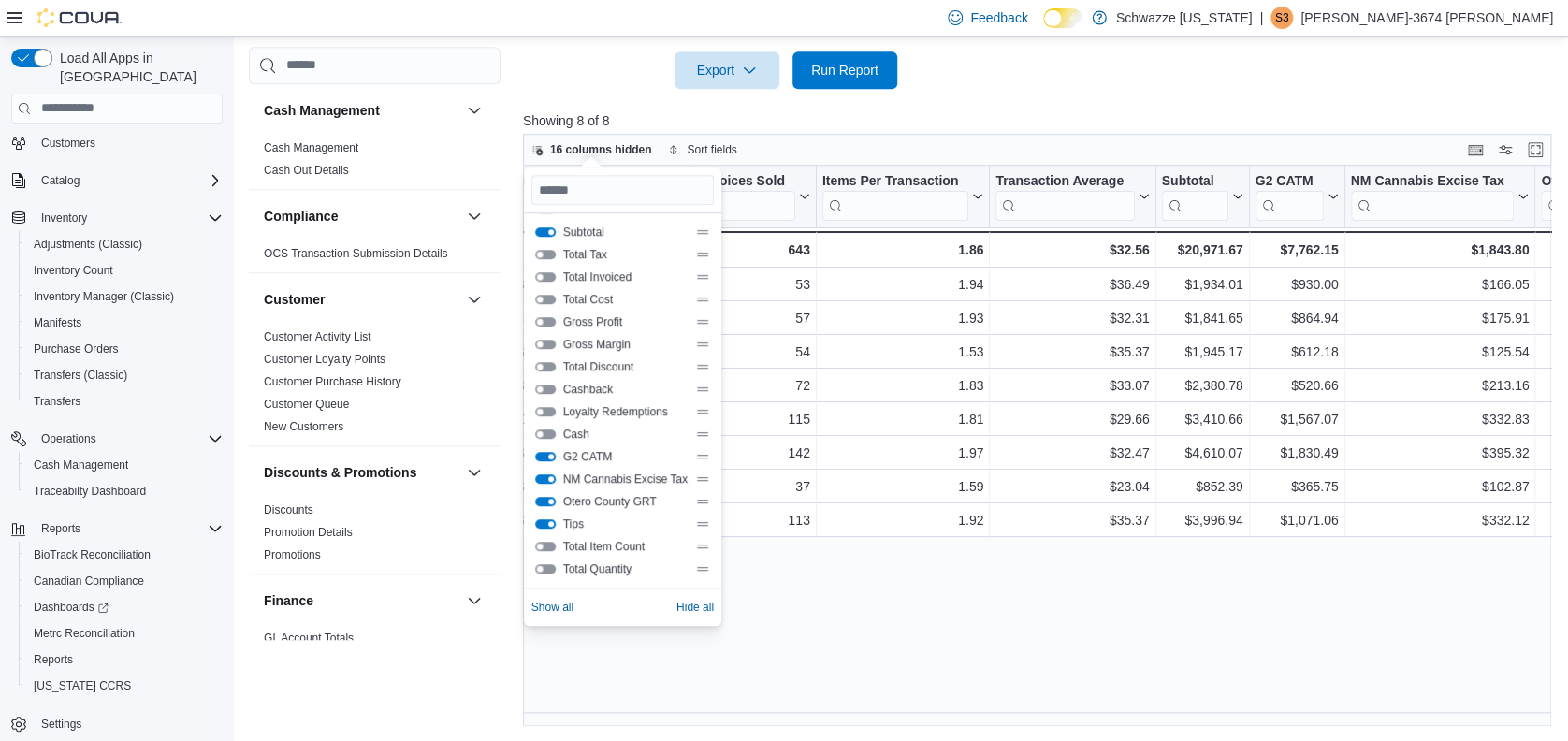
click at [557, 456] on div "G2 CATM" at bounding box center [623, 456] width 175 height 15
click at [546, 454] on button "G2 CATM" at bounding box center [546, 456] width 21 height 9
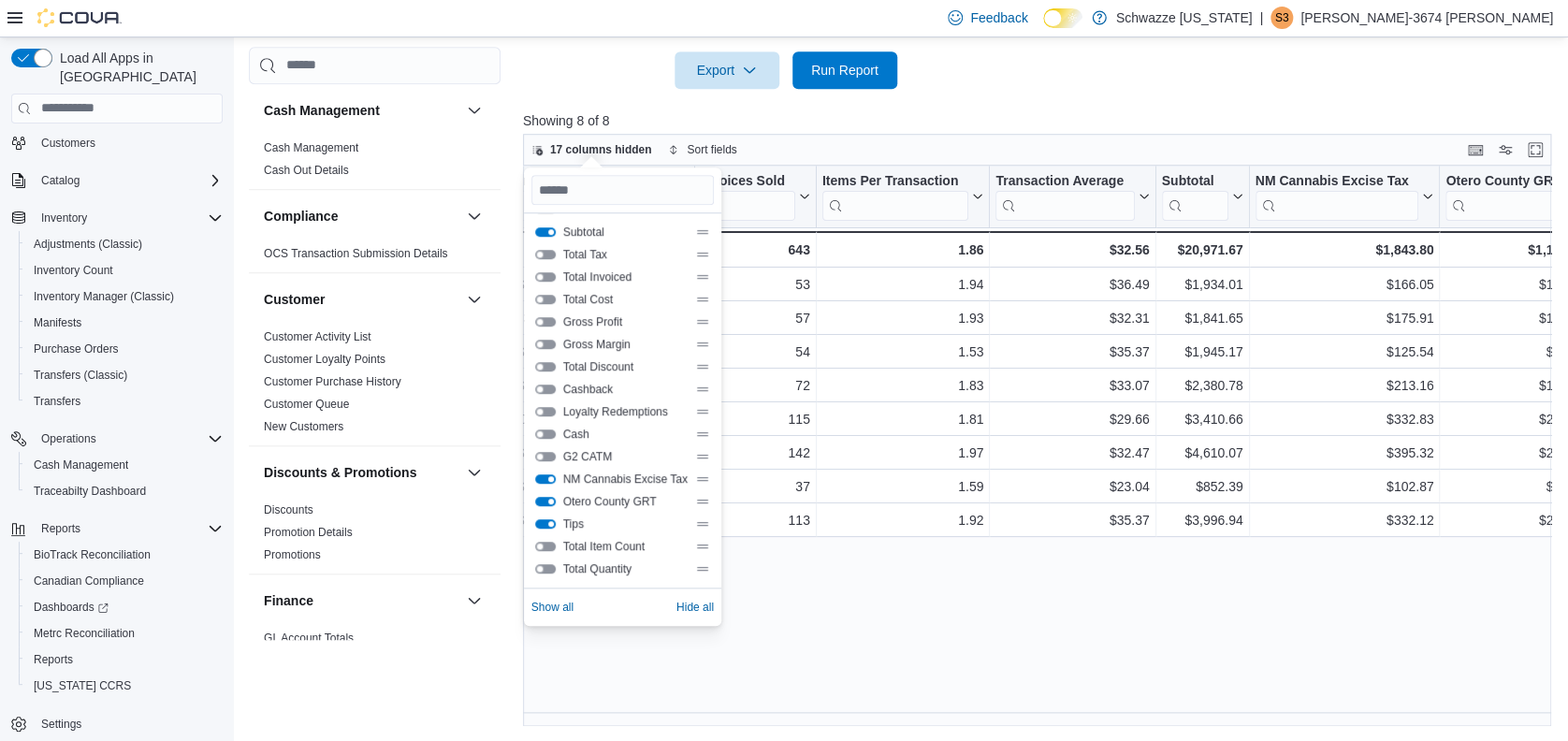
click at [546, 476] on button "NM Cannabis Excise Tax" at bounding box center [546, 479] width 21 height 9
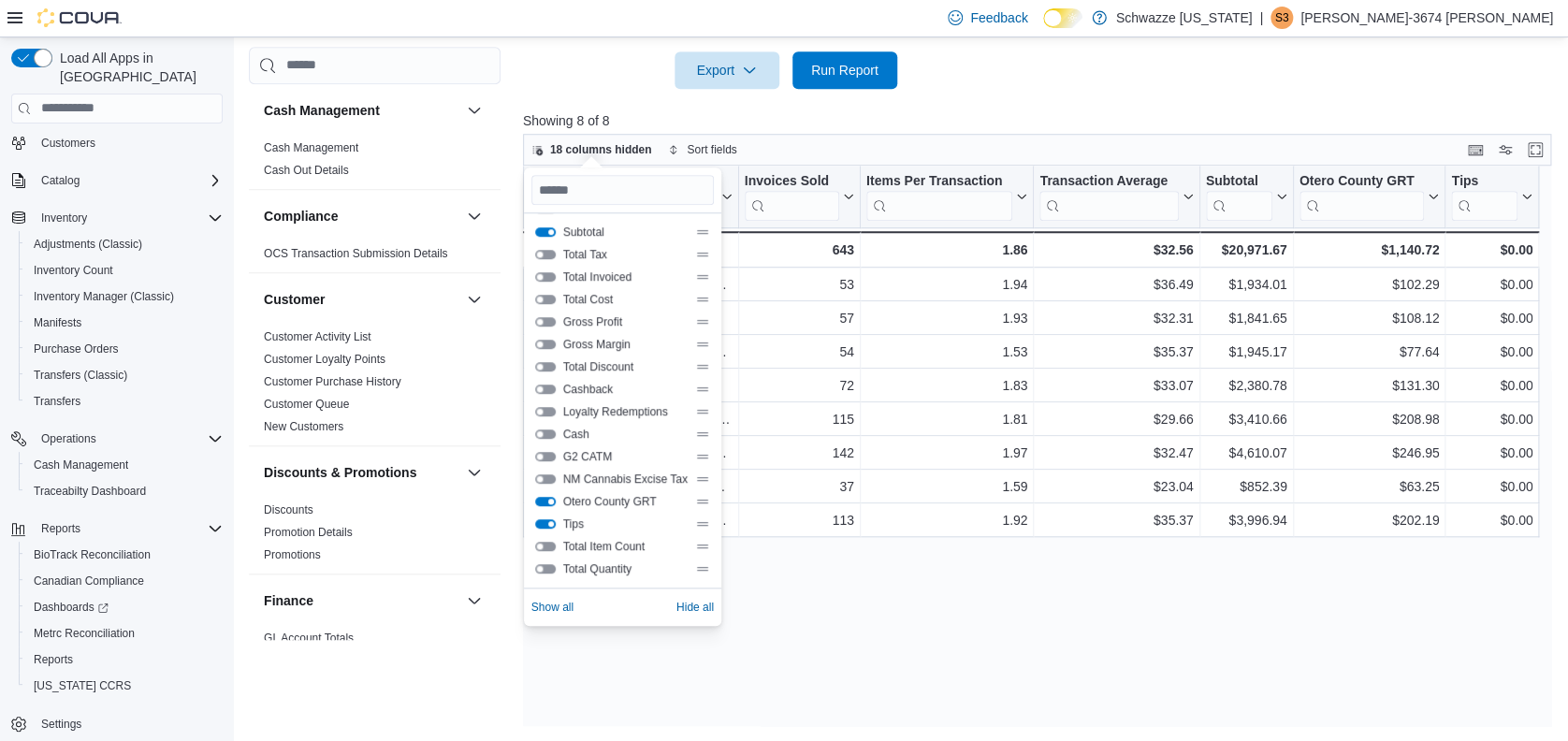
scroll to position [0, 0]
click at [544, 498] on button "Otero County GRT" at bounding box center [546, 501] width 21 height 9
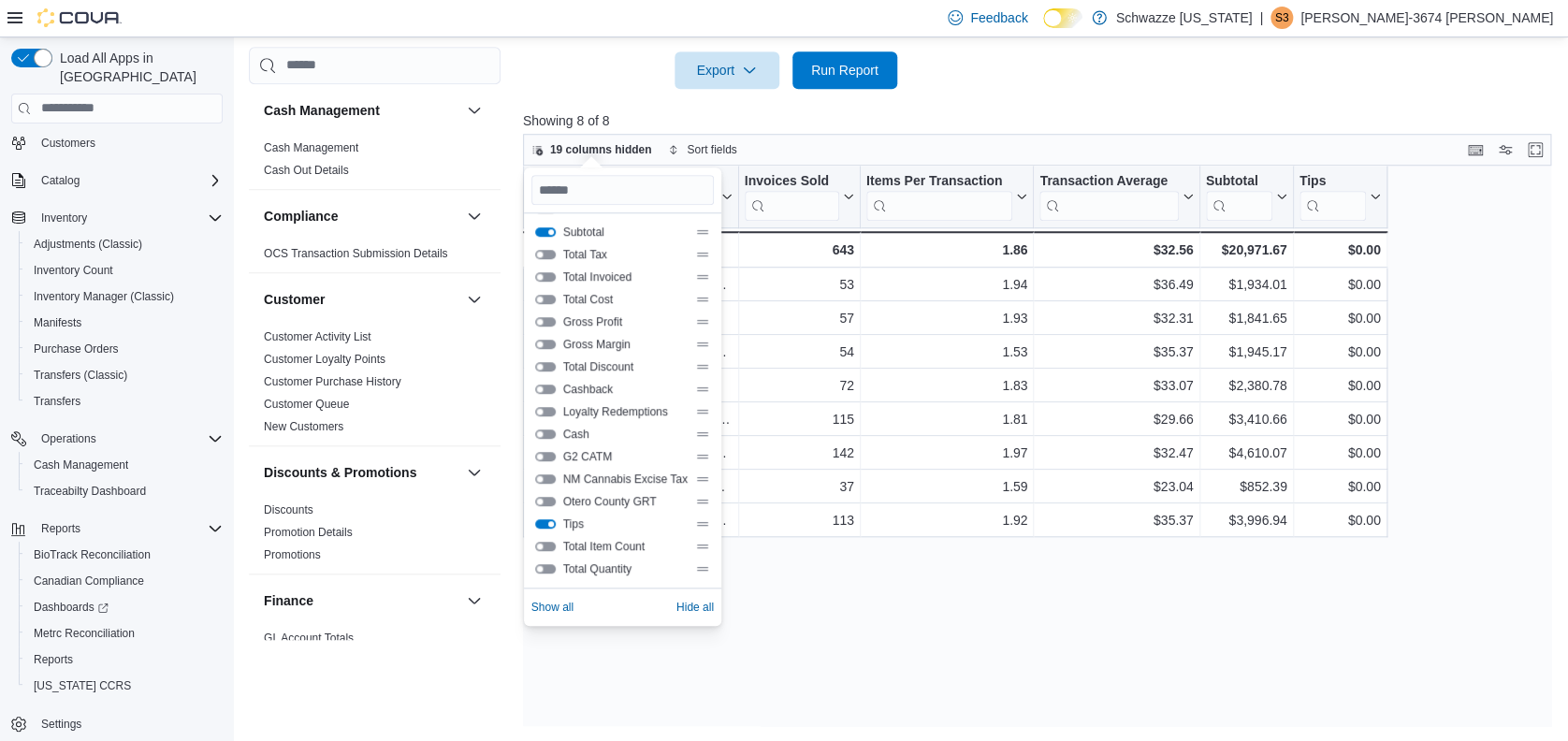
click at [544, 520] on button "Tips" at bounding box center [546, 524] width 21 height 9
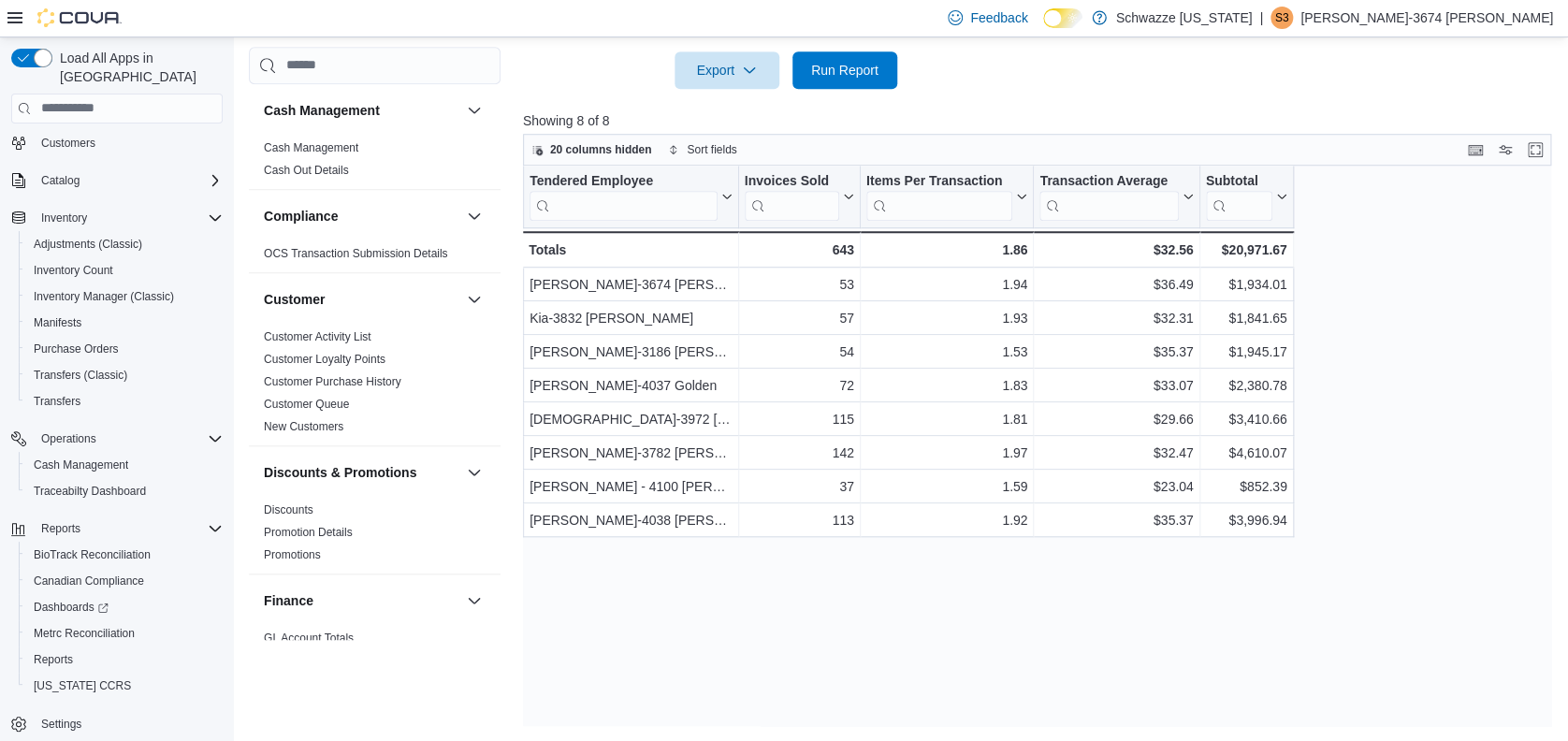
click at [1406, 506] on div "Tendered Employee Click to view column header actions Invoices Sold Click to vi…" at bounding box center [1042, 446] width 1038 height 561
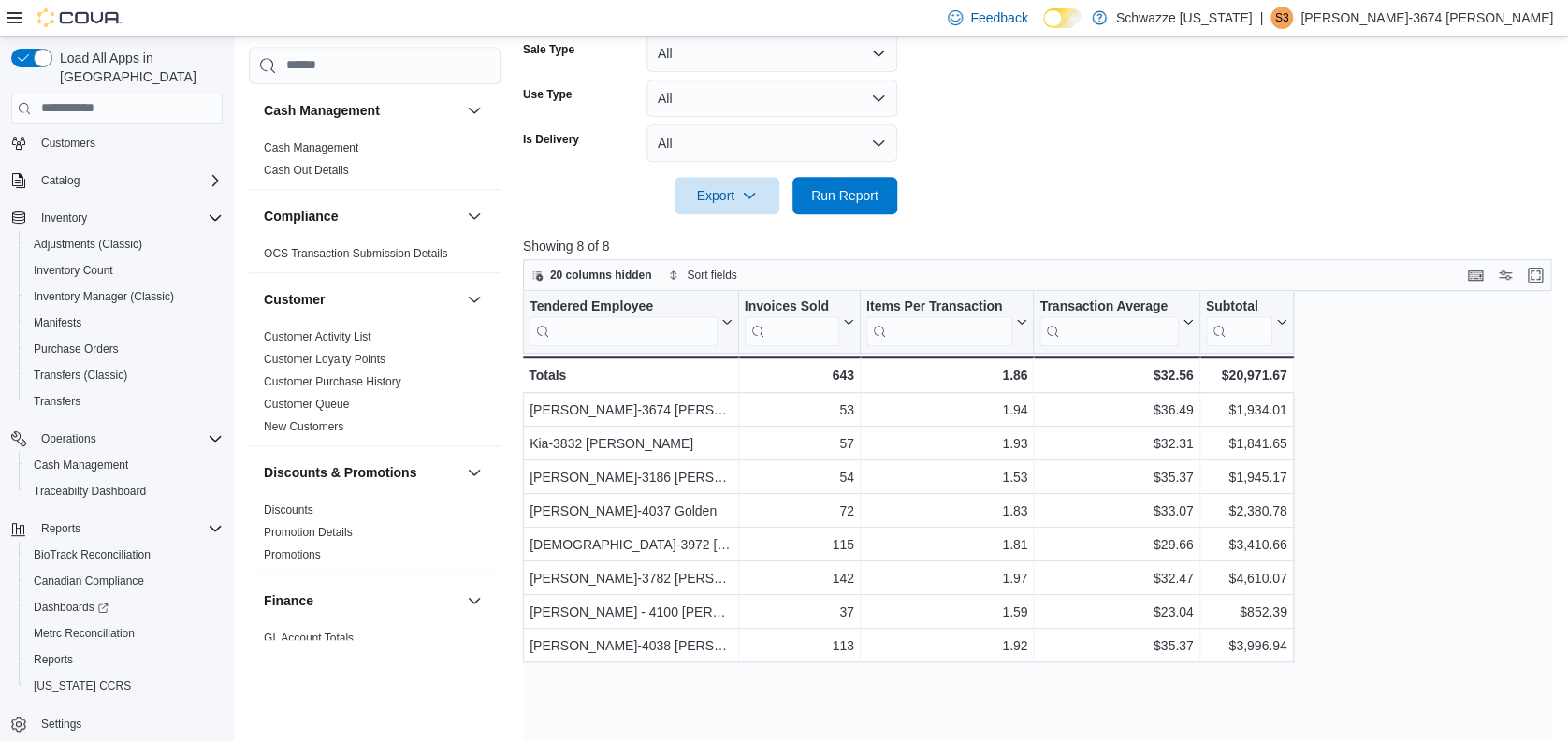
scroll to position [642, 0]
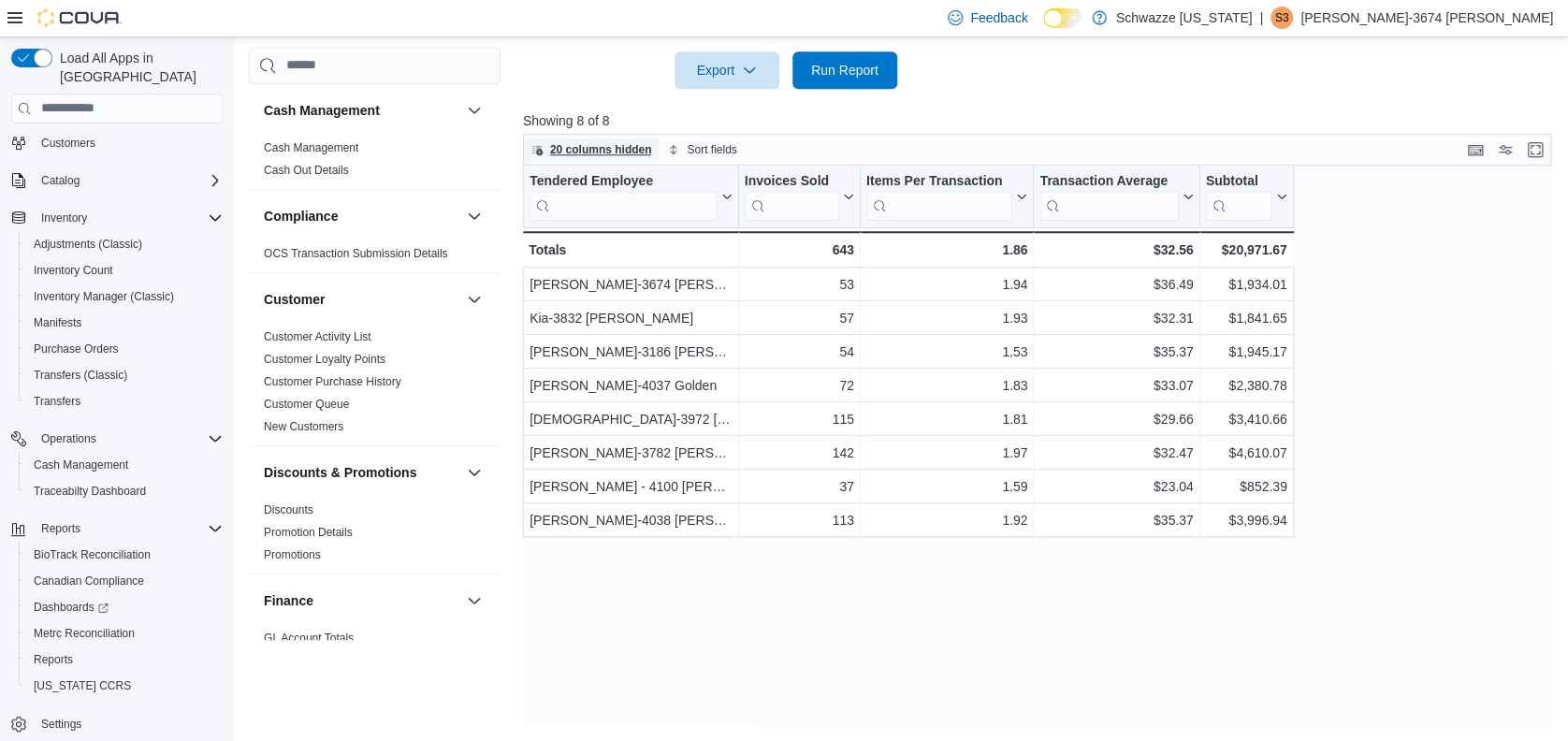
click at [600, 142] on span "20 columns hidden" at bounding box center [601, 150] width 102 height 15
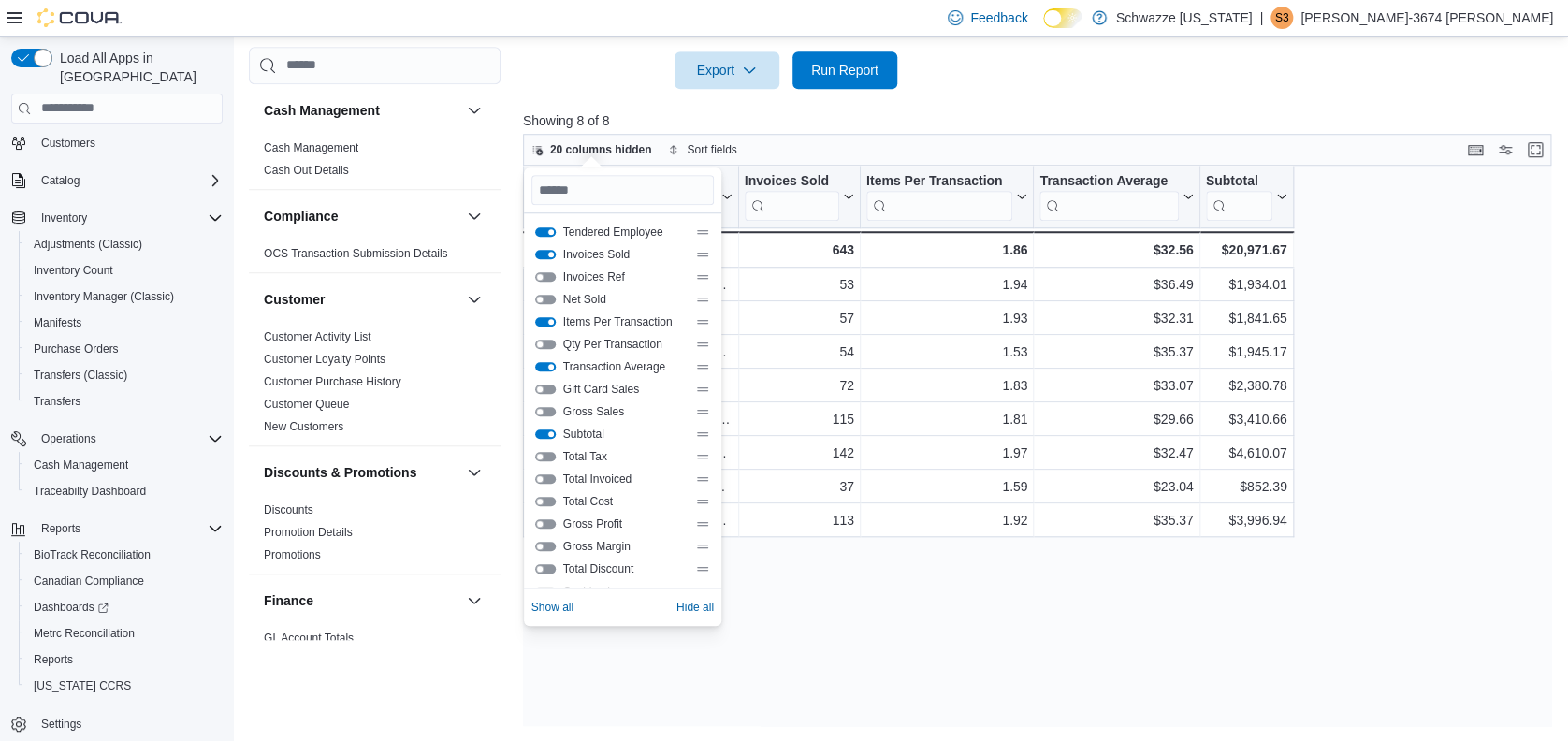
click at [610, 575] on span "Total Discount" at bounding box center [626, 569] width 124 height 15
click at [541, 568] on button "Total Discount" at bounding box center [546, 569] width 21 height 9
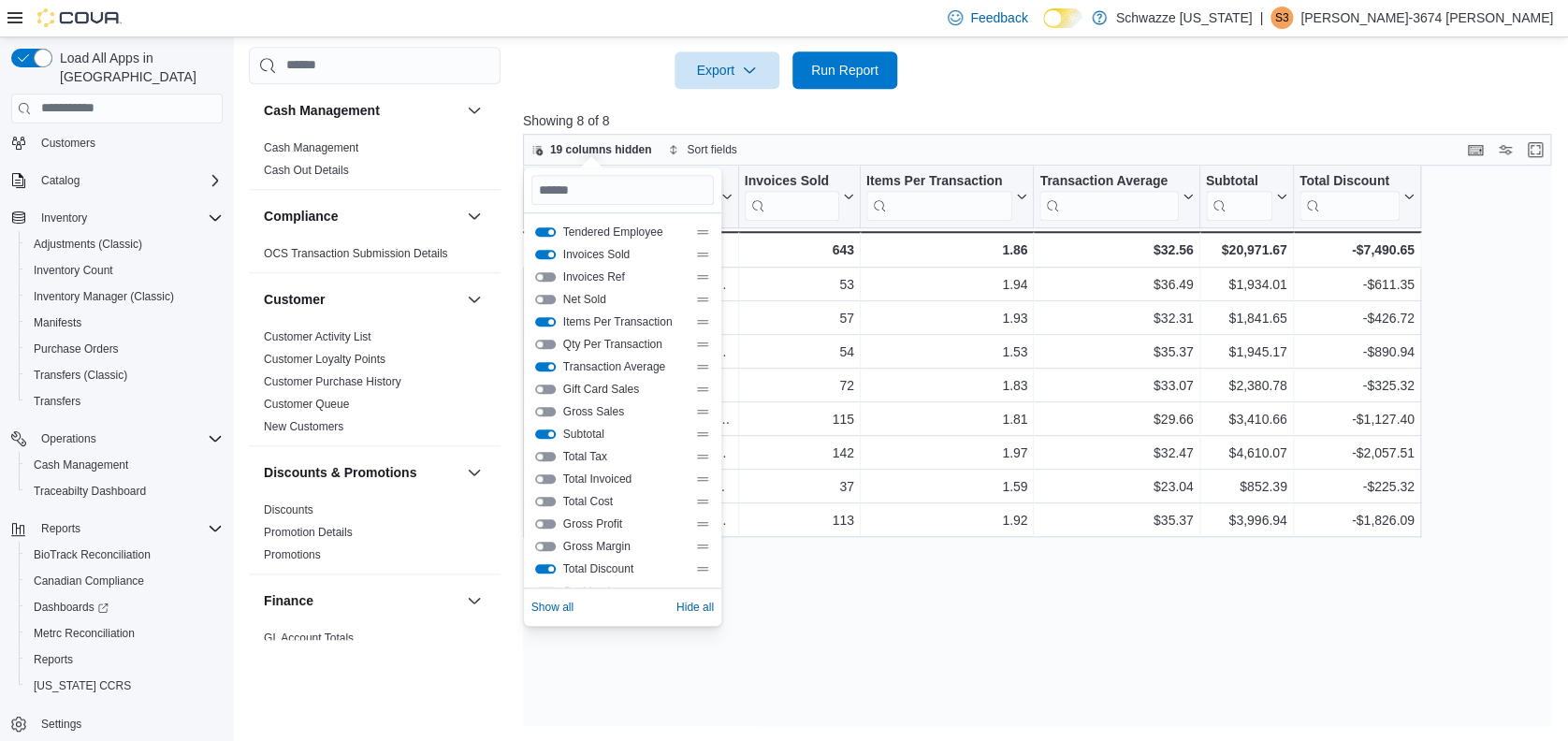
click at [551, 544] on button "Gross Margin" at bounding box center [546, 546] width 21 height 9
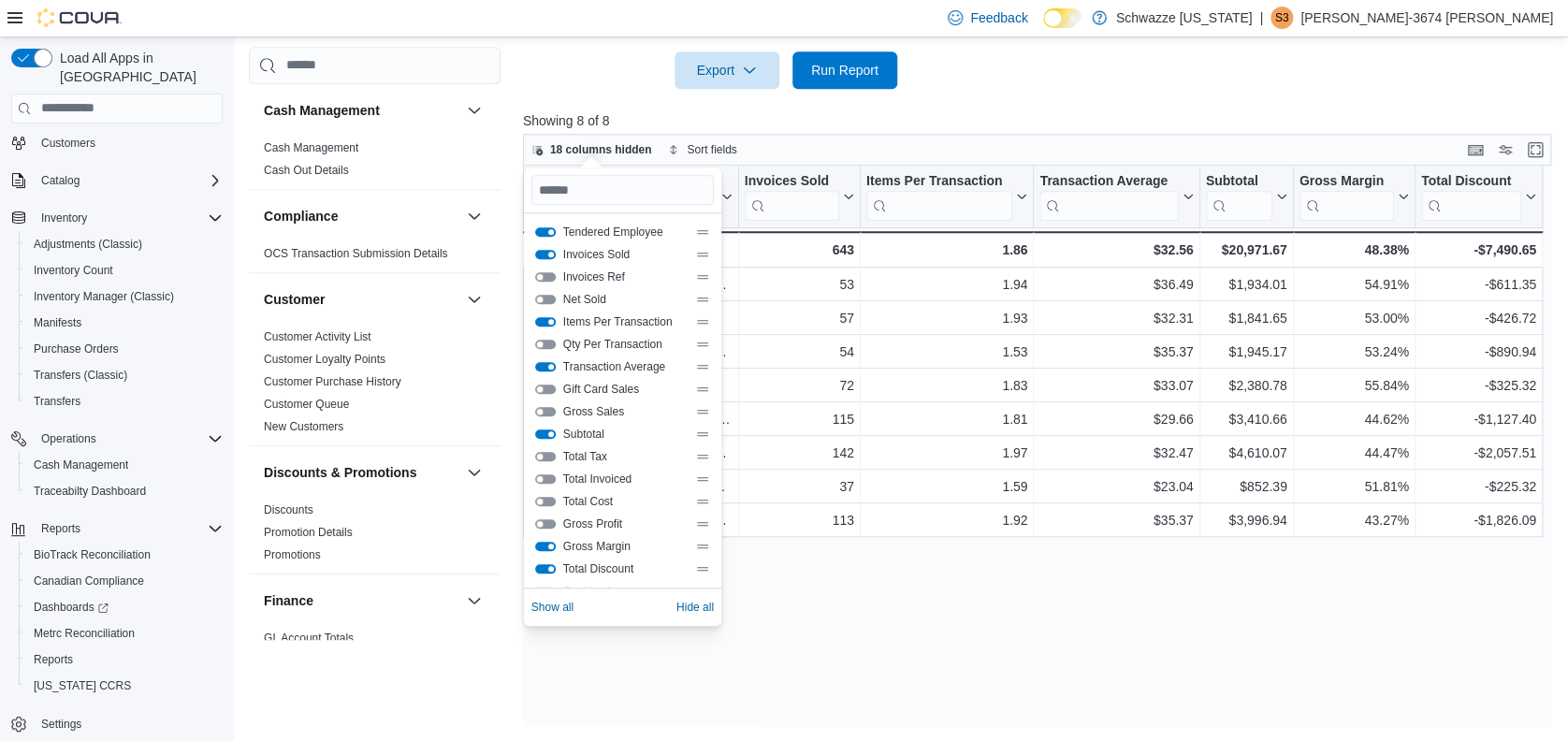
click at [936, 623] on div "Tendered Employee Click to view column header actions Invoices Sold Click to vi…" at bounding box center [1042, 446] width 1038 height 561
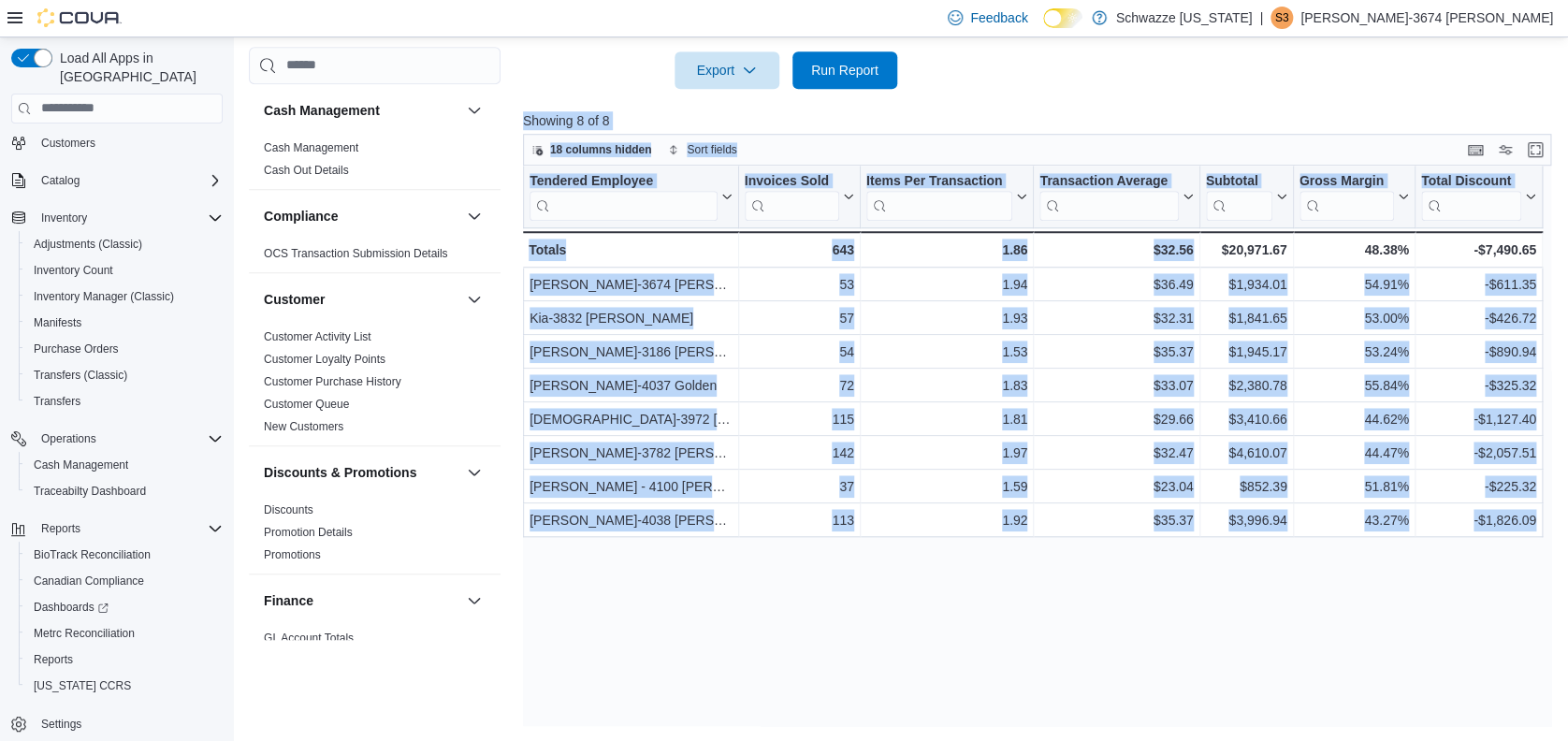
drag, startPoint x: 512, startPoint y: 110, endPoint x: 1213, endPoint y: 639, distance: 878.2
click at [1213, 639] on div "Cash Management Cash Management Cash Out Details Compliance OCS Transaction Sub…" at bounding box center [906, 106] width 1313 height 1241
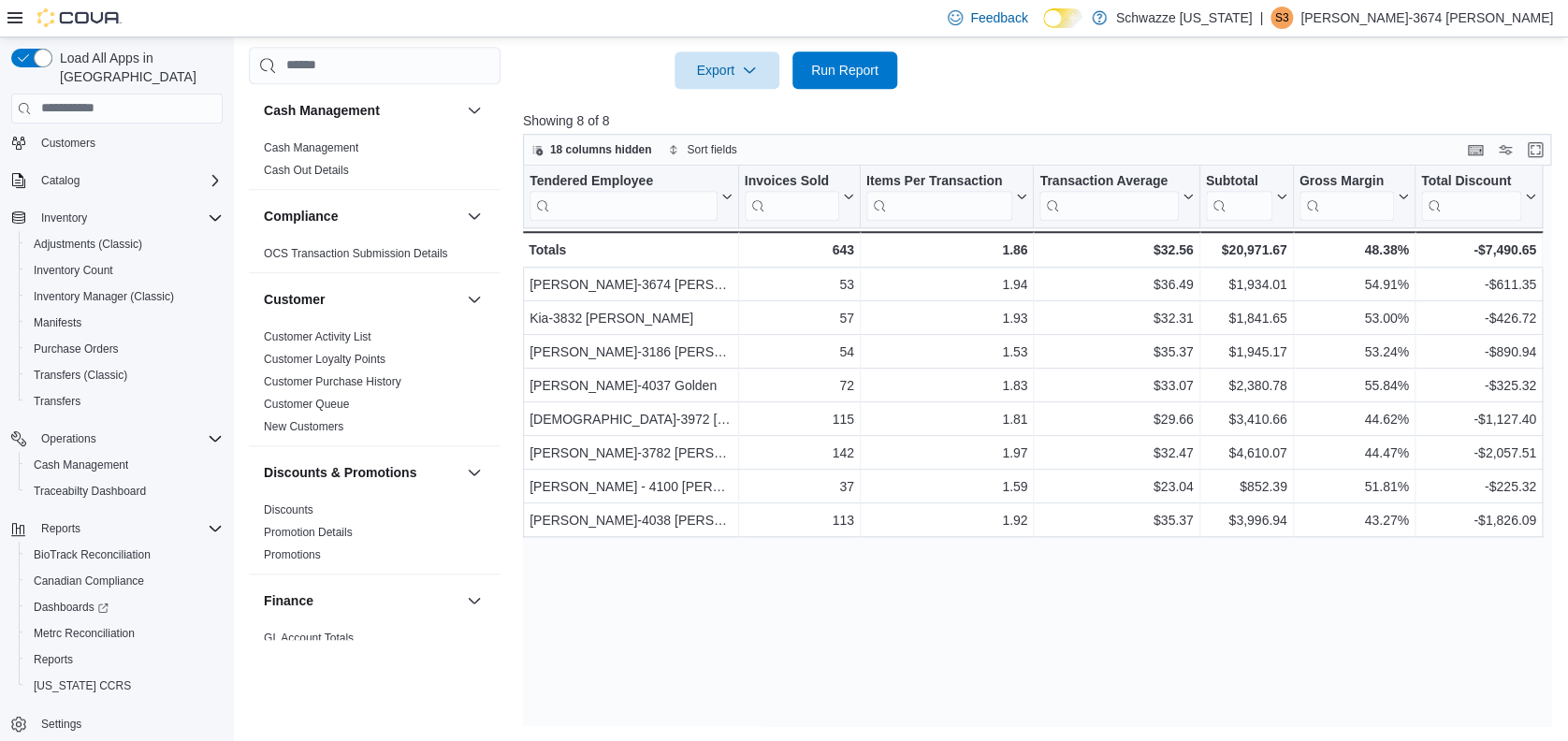
click at [1546, 150] on button "Enter fullscreen" at bounding box center [1535, 149] width 23 height 23
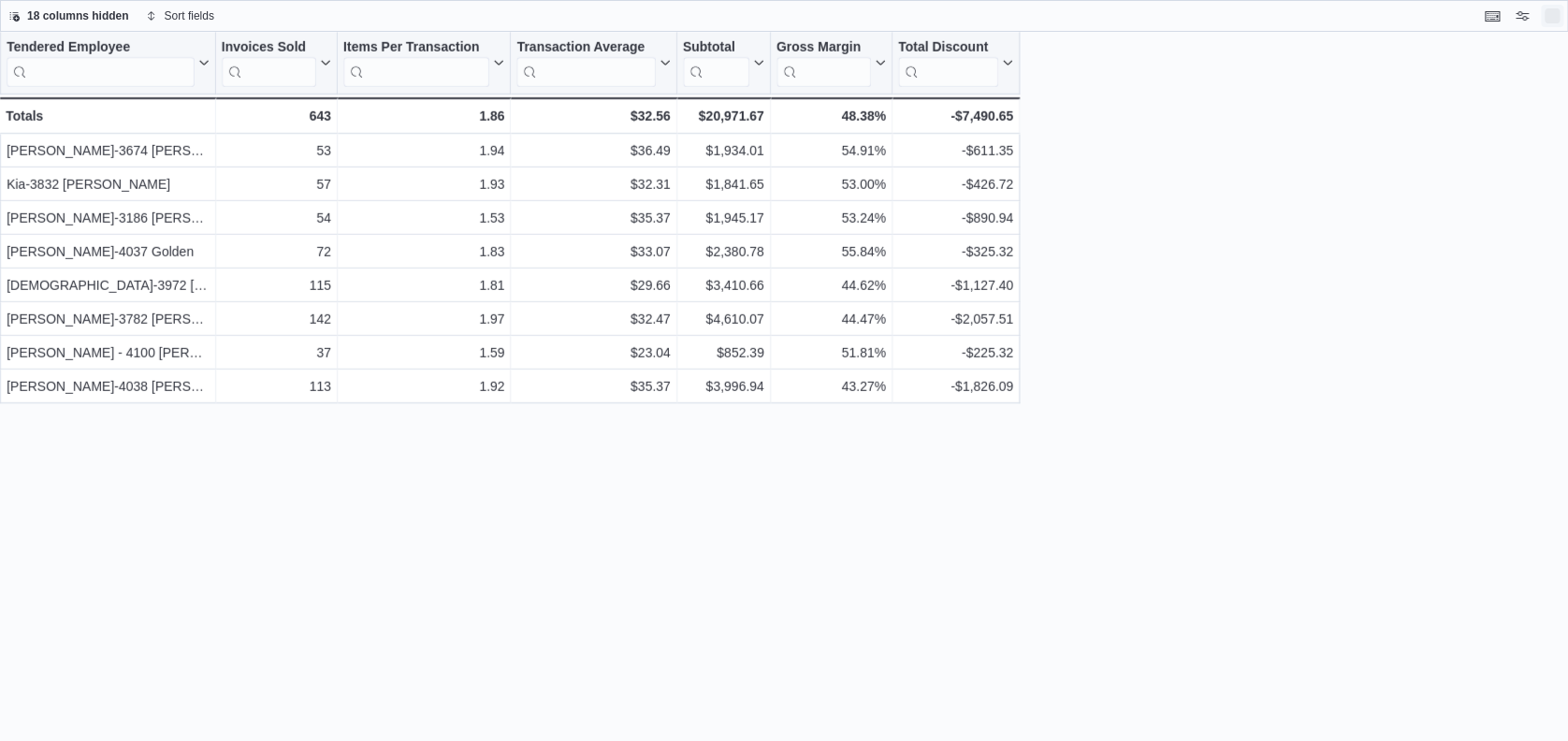
scroll to position [0, 0]
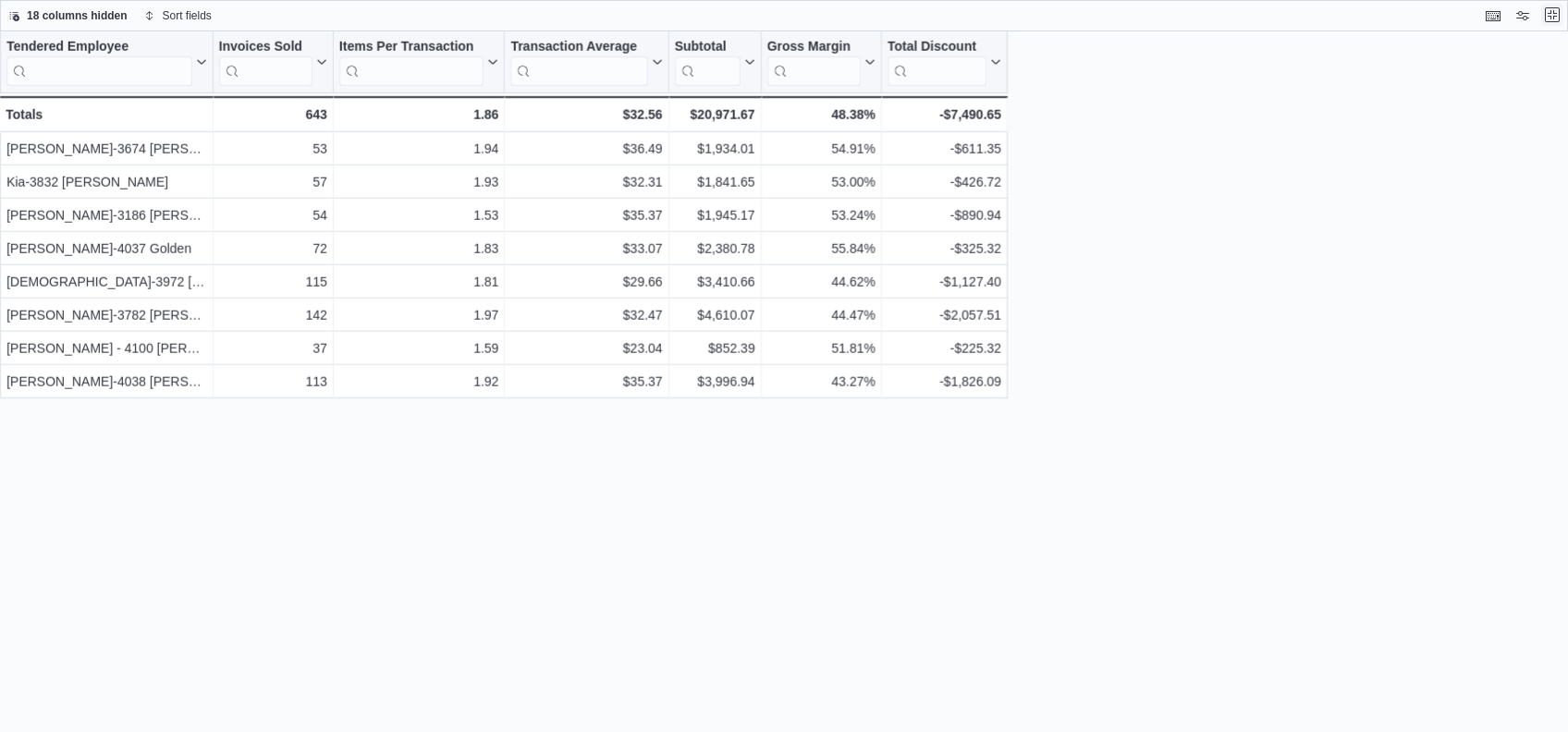
click at [1555, 20] on button "Exit fullscreen" at bounding box center [1552, 15] width 22 height 22
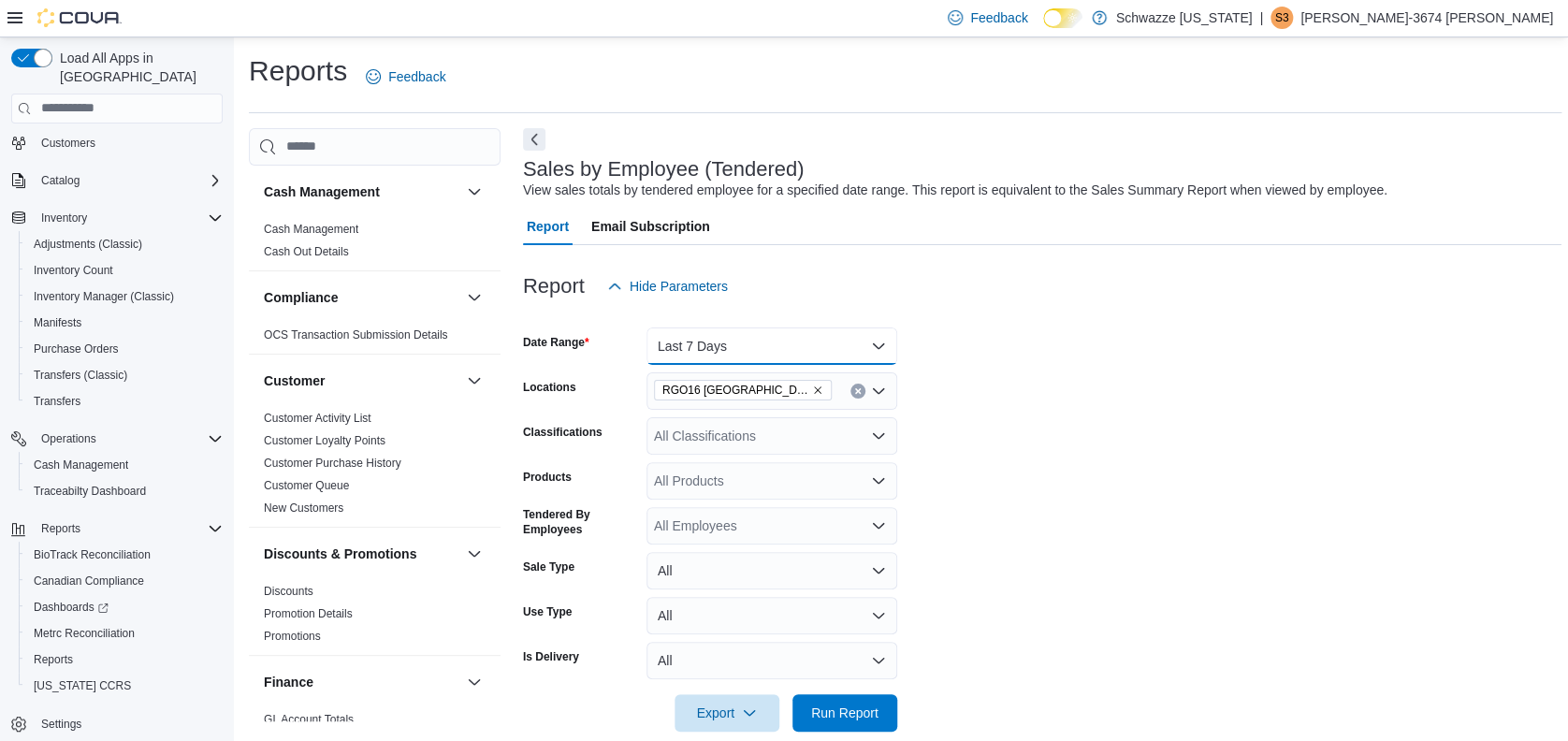
click at [784, 346] on button "Last 7 Days" at bounding box center [771, 346] width 251 height 38
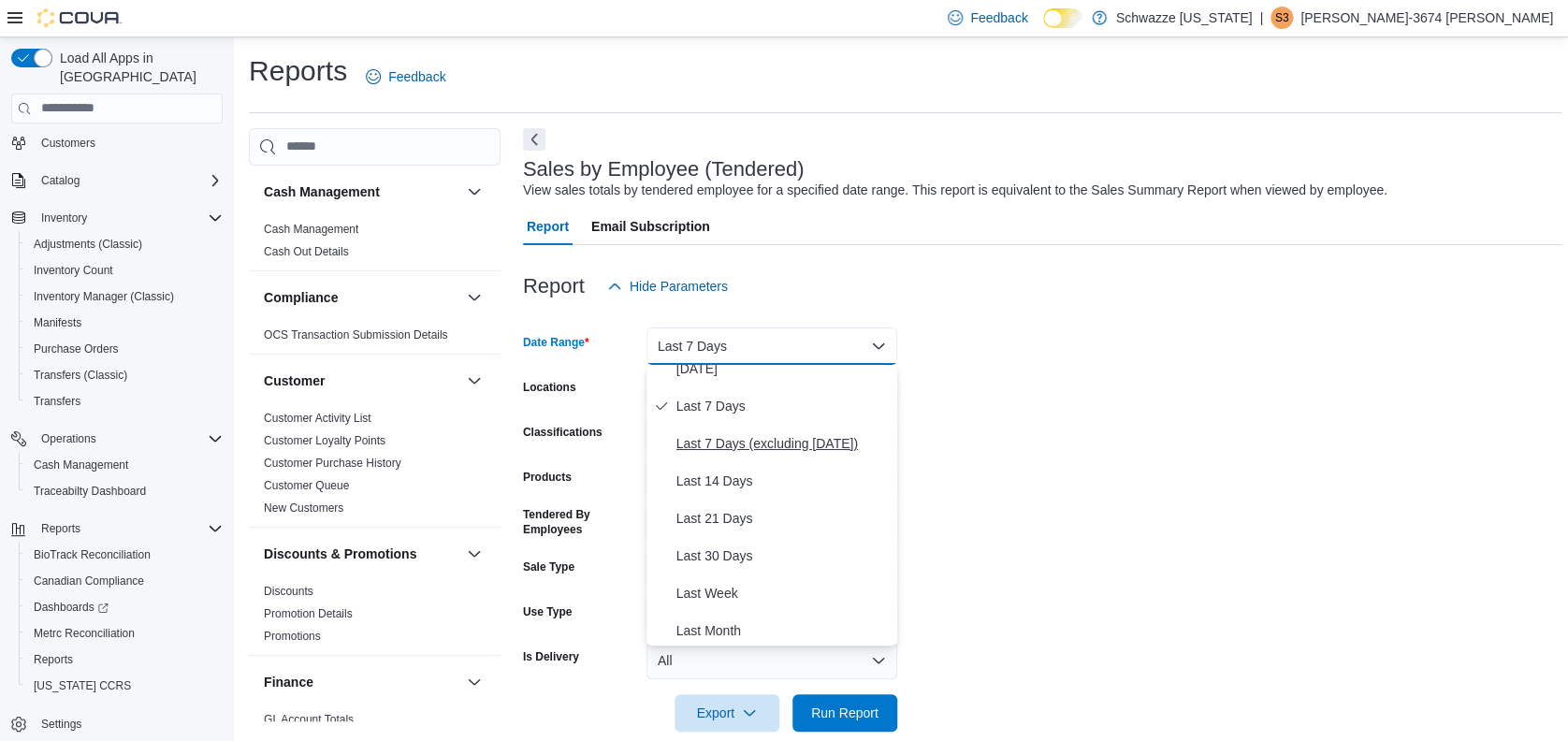
scroll to position [124, 0]
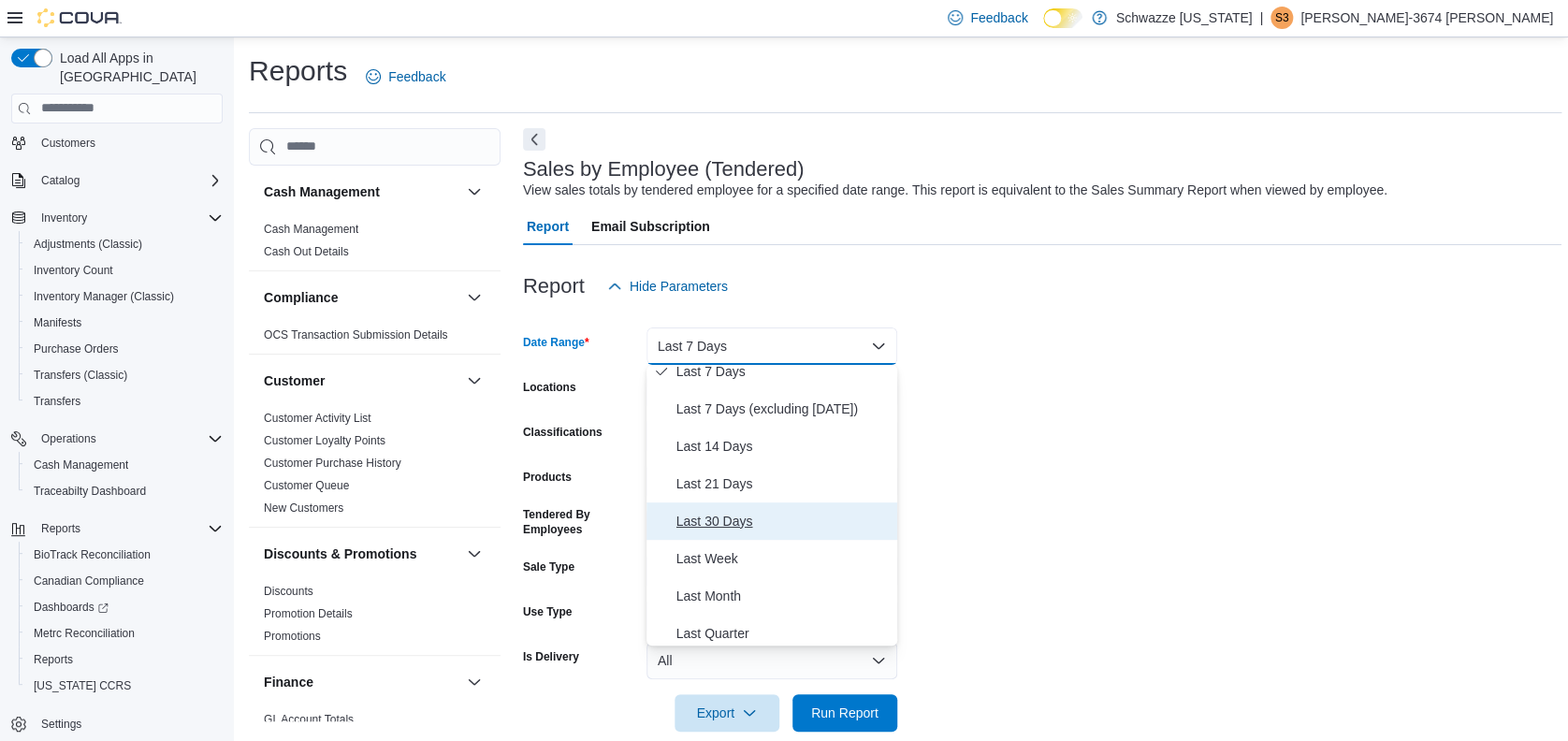
click at [715, 512] on span "Last 30 Days" at bounding box center [783, 521] width 214 height 23
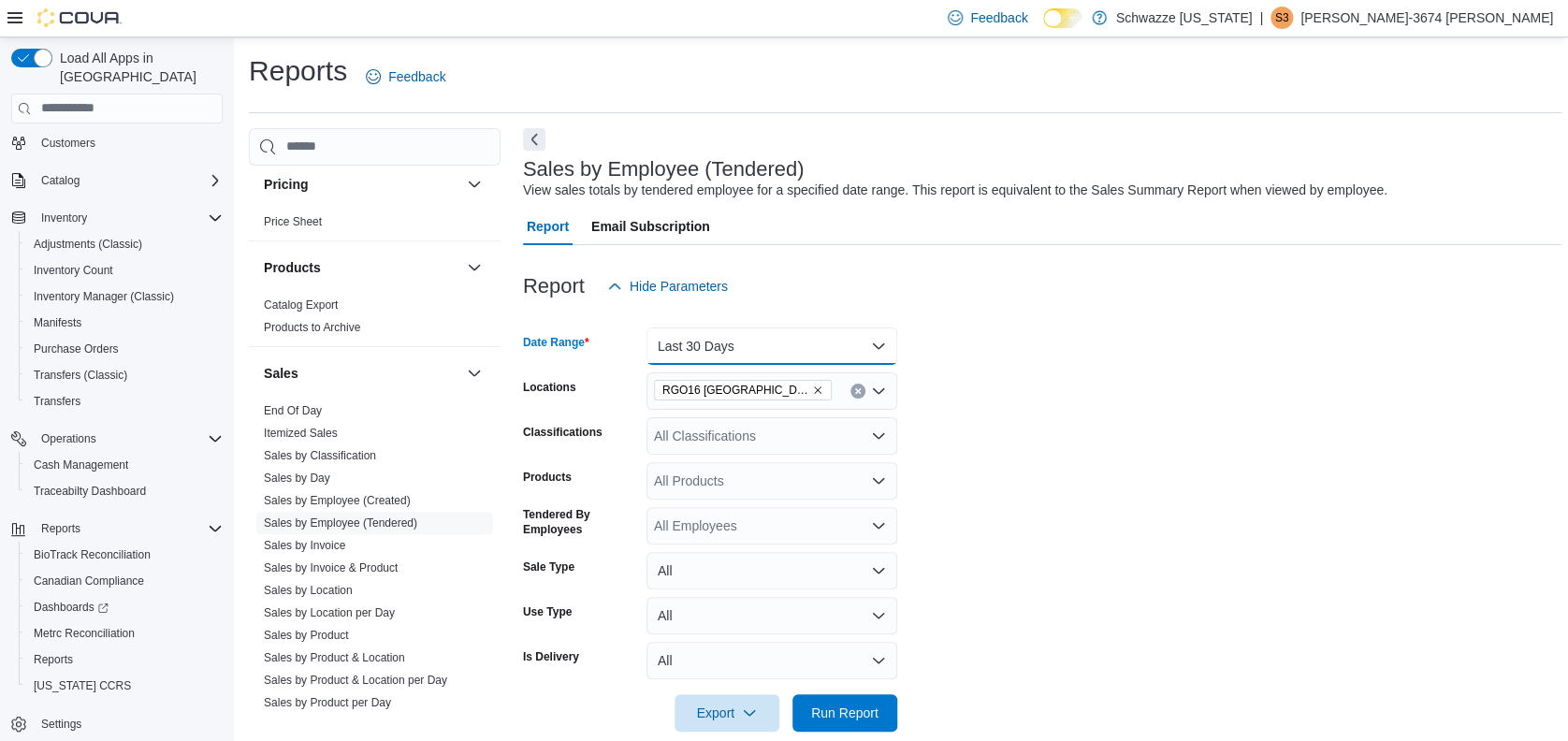
scroll to position [1247, 0]
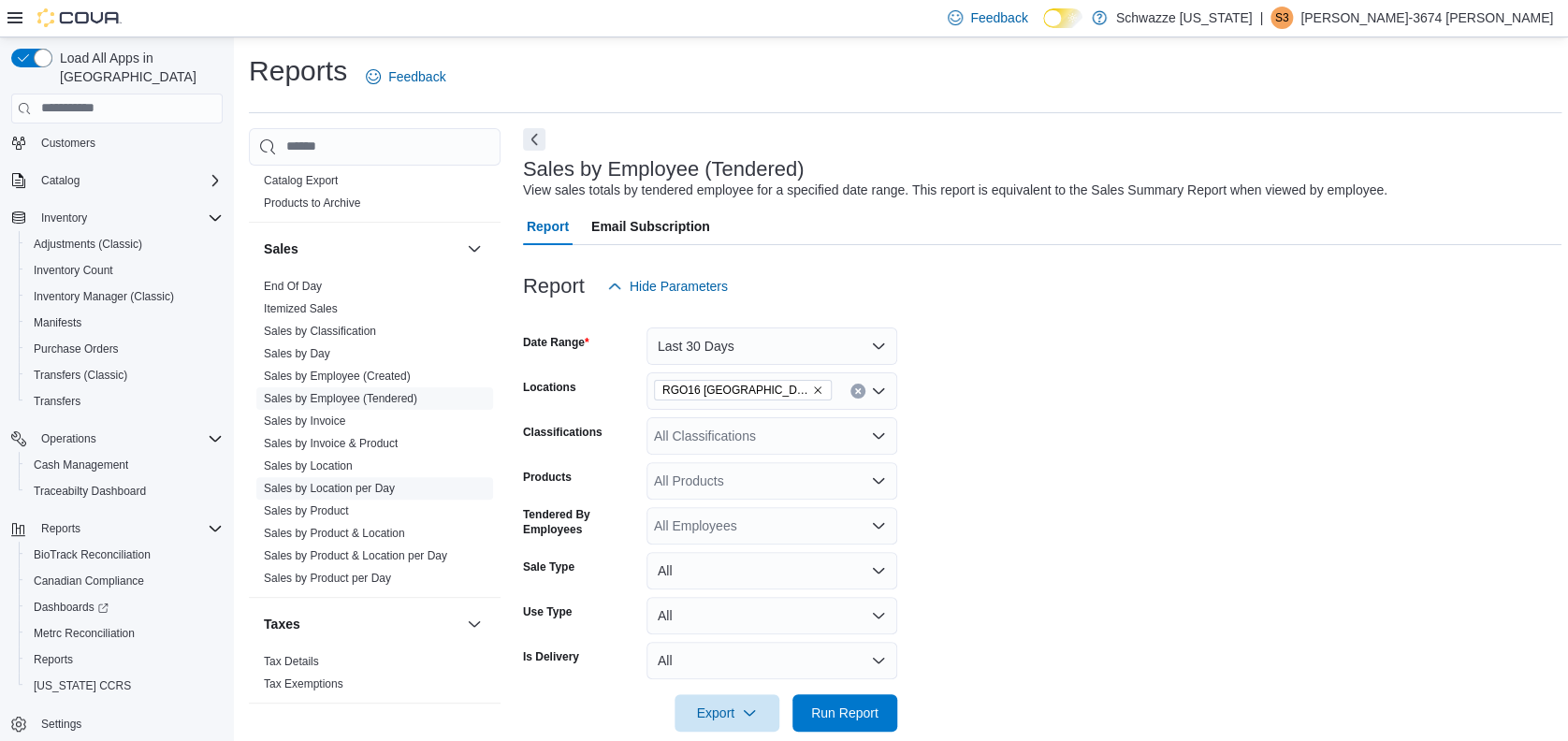
click at [394, 481] on link "Sales by Location per Day" at bounding box center [329, 488] width 131 height 13
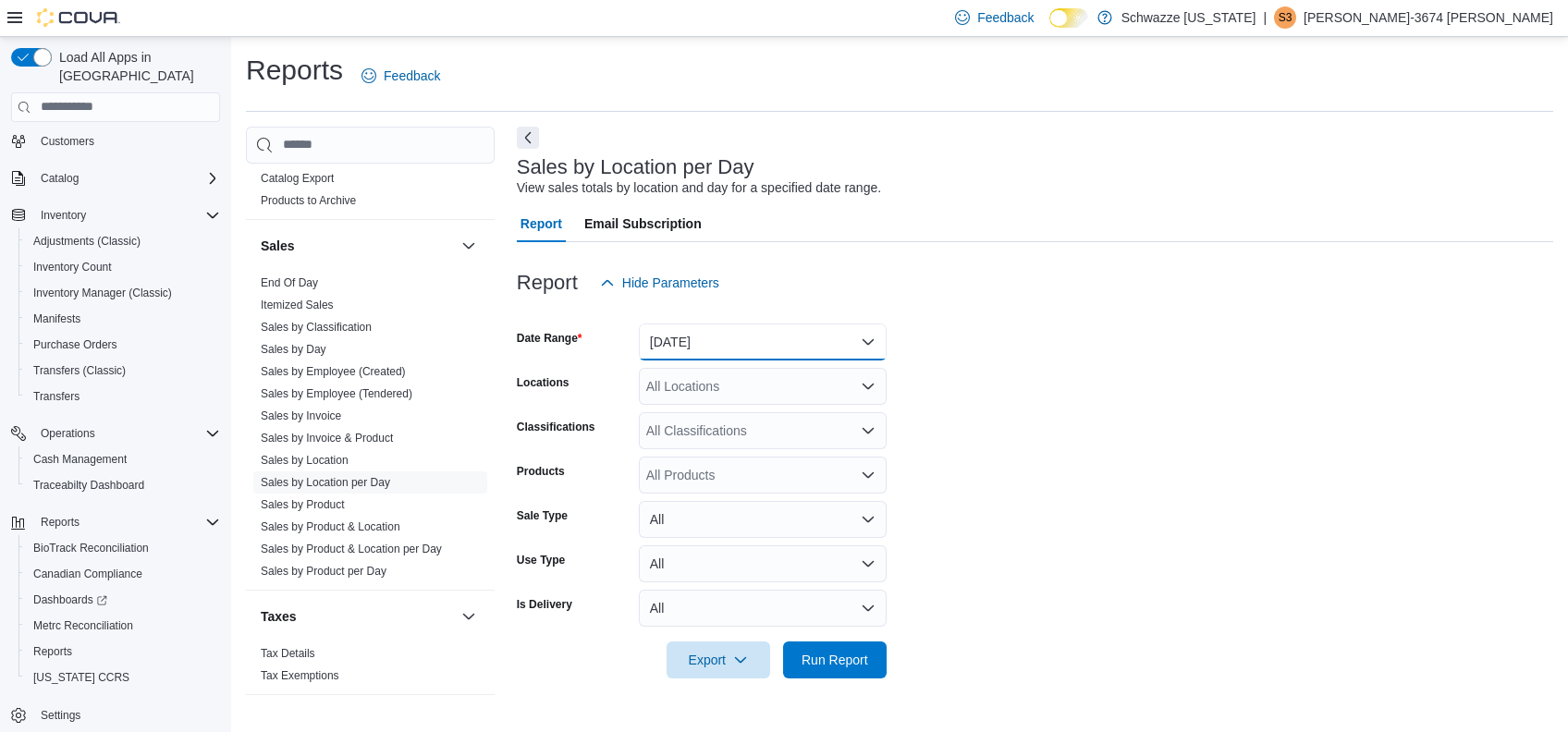
click at [776, 340] on button "[DATE]" at bounding box center [762, 342] width 248 height 37
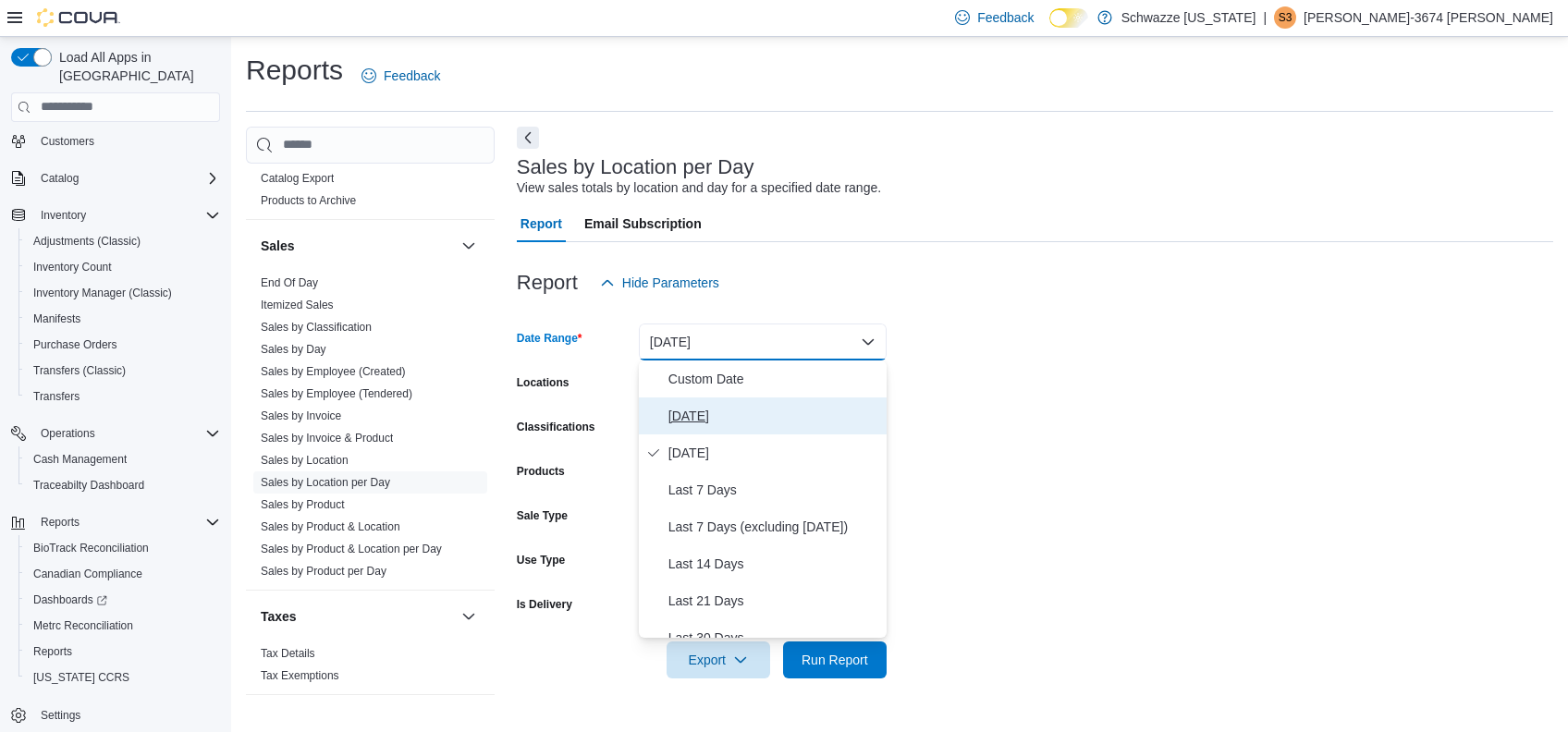
click at [695, 405] on span "[DATE]" at bounding box center [773, 416] width 211 height 22
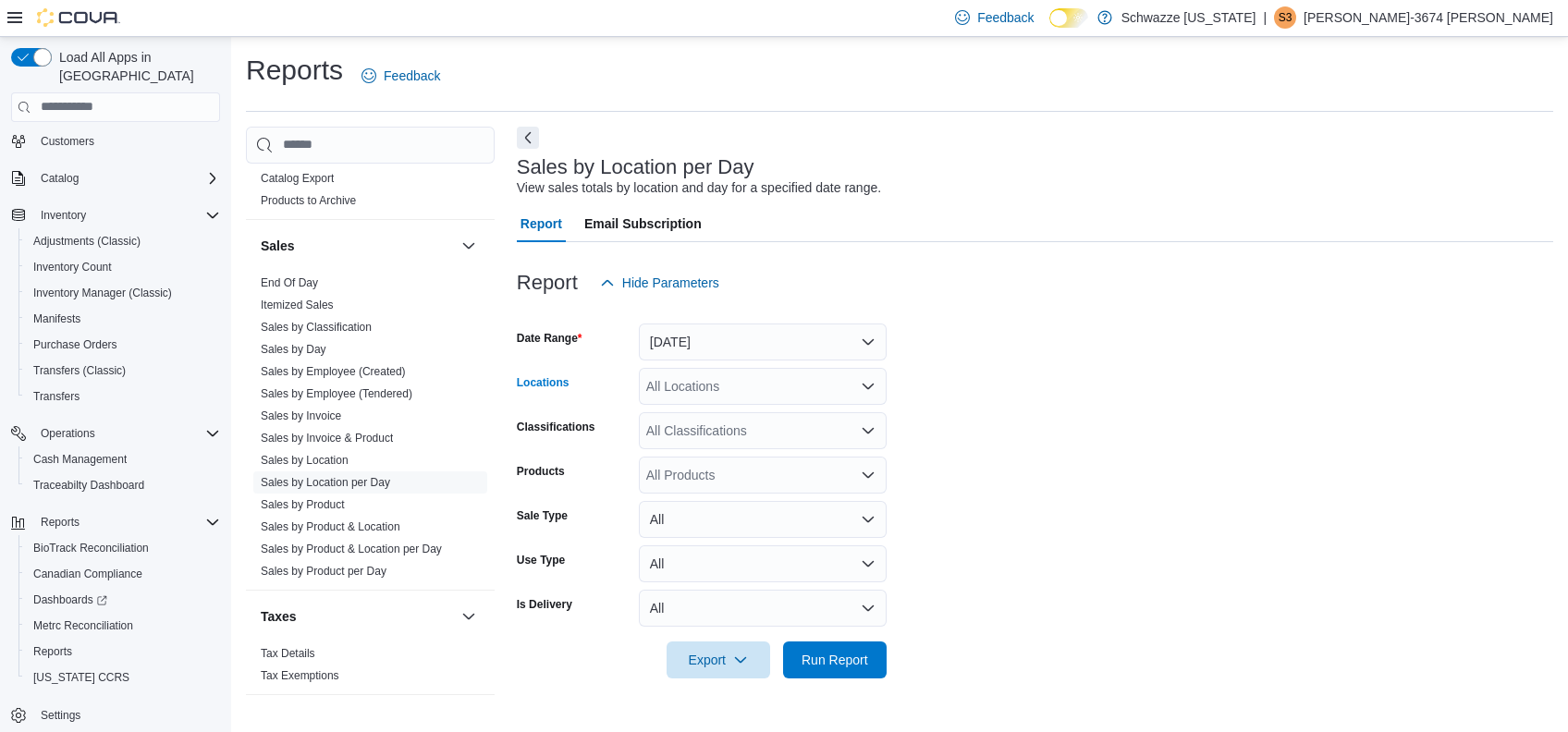
click at [827, 390] on div "All Locations" at bounding box center [762, 386] width 248 height 37
type input "***"
click at [798, 406] on button "RGO16 [GEOGRAPHIC_DATA]" at bounding box center [762, 418] width 248 height 27
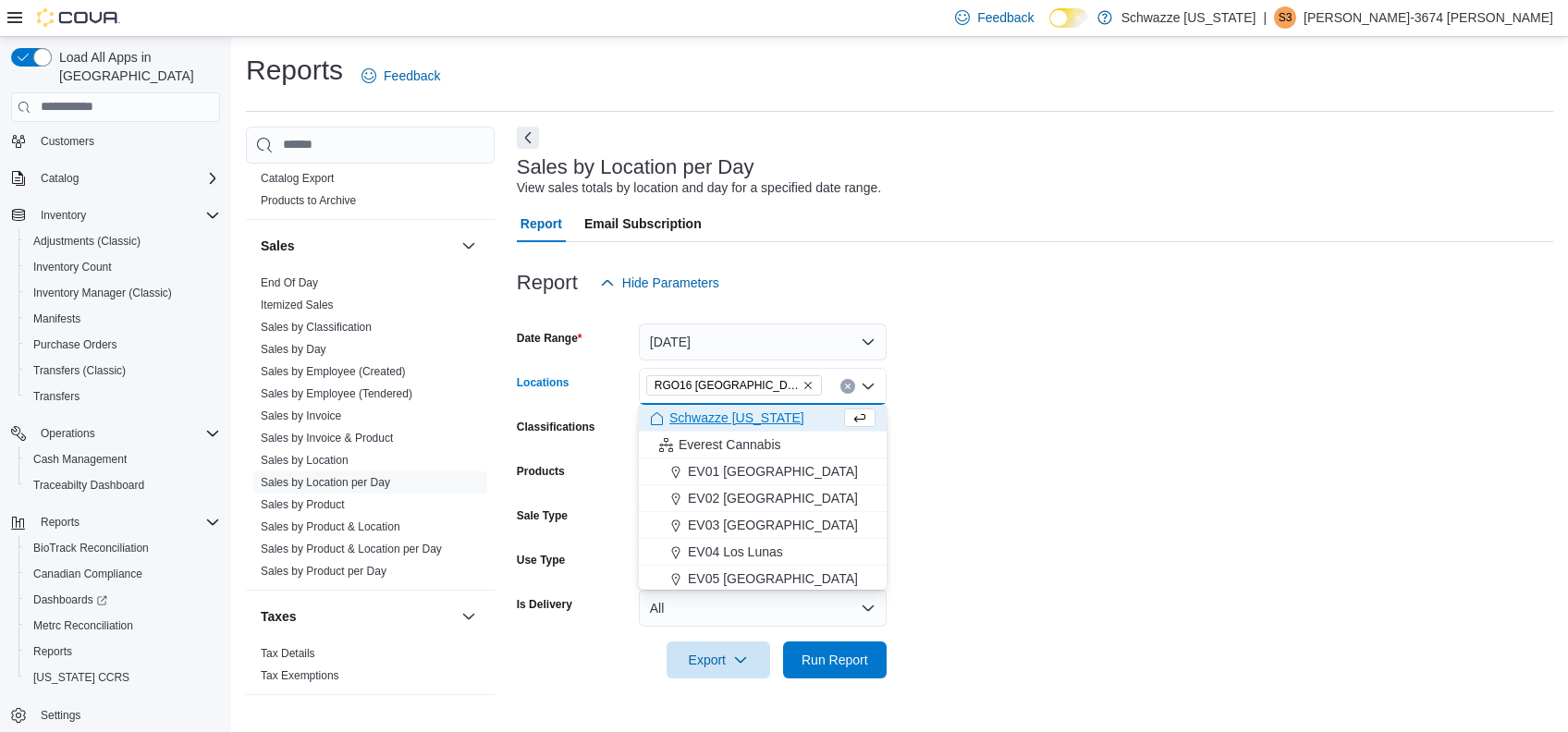
click at [1074, 561] on form "Date Range [DATE] Locations RGO16 [GEOGRAPHIC_DATA] Combo box. Selected. RGO16 …" at bounding box center [1034, 490] width 1036 height 377
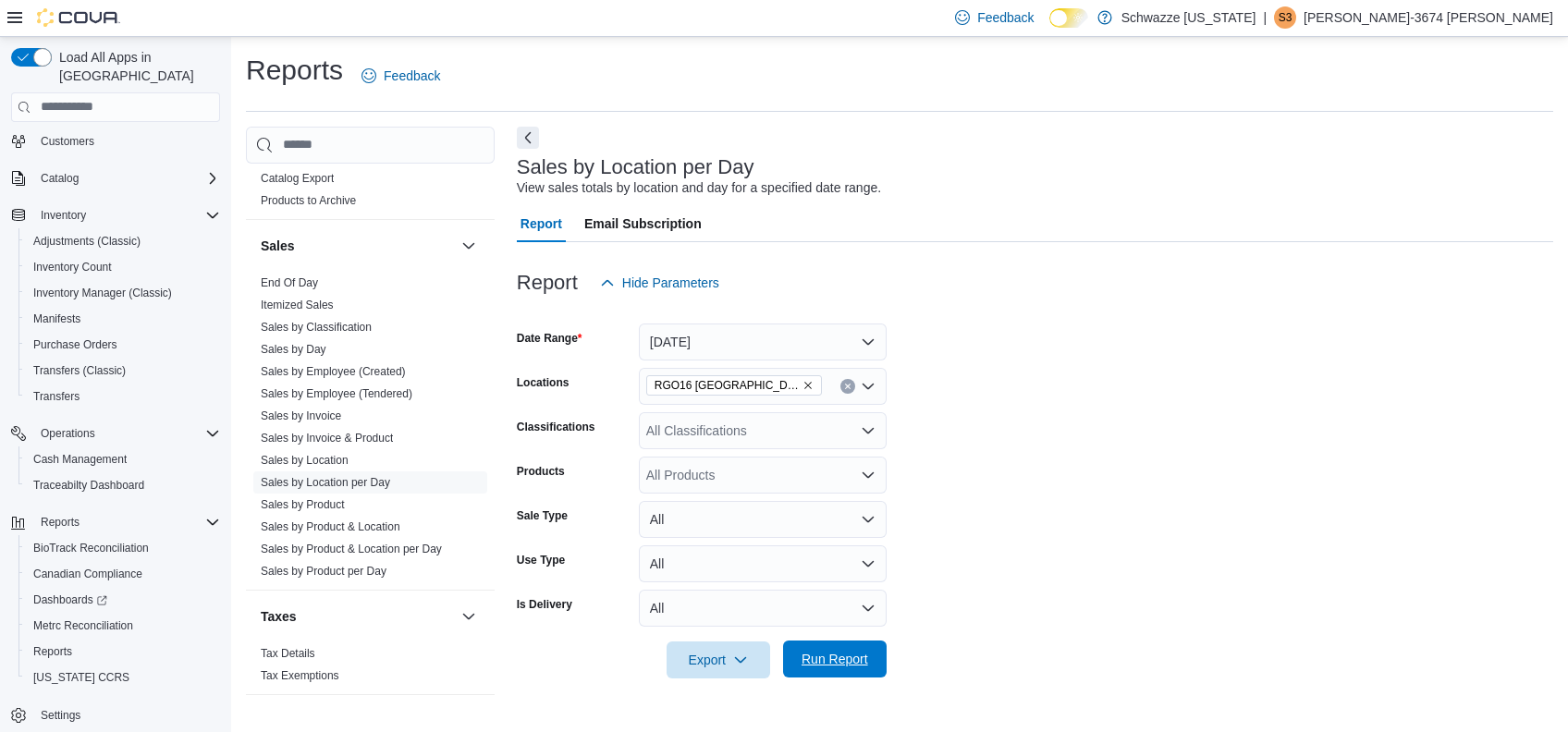
click at [830, 654] on span "Run Report" at bounding box center [835, 659] width 67 height 19
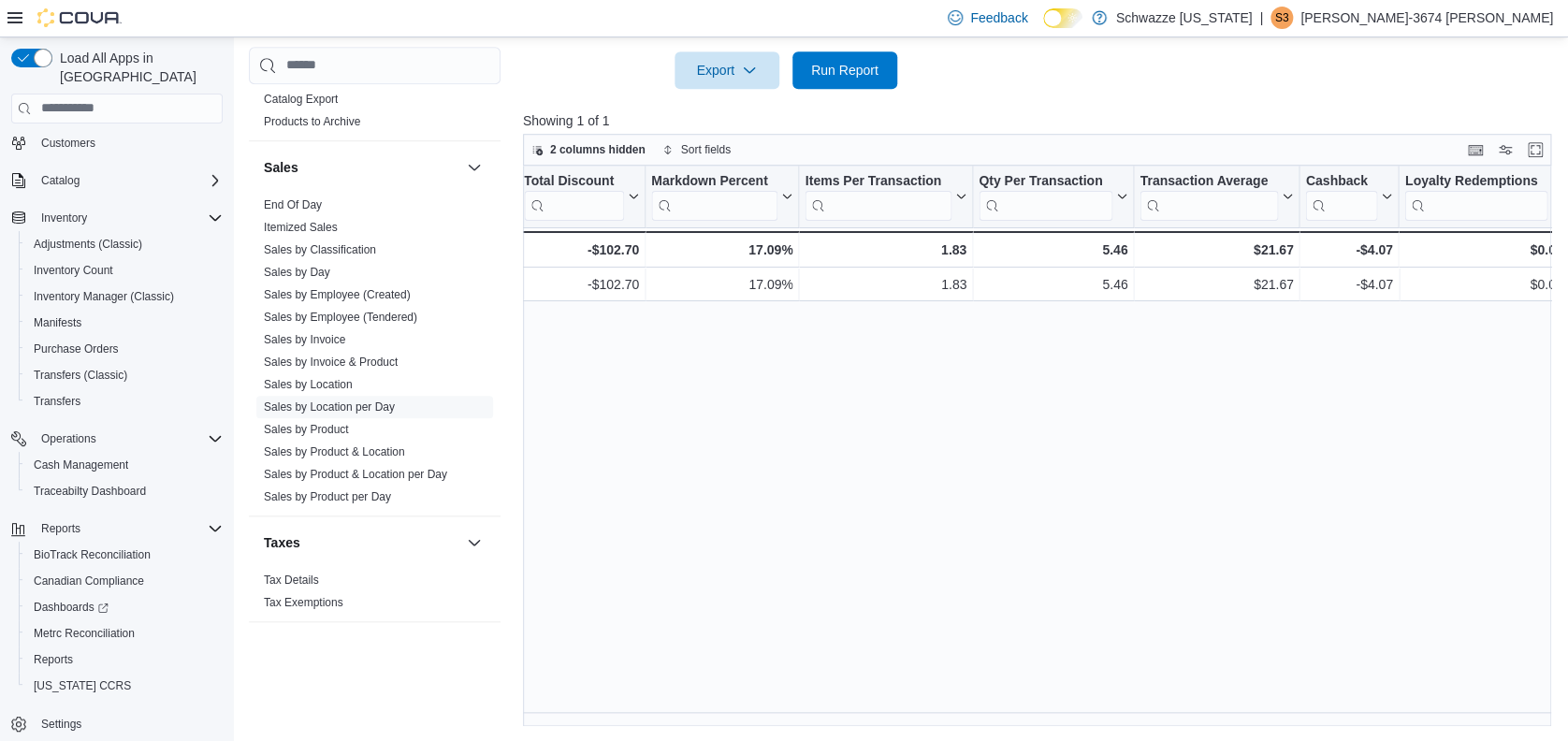
scroll to position [0, 1515]
